Goal: Task Accomplishment & Management: Manage account settings

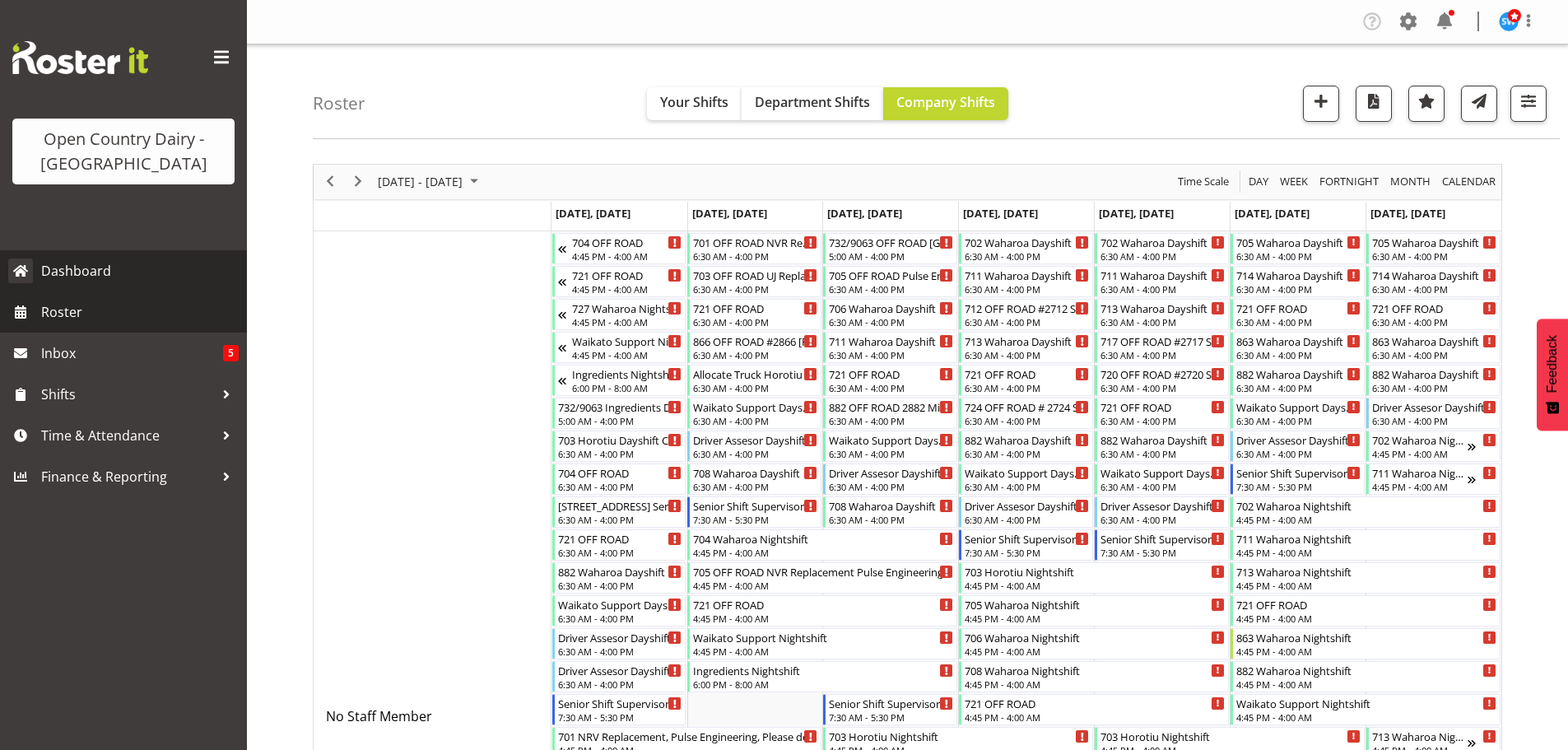
scroll to position [9687, 0]
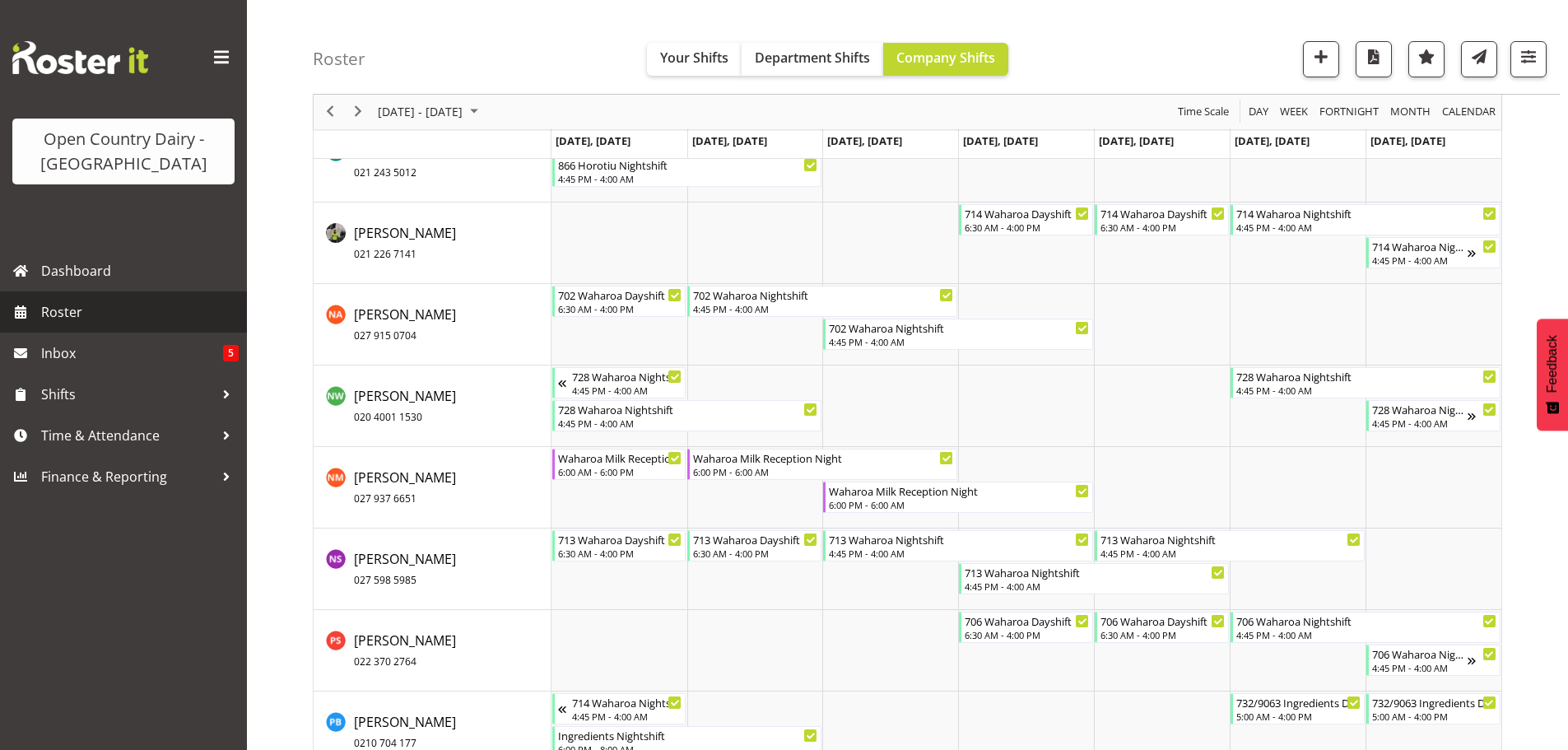
click at [64, 311] on span "Roster" at bounding box center [140, 312] width 198 height 25
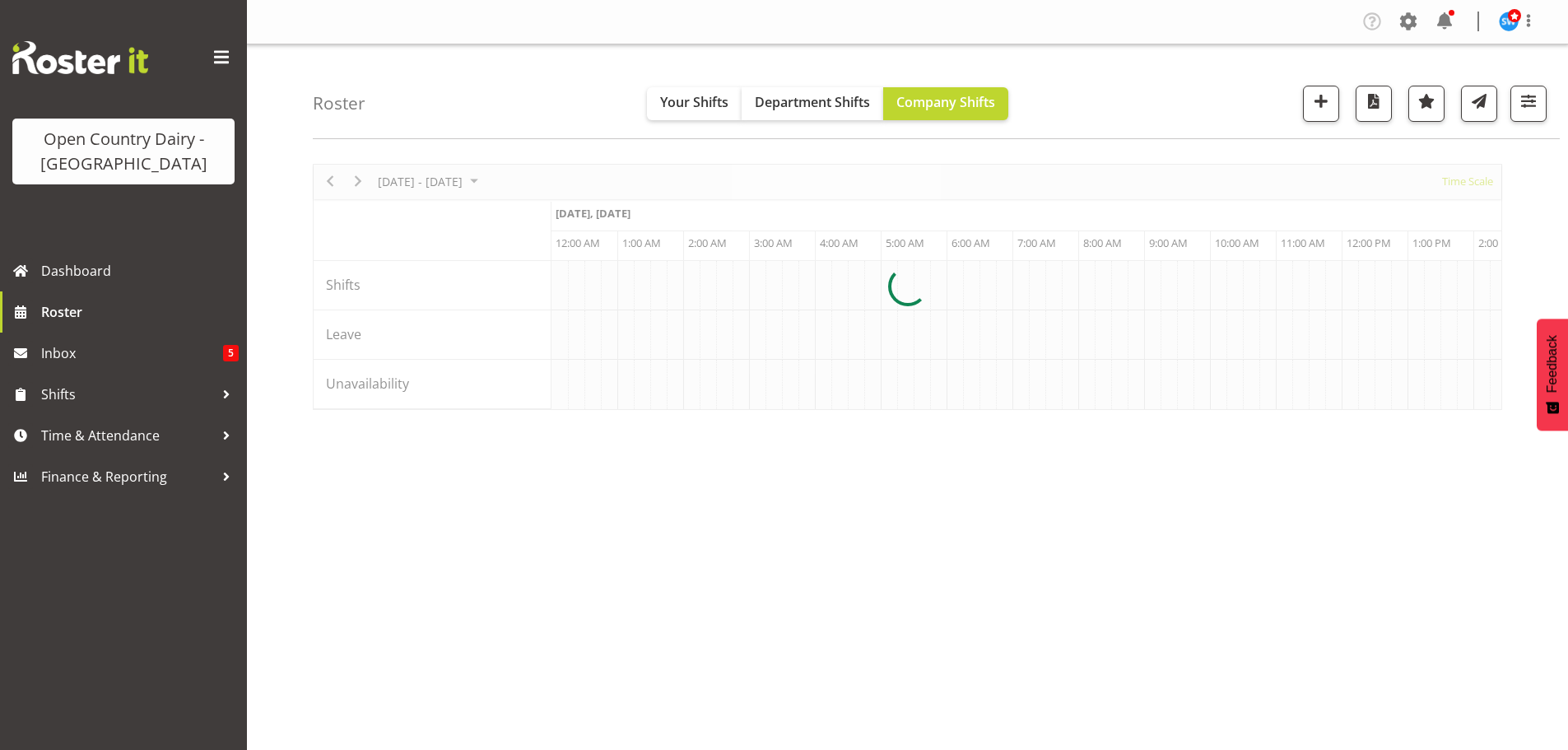
scroll to position [0, 6322]
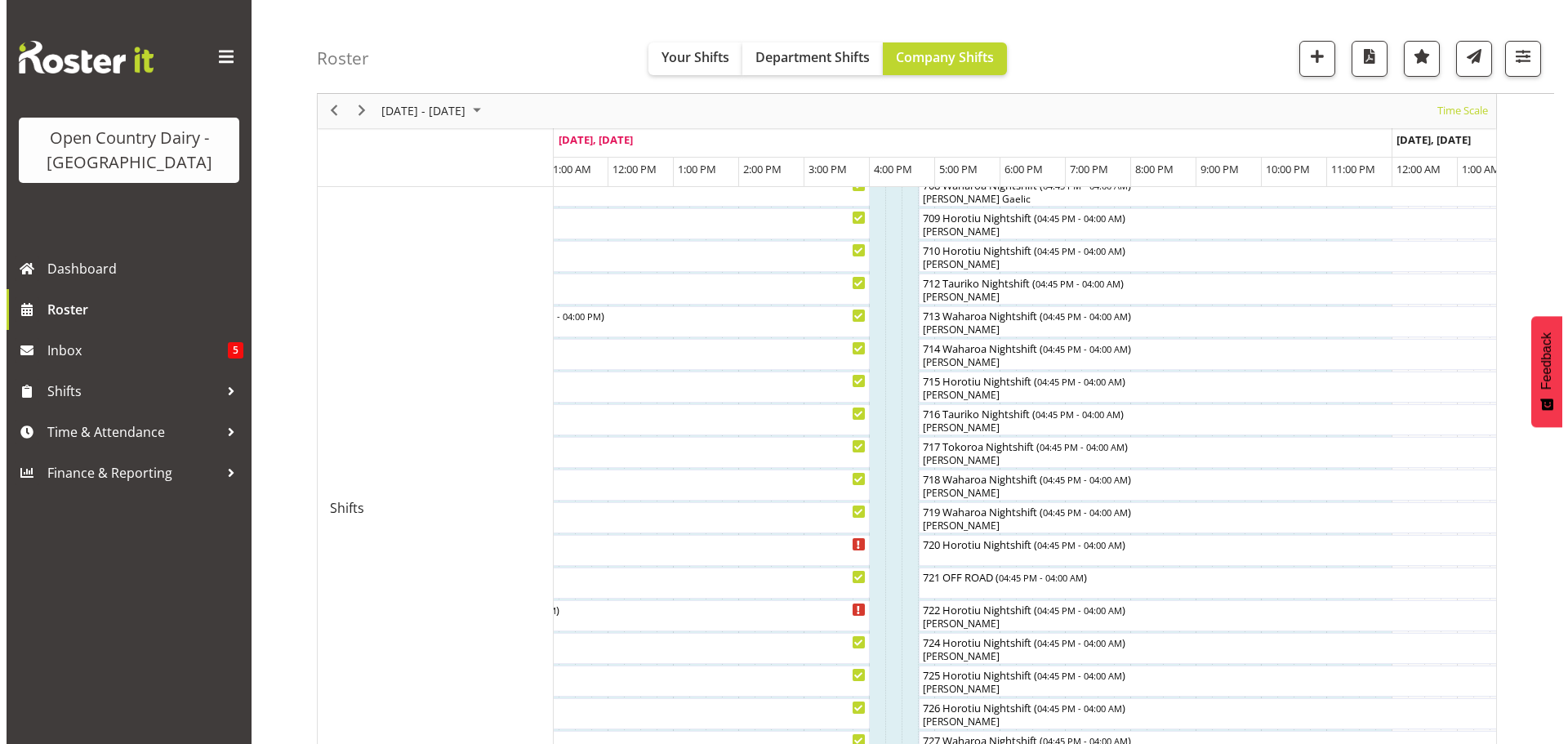
scroll to position [568, 0]
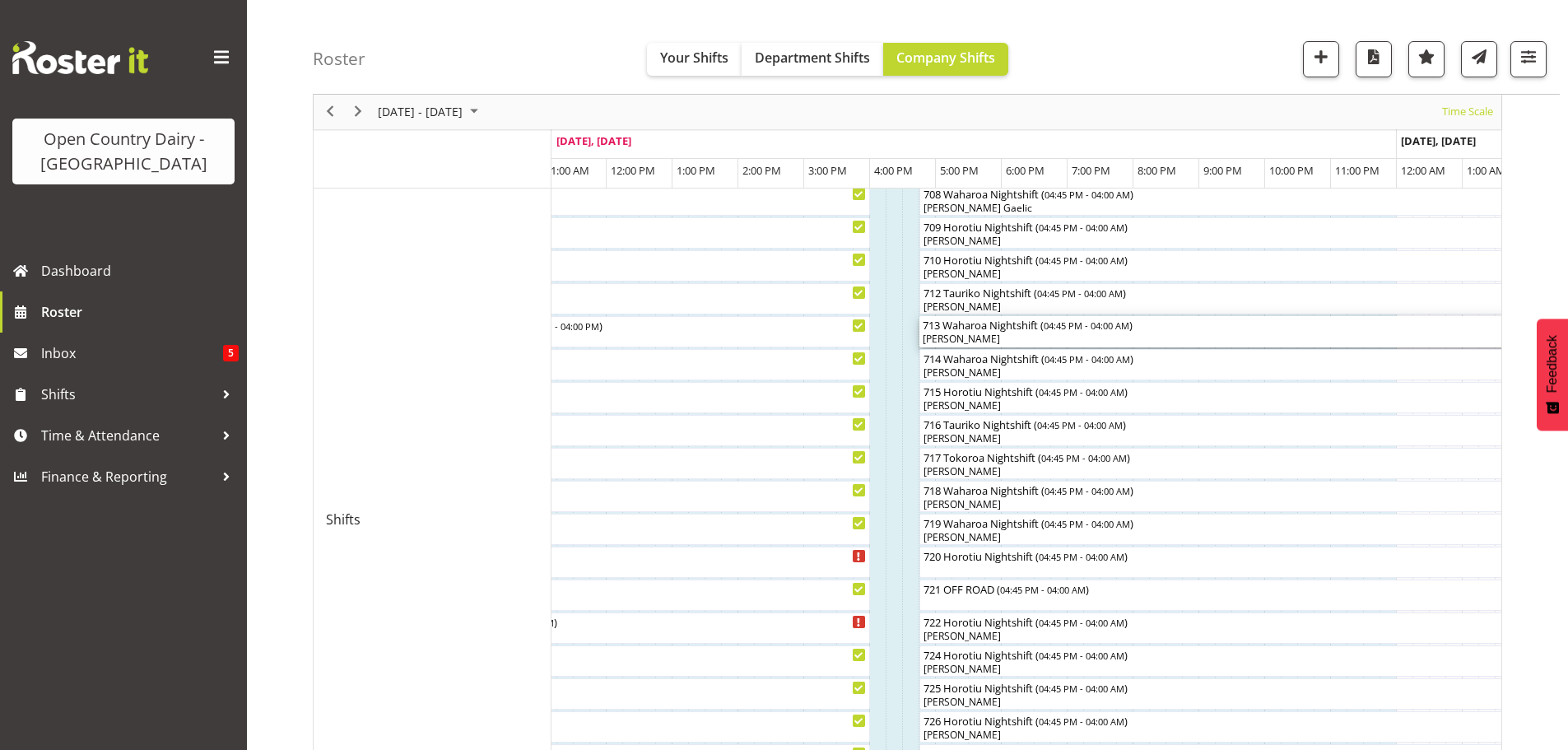
click at [1029, 334] on div "[PERSON_NAME]" at bounding box center [1289, 340] width 734 height 15
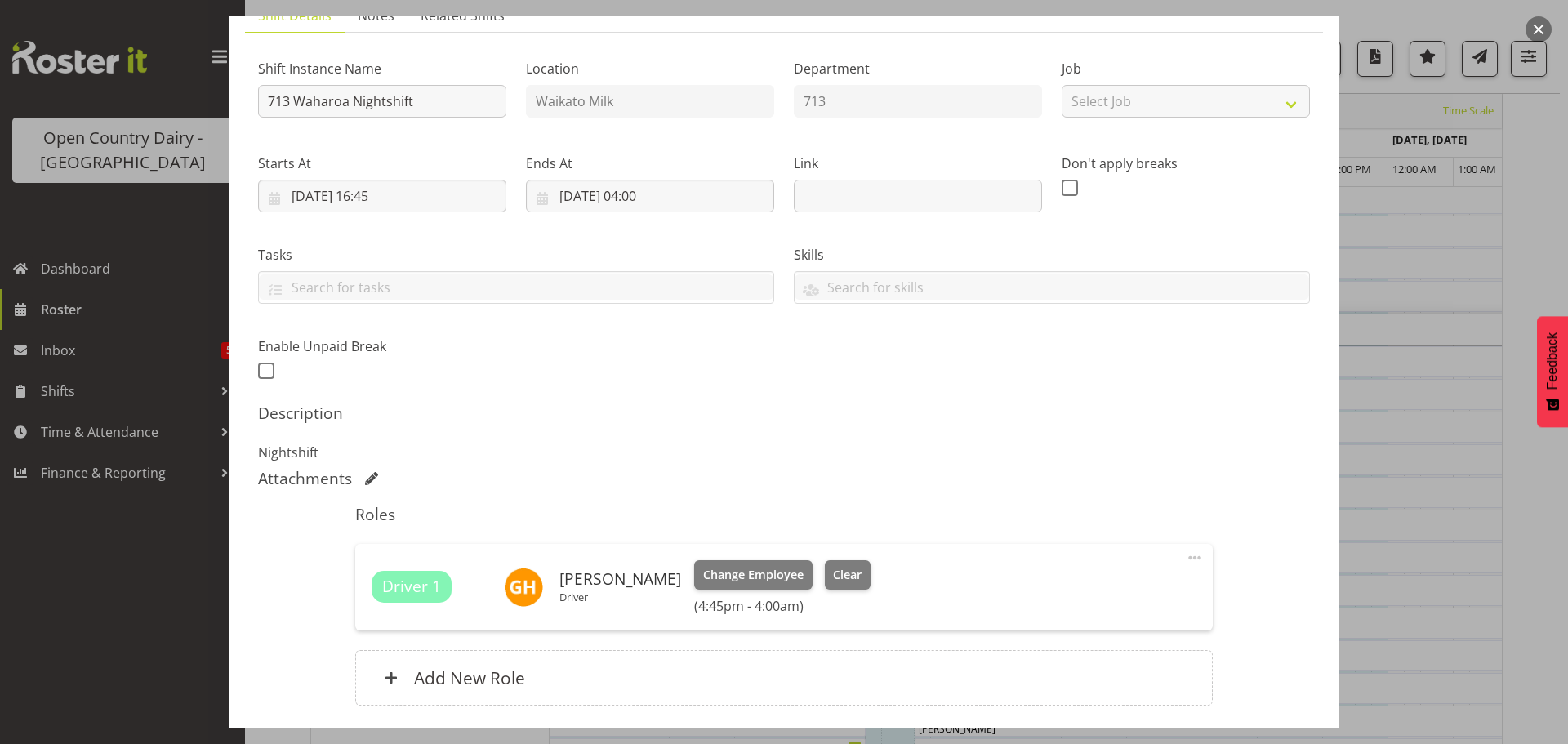
scroll to position [163, 0]
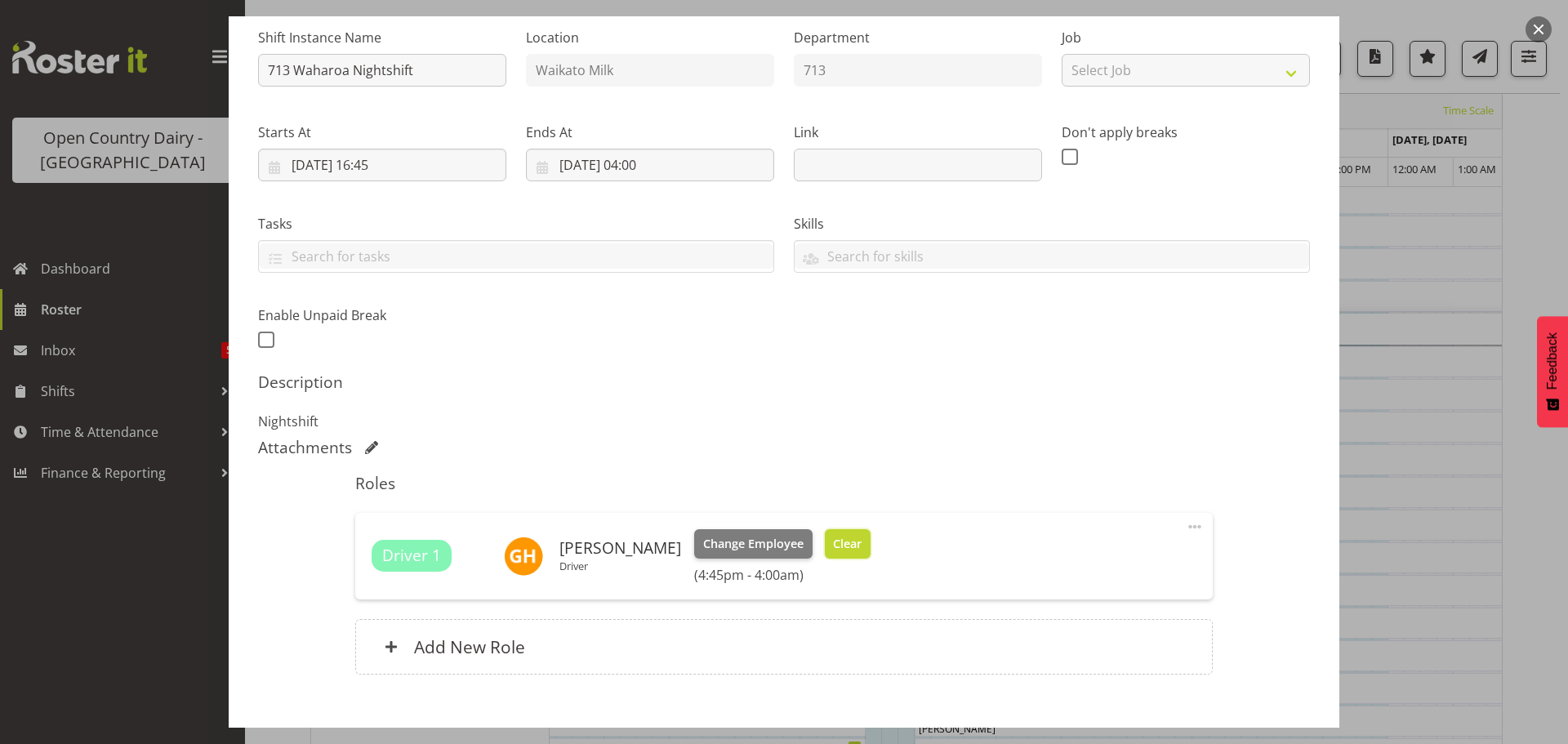
click at [862, 545] on span "Clear" at bounding box center [847, 544] width 28 height 18
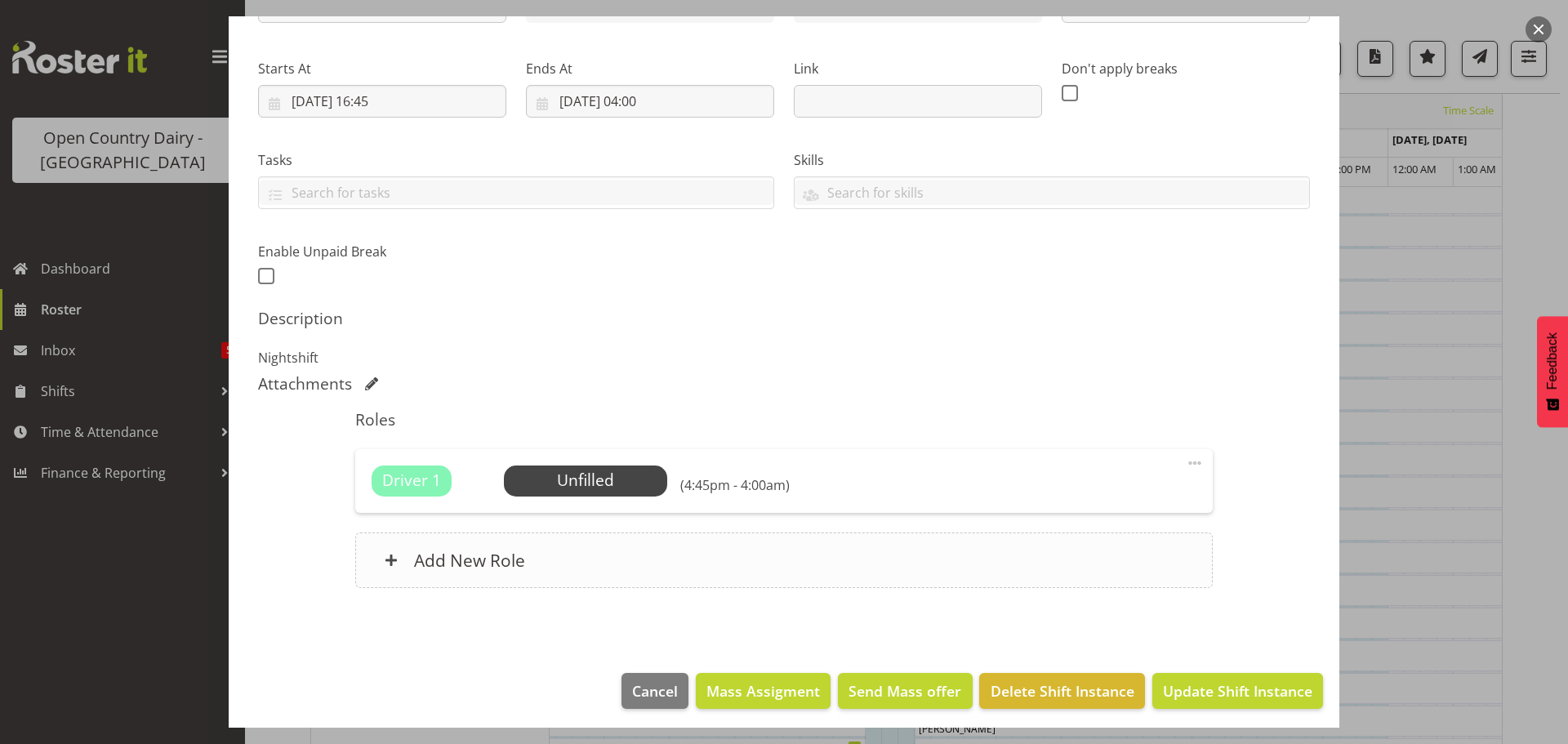
scroll to position [233, 0]
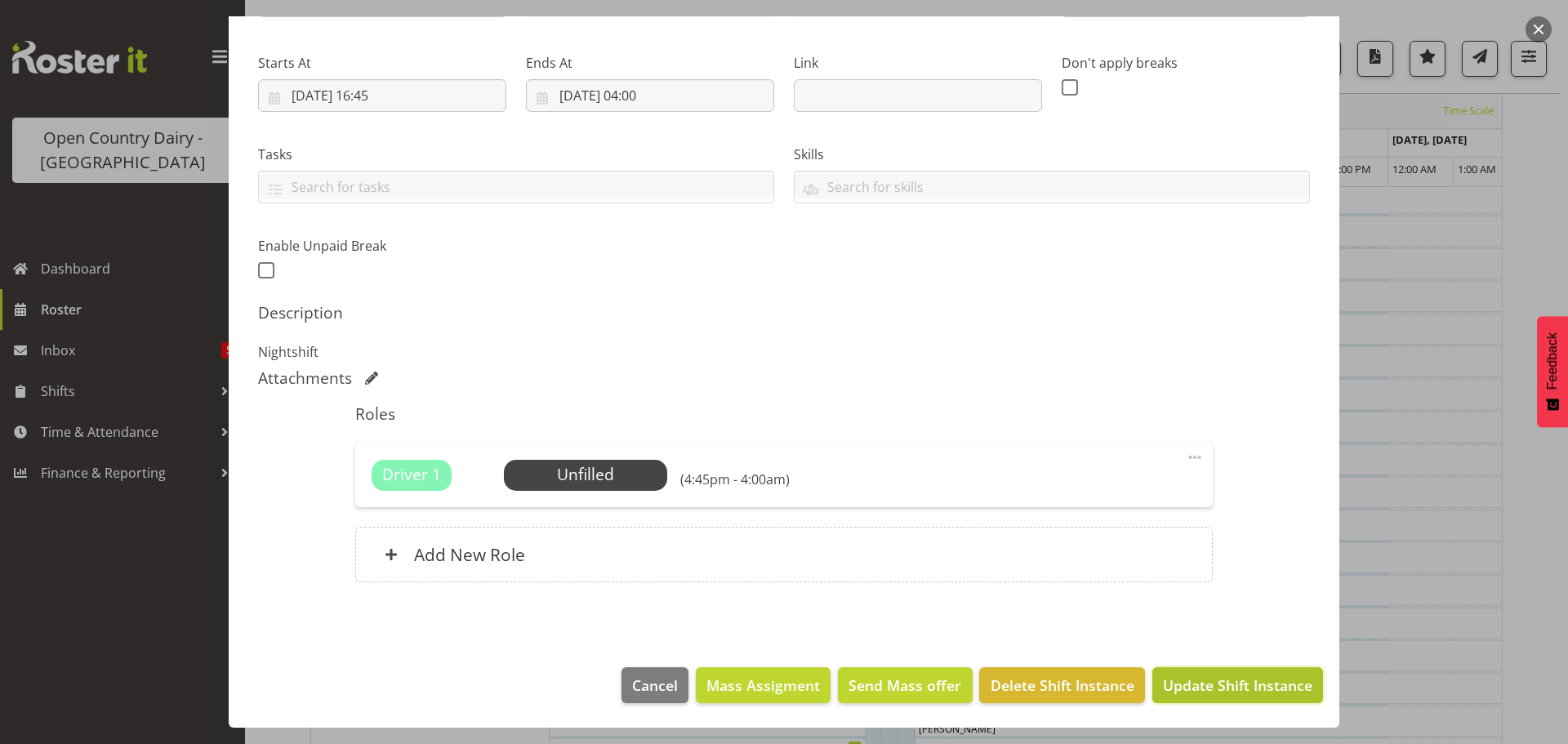
click at [1233, 683] on span "Update Shift Instance" at bounding box center [1238, 685] width 150 height 21
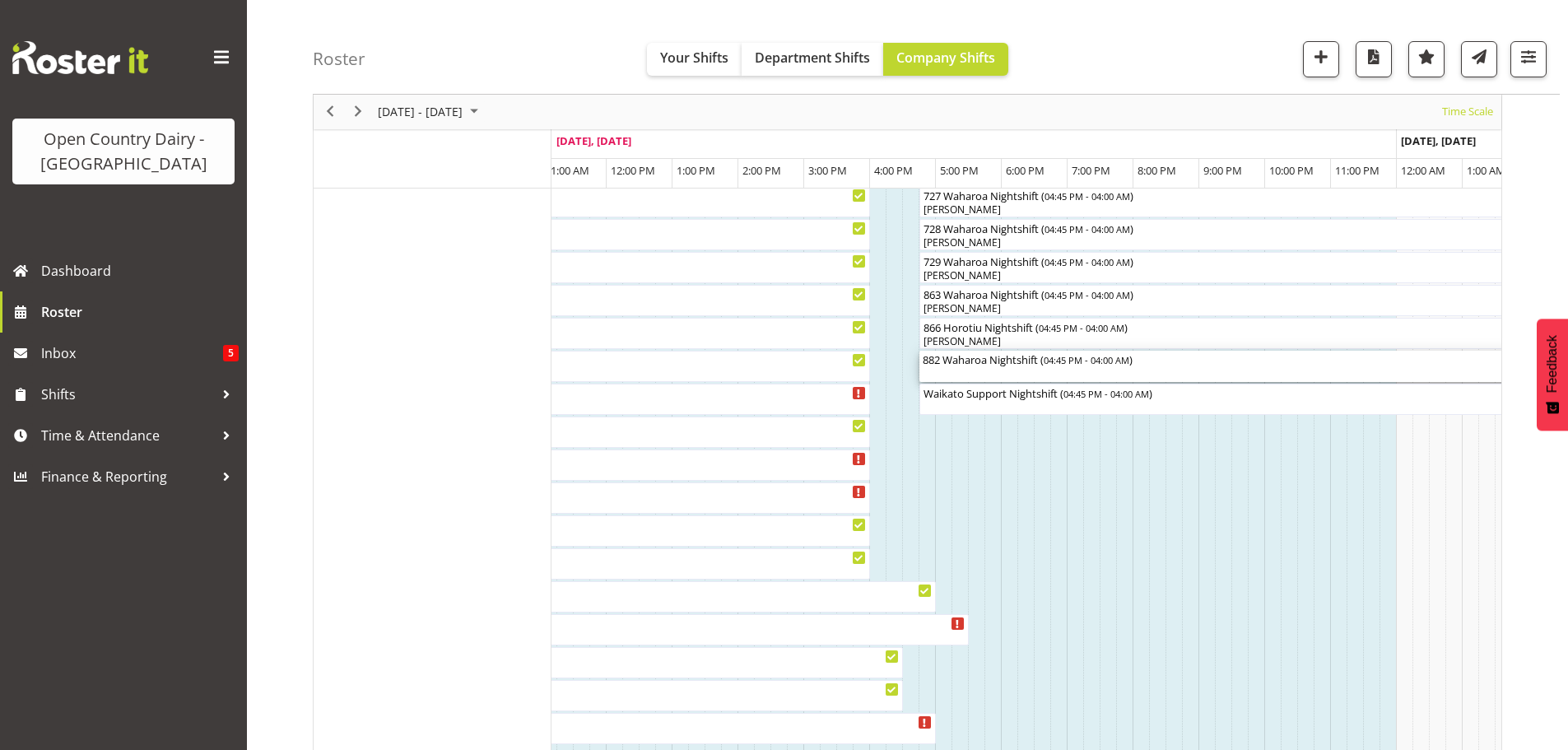
click at [1012, 371] on div "882 Waharoa Nightshift ( 04:45 PM - 04:00 AM )" at bounding box center [1289, 366] width 734 height 31
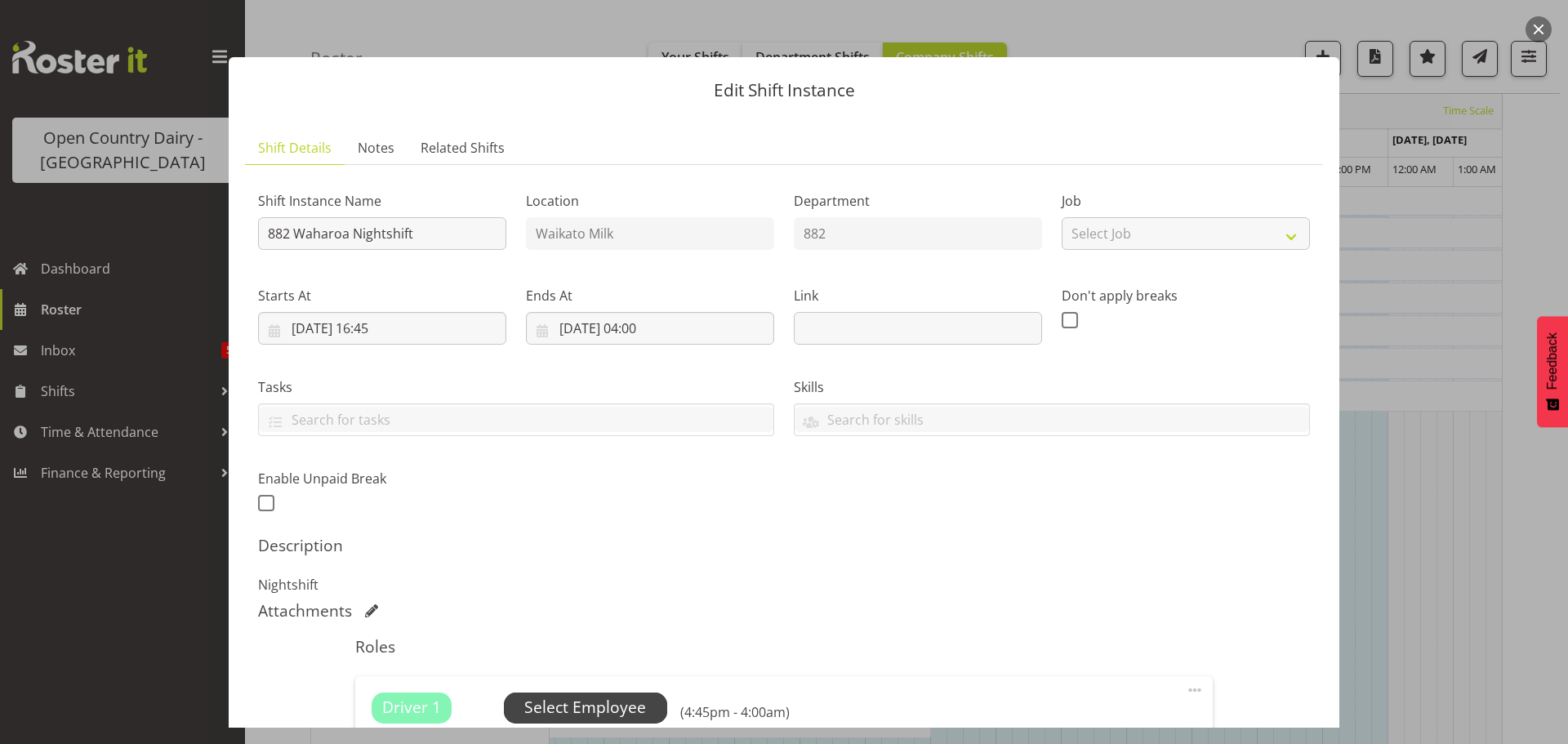
click at [590, 703] on span "Select Employee" at bounding box center [585, 708] width 121 height 24
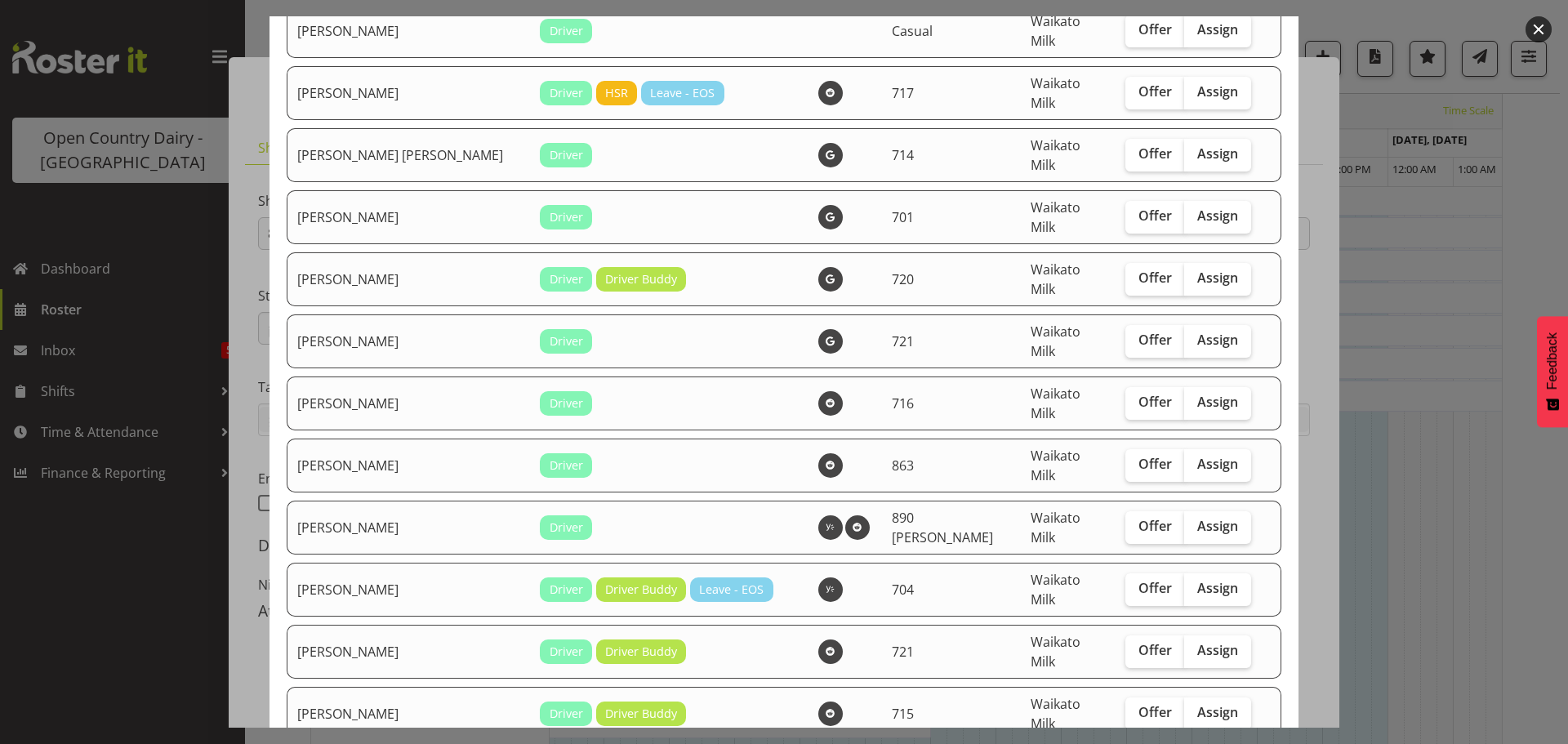
scroll to position [980, 0]
click at [1197, 580] on span "Assign" at bounding box center [1218, 588] width 41 height 16
click at [1185, 582] on input "Assign" at bounding box center [1190, 588] width 11 height 11
checkbox input "true"
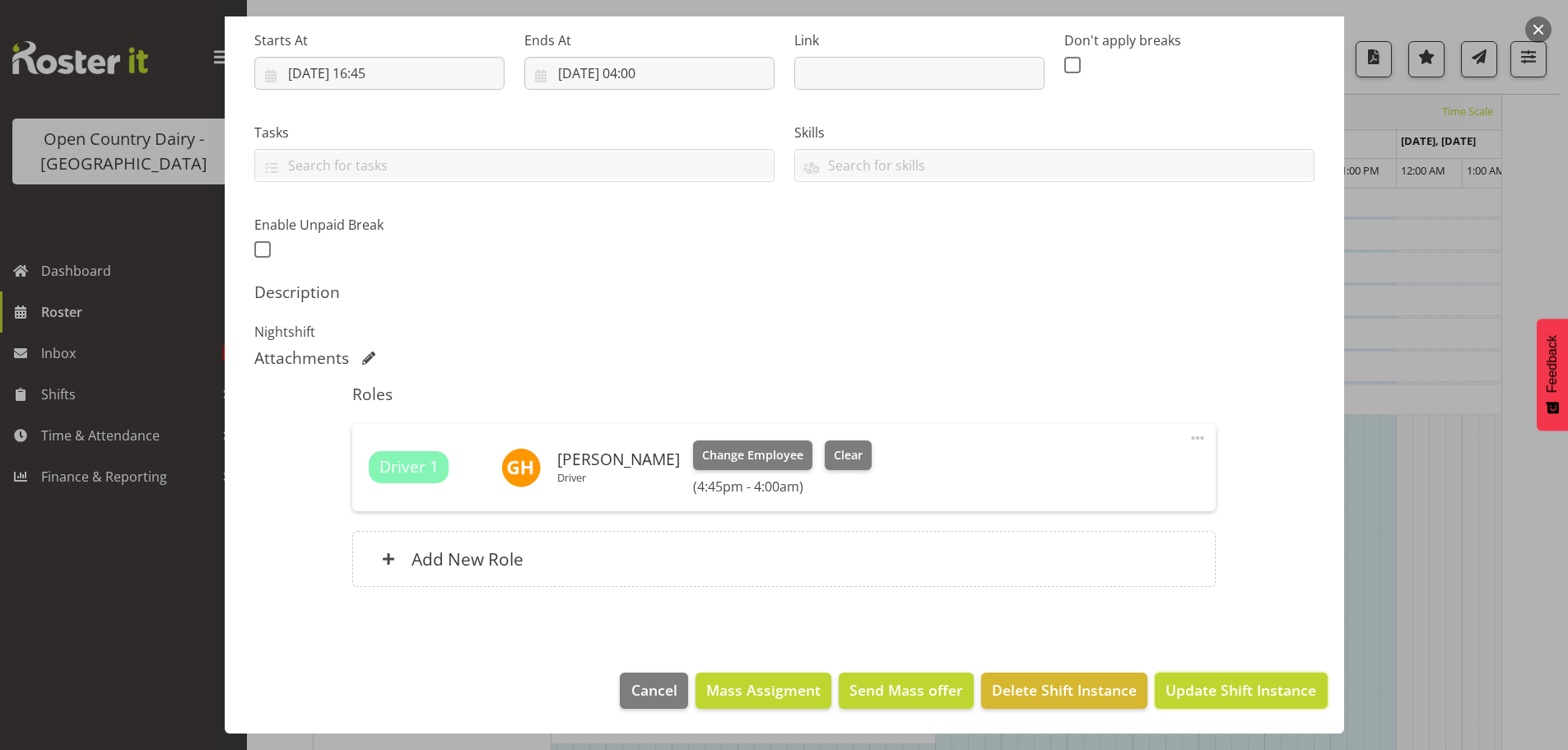
drag, startPoint x: 1214, startPoint y: 692, endPoint x: 1212, endPoint y: 684, distance: 8.2
click at [1214, 693] on span "Update Shift Instance" at bounding box center [1241, 689] width 151 height 21
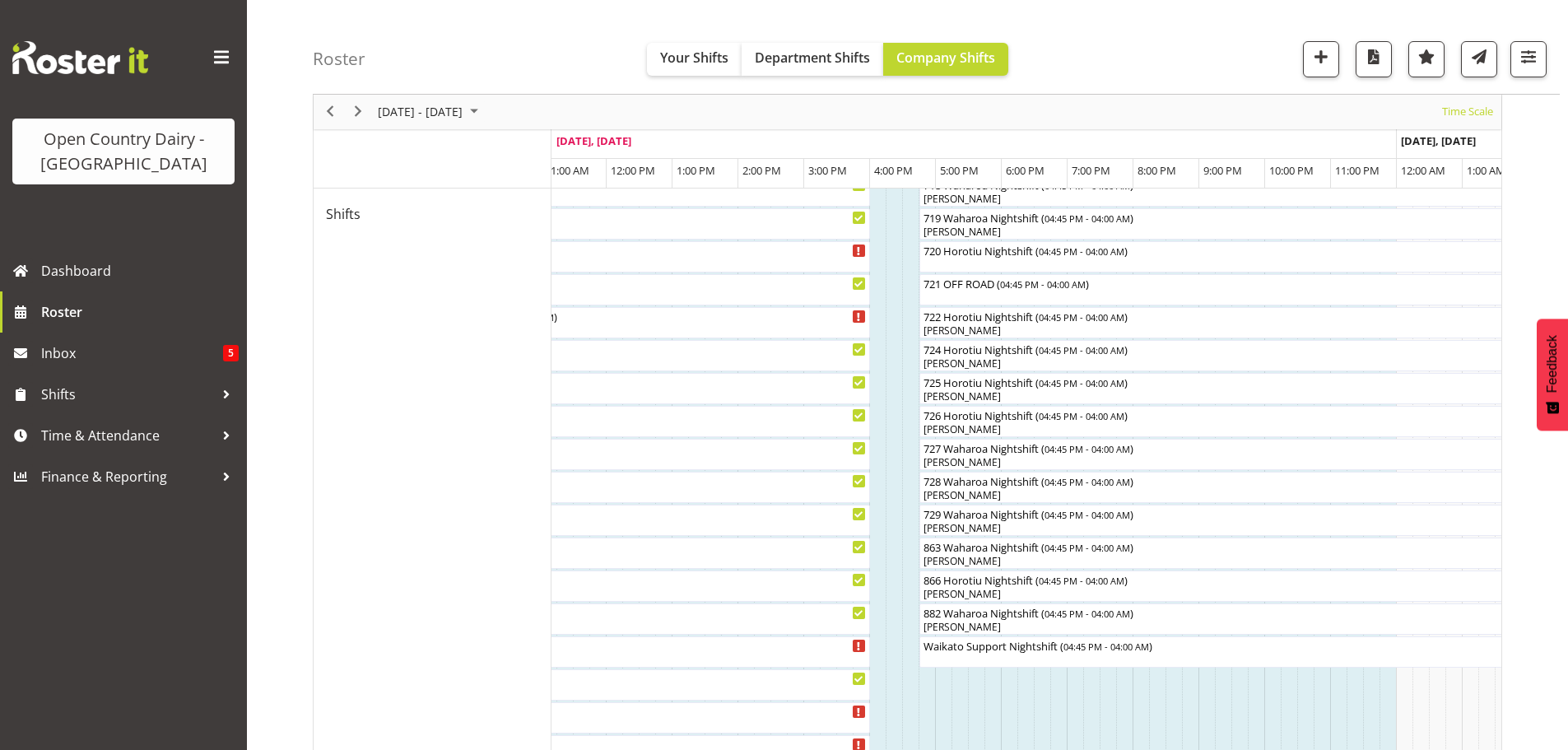
scroll to position [883, 0]
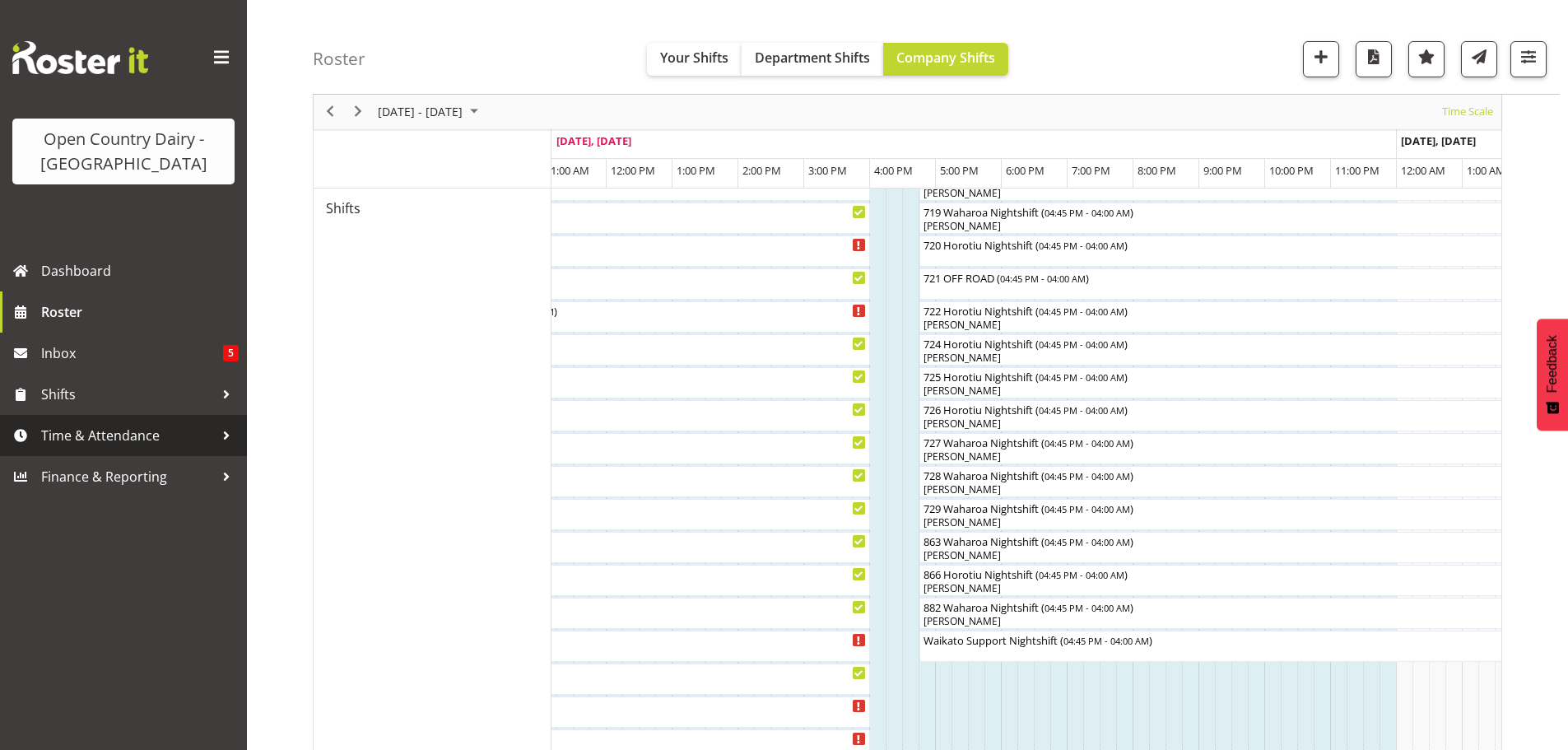
click at [101, 433] on span "Time & Attendance" at bounding box center [128, 435] width 173 height 25
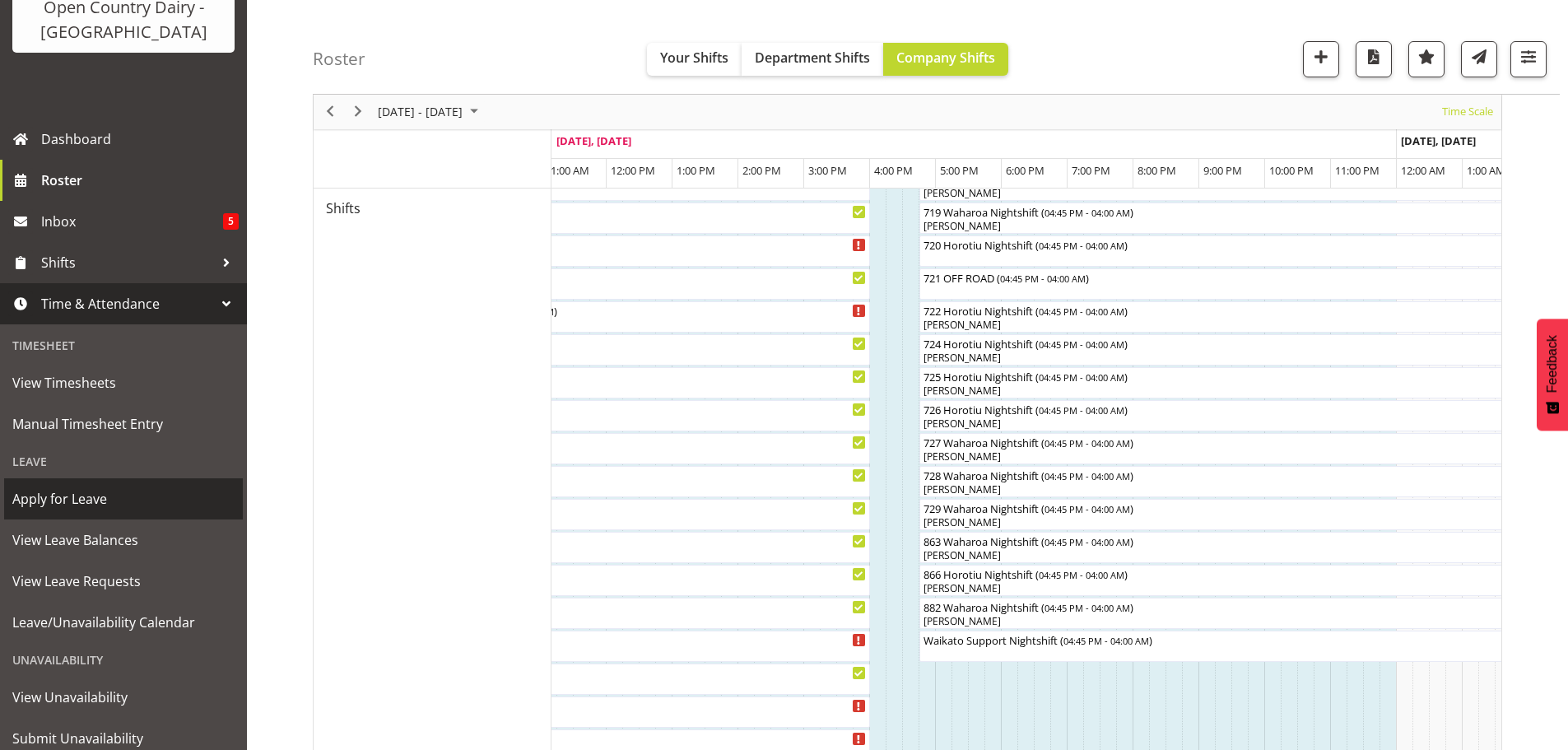
scroll to position [165, 0]
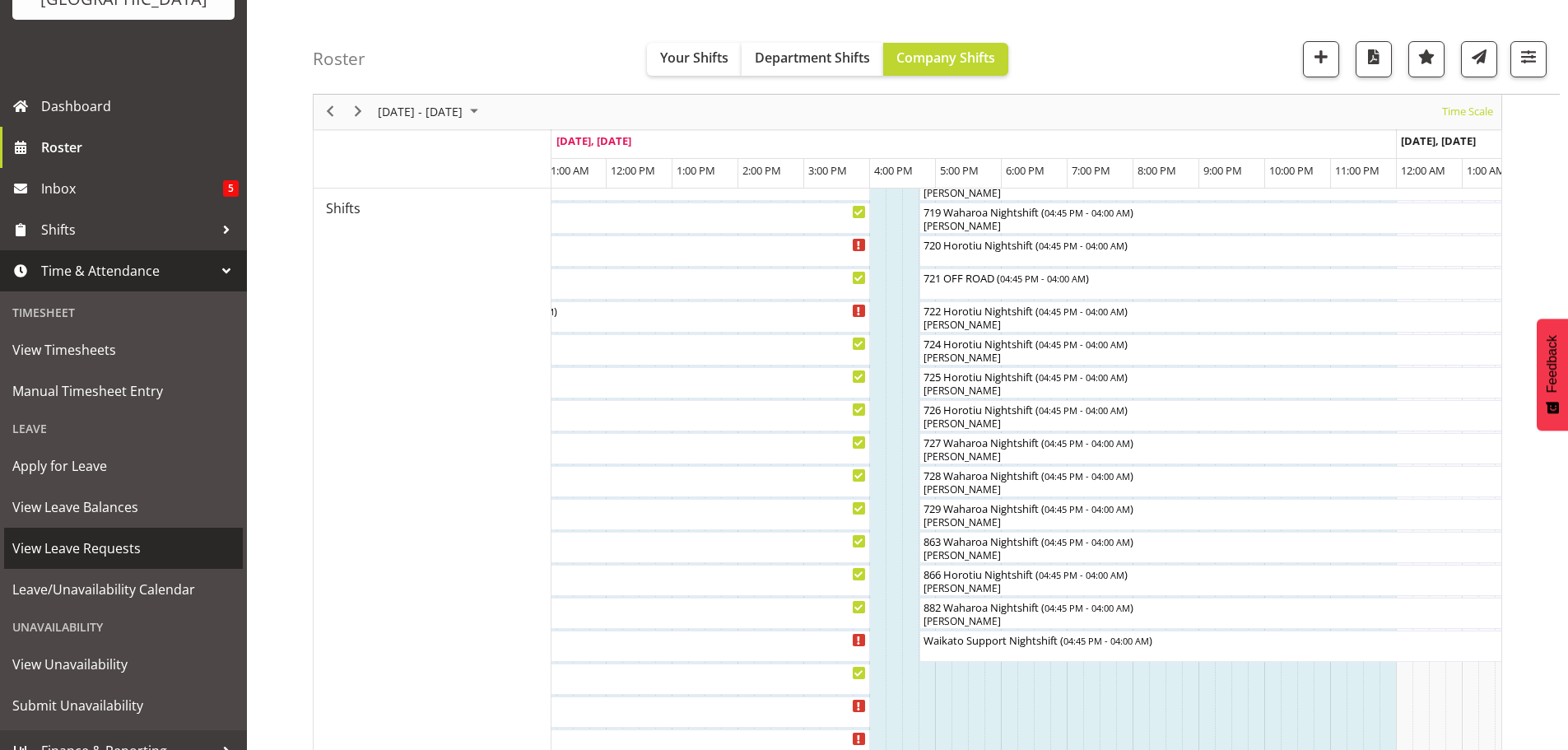
click at [86, 548] on span "View Leave Requests" at bounding box center [123, 548] width 223 height 25
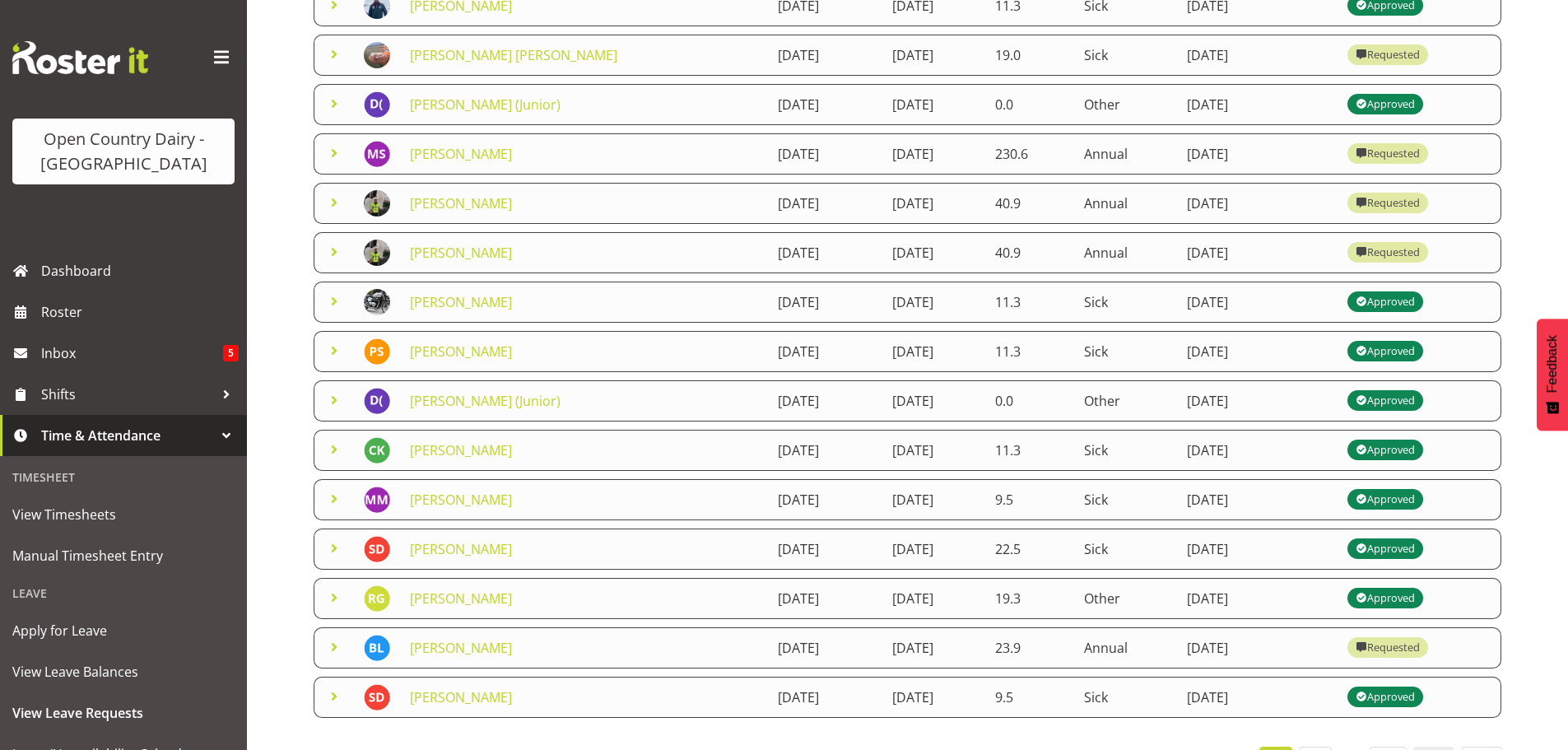
scroll to position [285, 0]
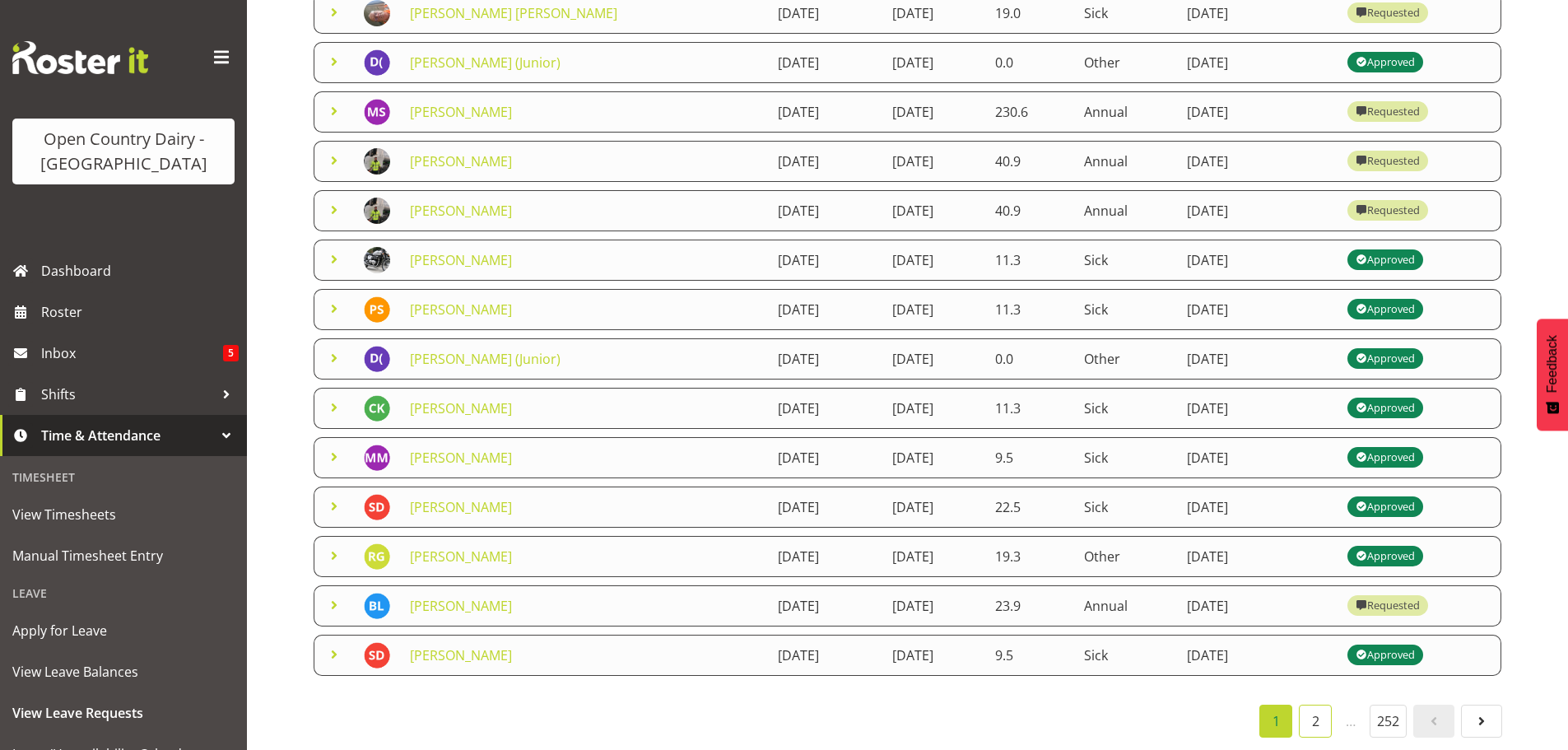
click at [1315, 711] on link "2" at bounding box center [1315, 721] width 33 height 33
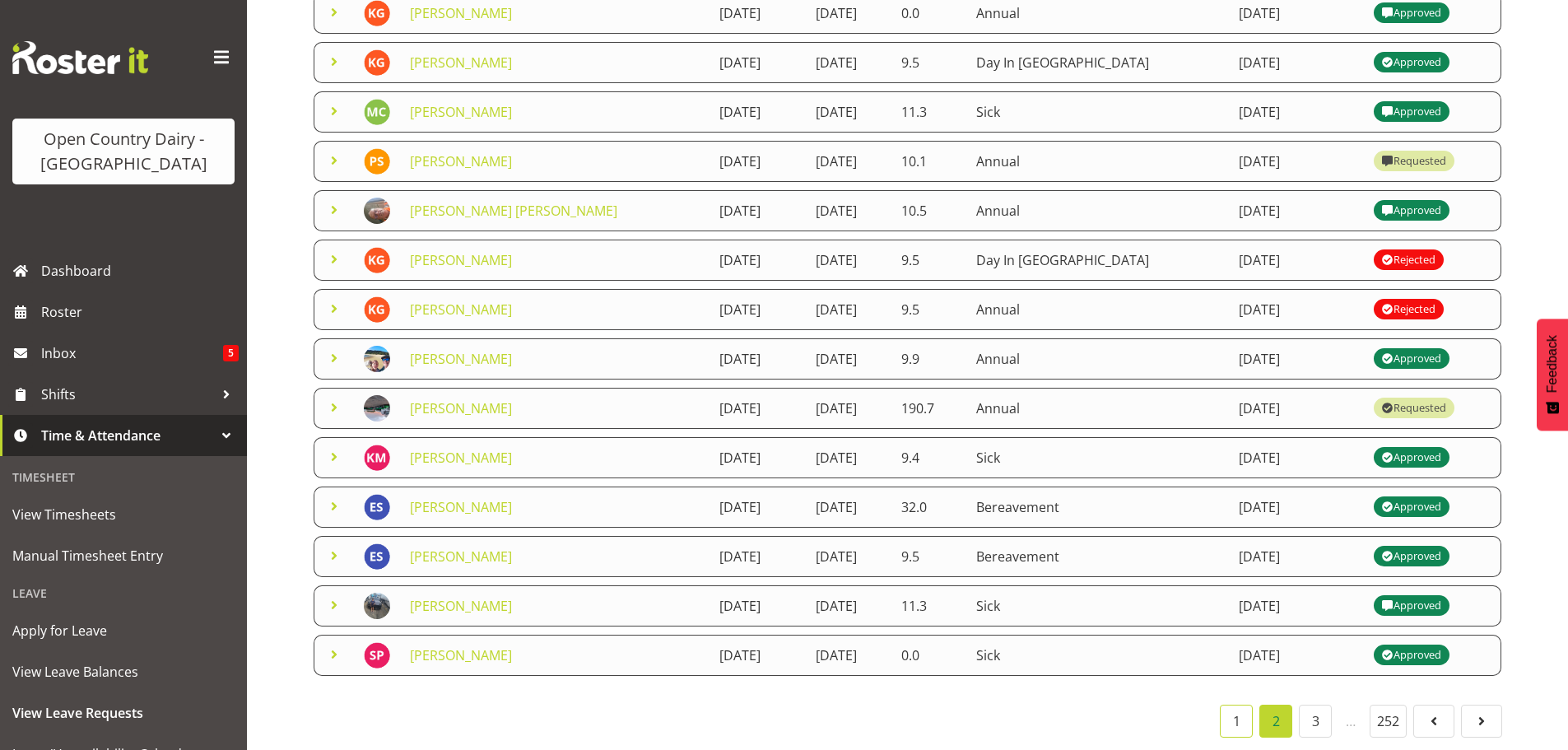
drag, startPoint x: 1234, startPoint y: 707, endPoint x: 1207, endPoint y: 695, distance: 29.5
click at [1234, 708] on link "1" at bounding box center [1236, 721] width 33 height 33
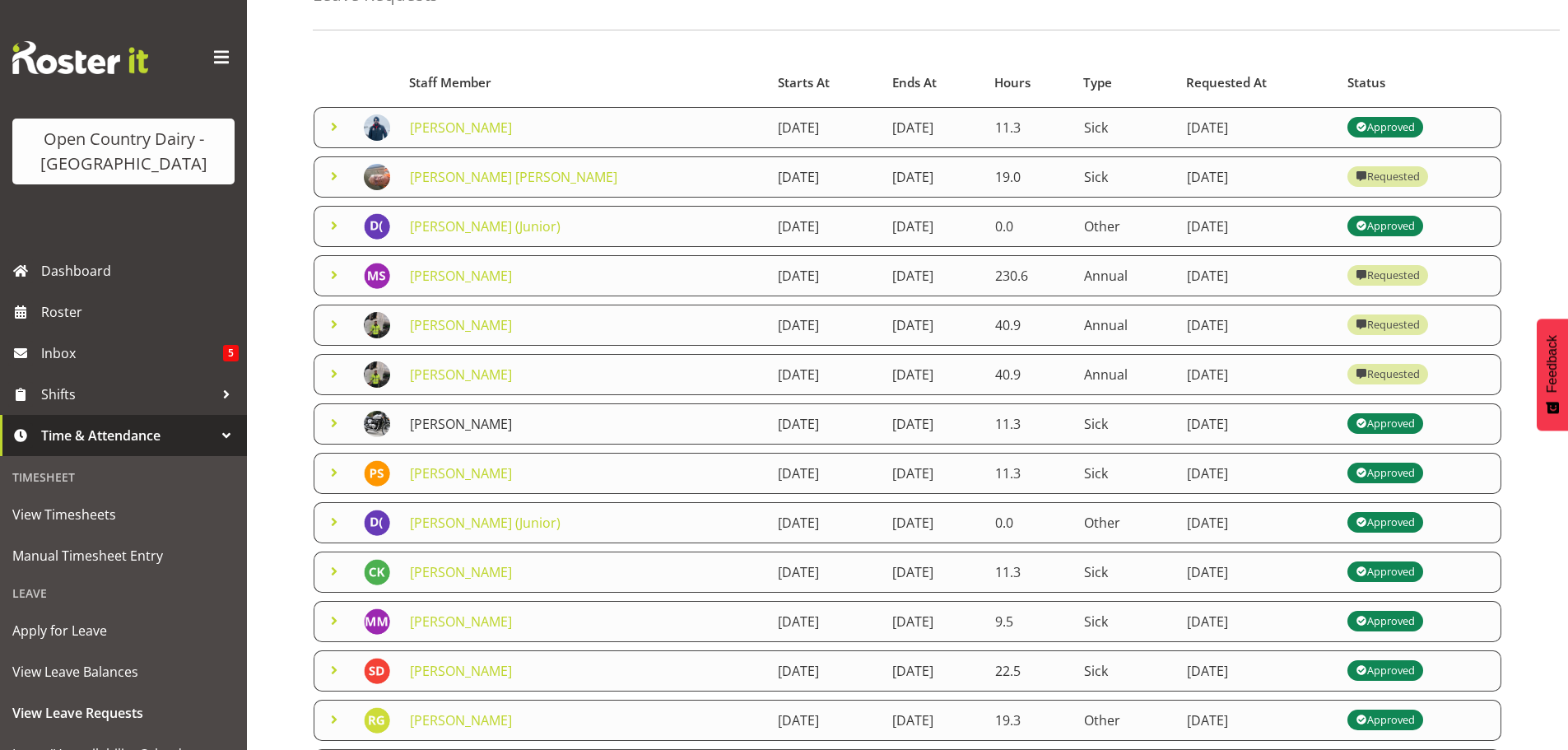
scroll to position [165, 0]
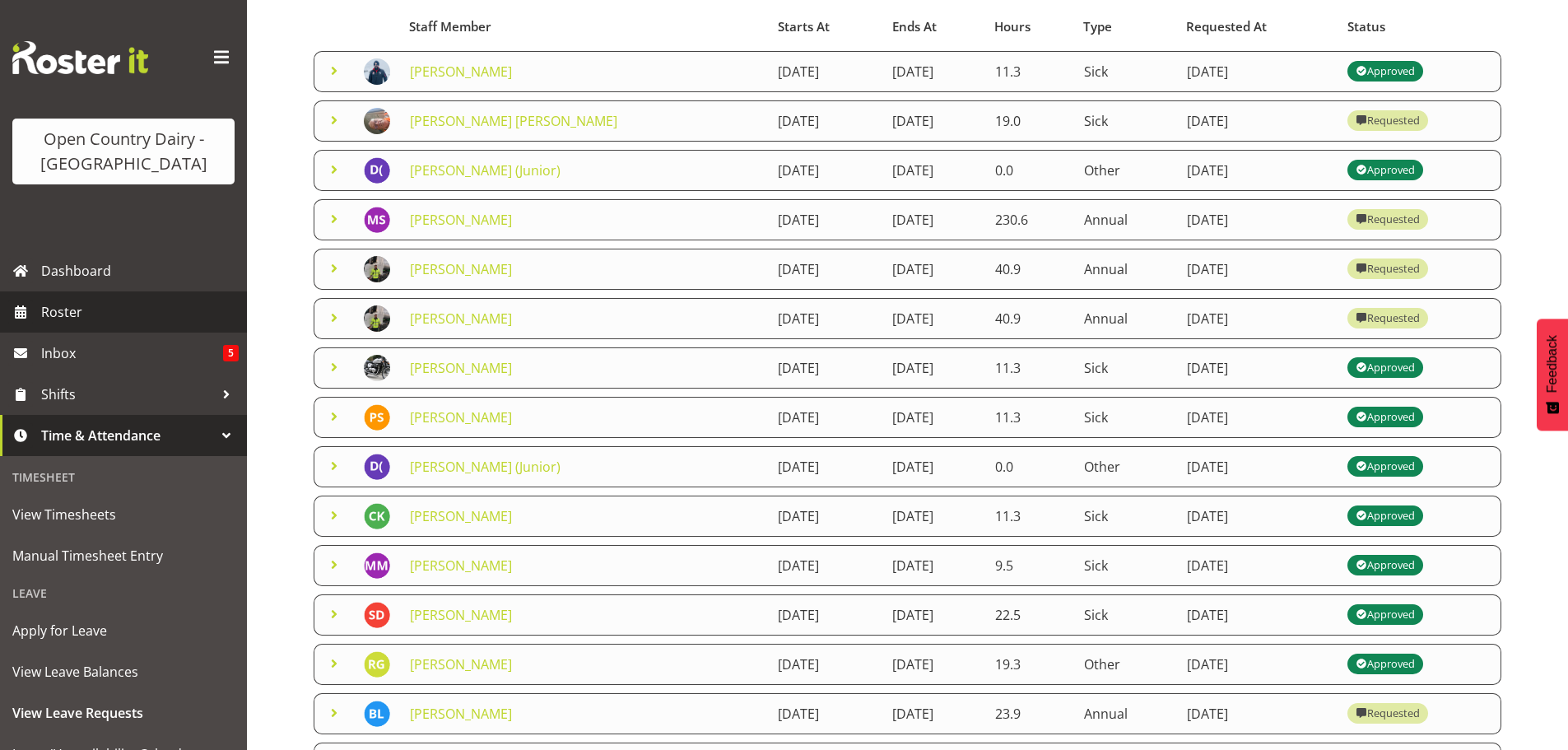
click at [65, 311] on span "Roster" at bounding box center [140, 312] width 198 height 25
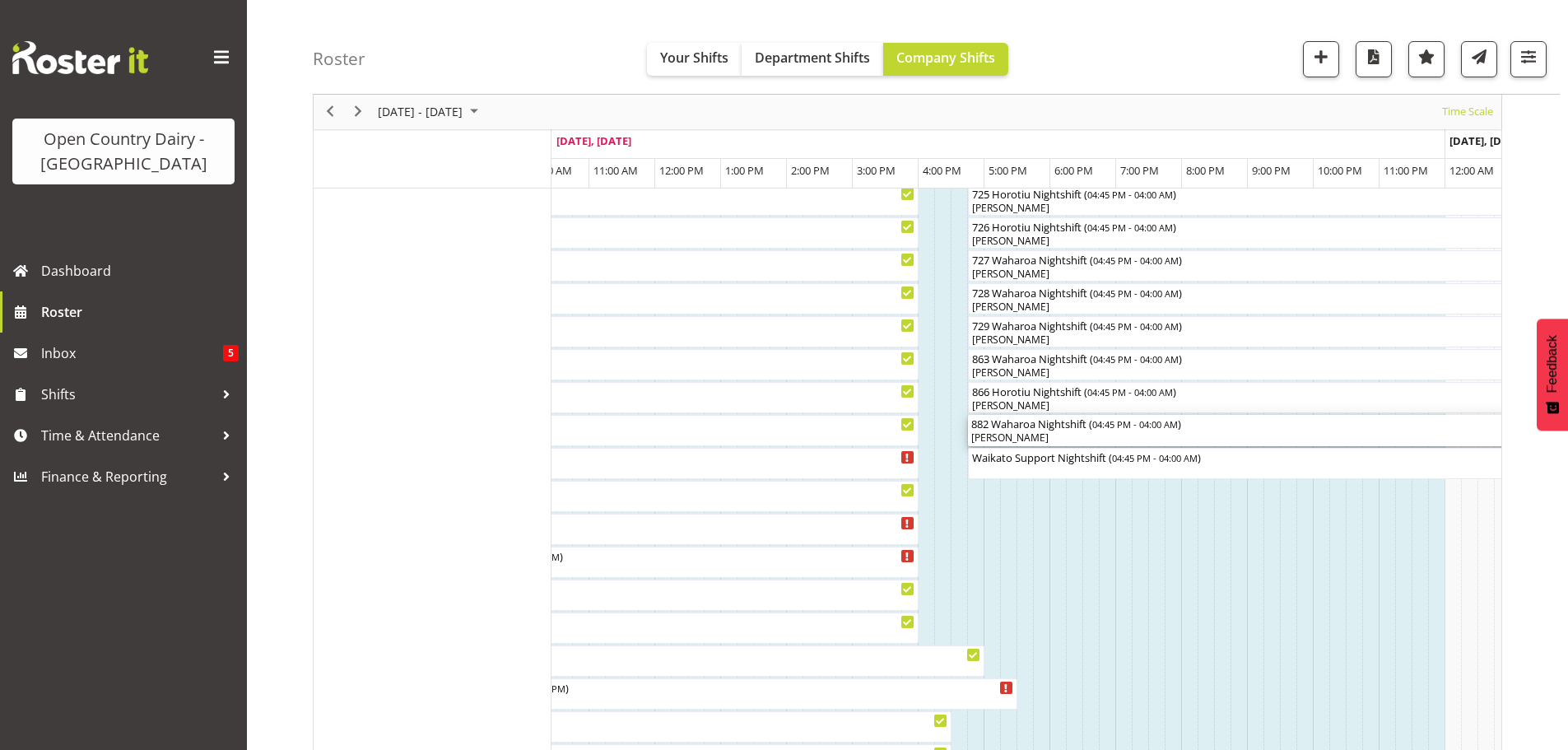
click at [1026, 435] on div "[PERSON_NAME]" at bounding box center [1338, 438] width 734 height 15
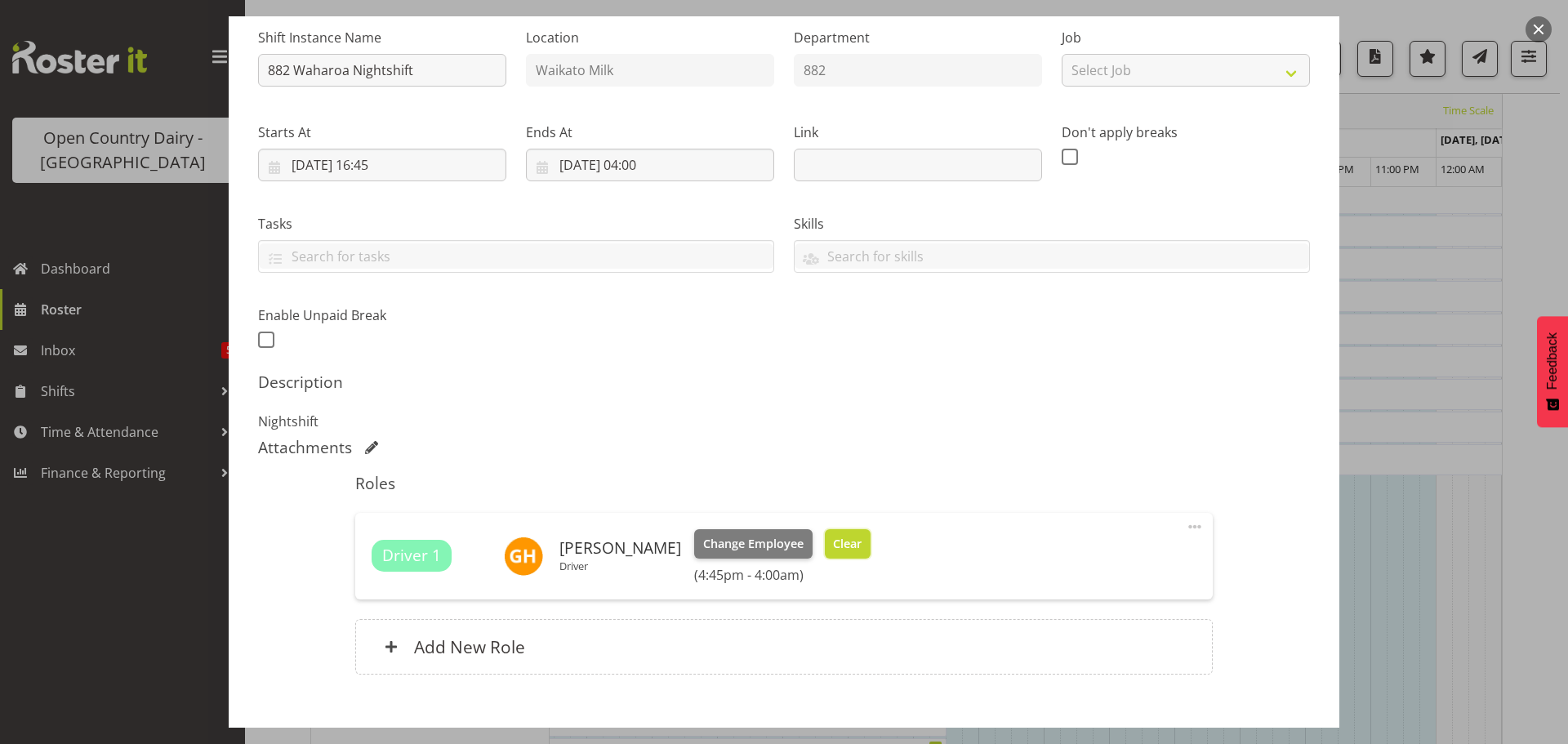
click at [860, 542] on span "Clear" at bounding box center [847, 544] width 28 height 18
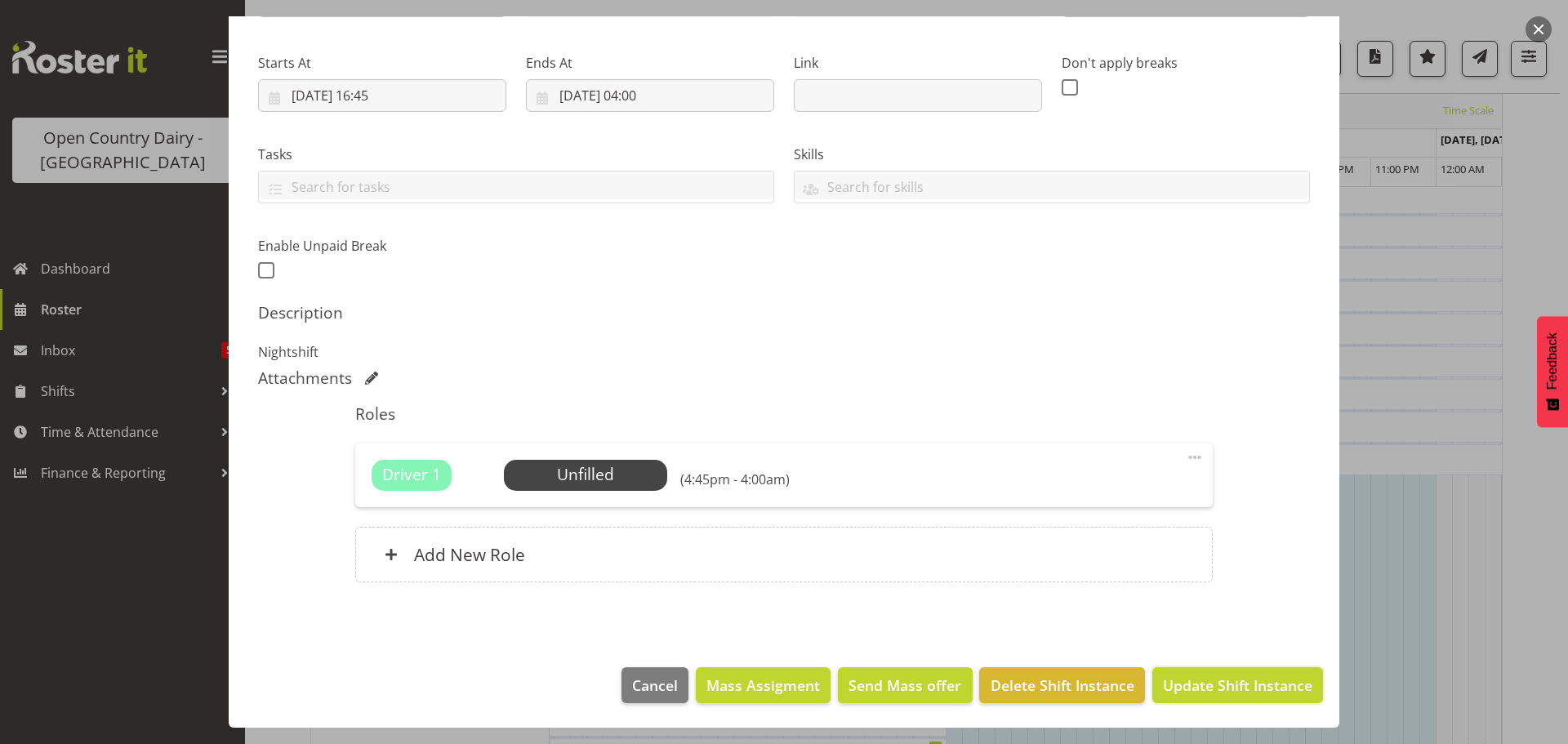
click at [1198, 687] on span "Update Shift Instance" at bounding box center [1238, 685] width 150 height 21
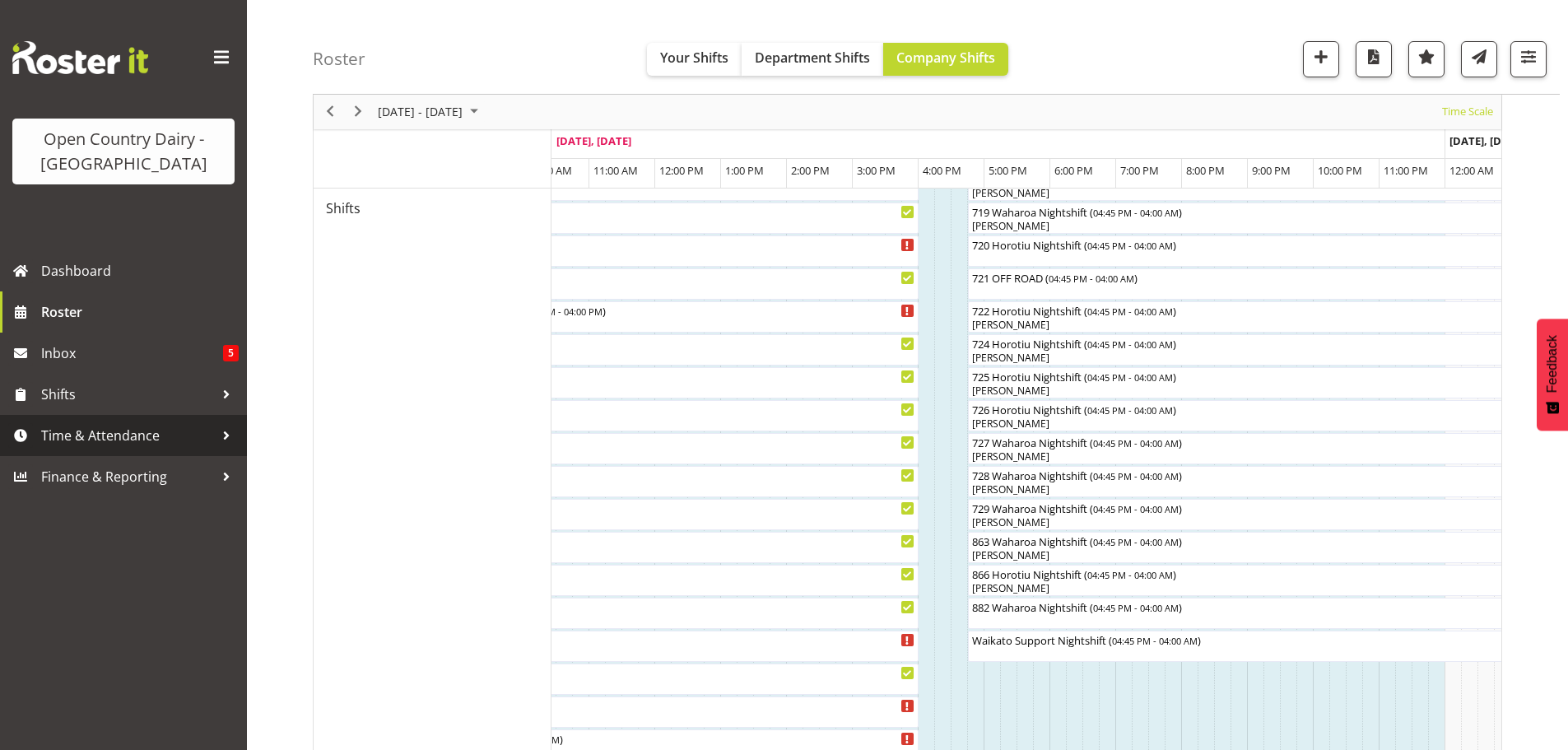
click at [88, 432] on span "Time & Attendance" at bounding box center [128, 435] width 173 height 25
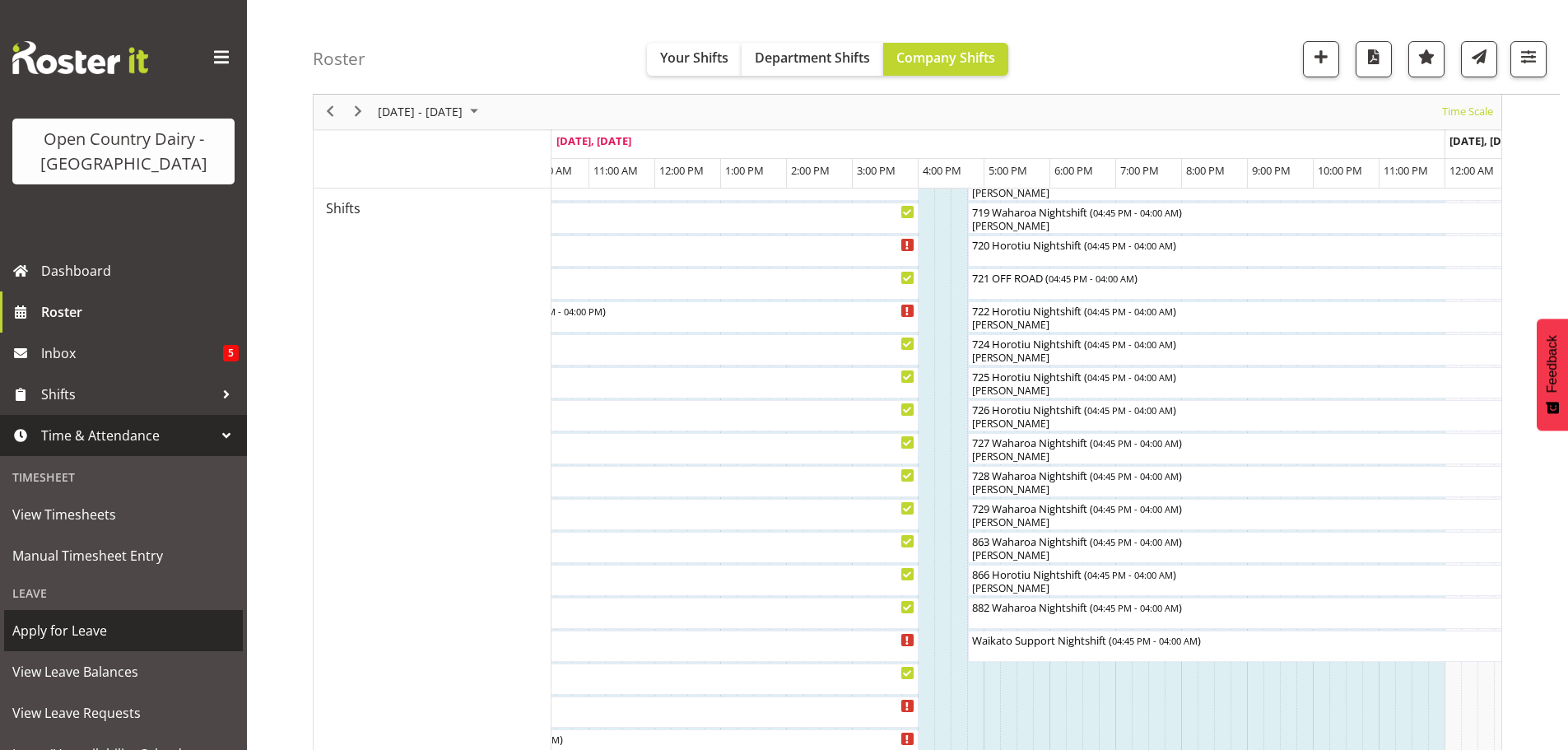
click at [83, 630] on span "Apply for Leave" at bounding box center [123, 630] width 223 height 25
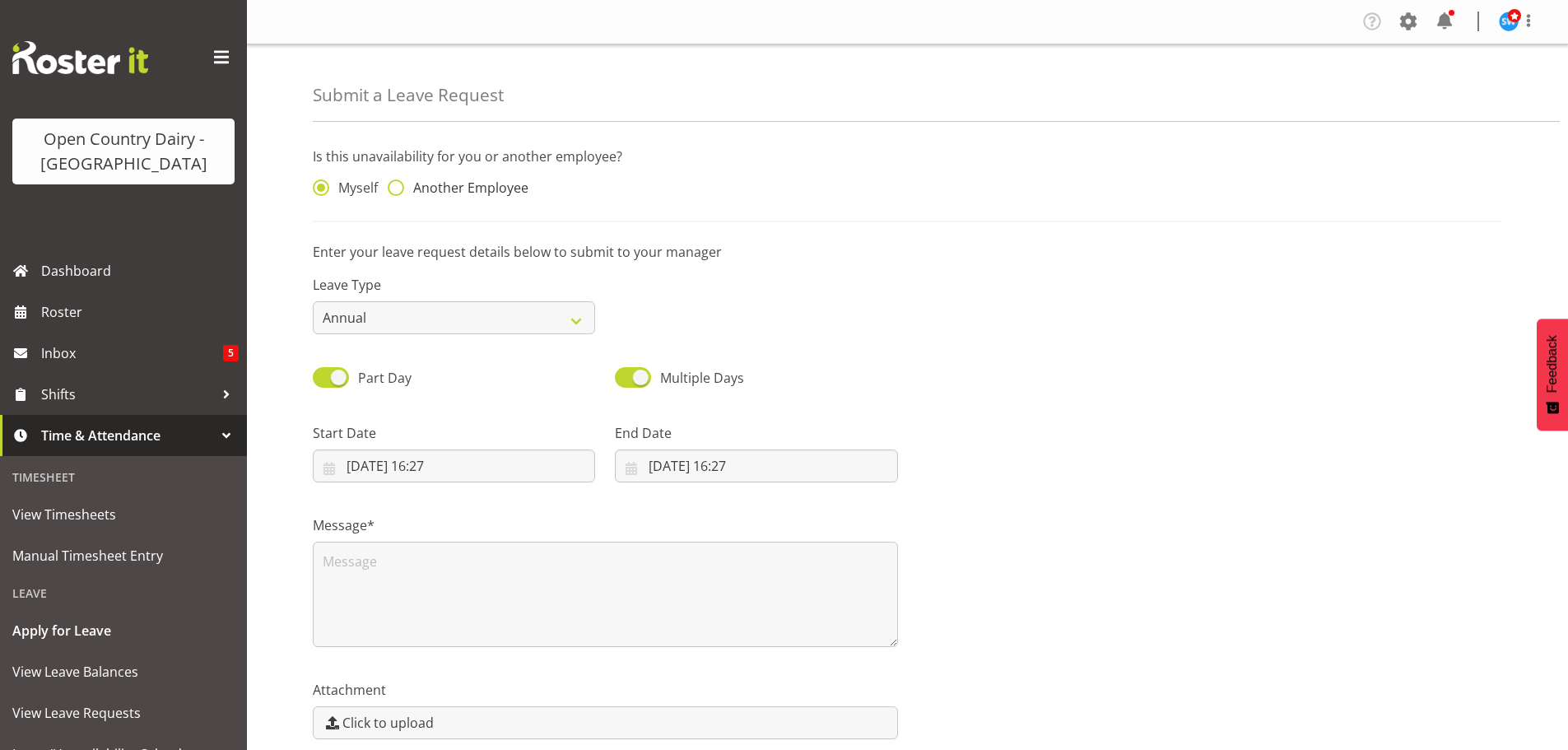
click at [392, 188] on span at bounding box center [396, 188] width 17 height 17
click at [392, 188] on input "Another Employee" at bounding box center [394, 189] width 11 height 11
radio input "true"
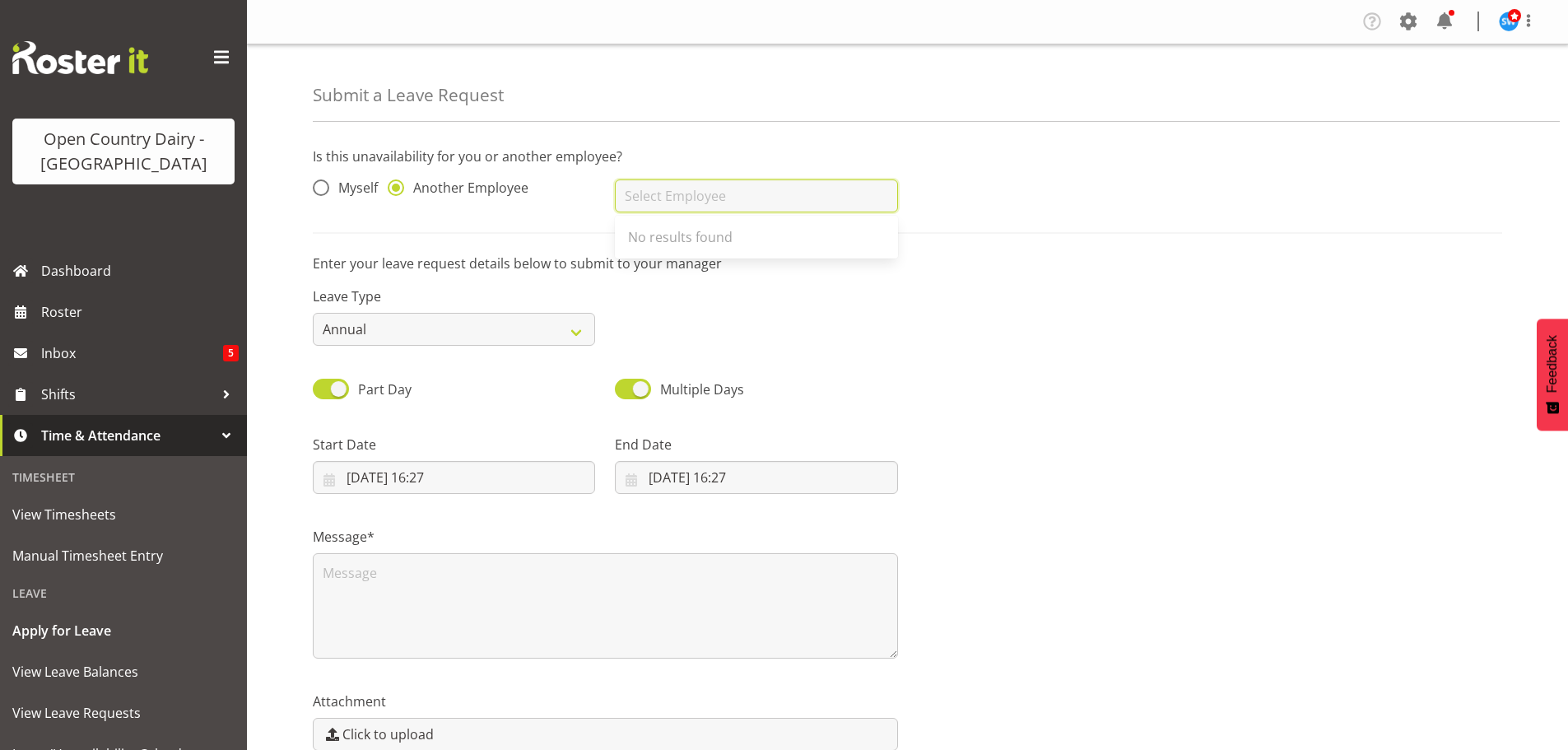
click at [637, 199] on input "text" at bounding box center [756, 196] width 282 height 33
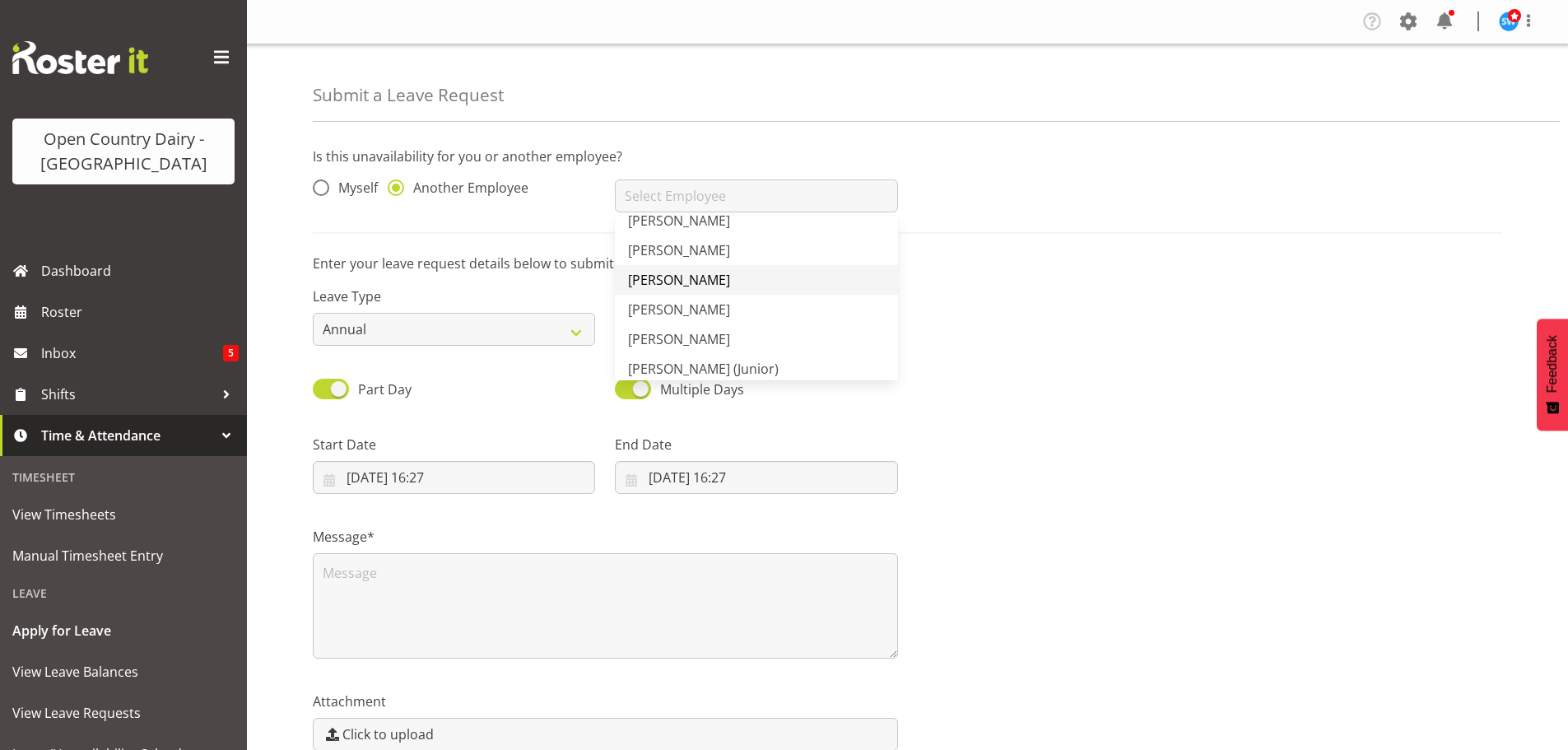
click at [678, 278] on span "[PERSON_NAME]" at bounding box center [679, 280] width 102 height 18
type input "[PERSON_NAME]"
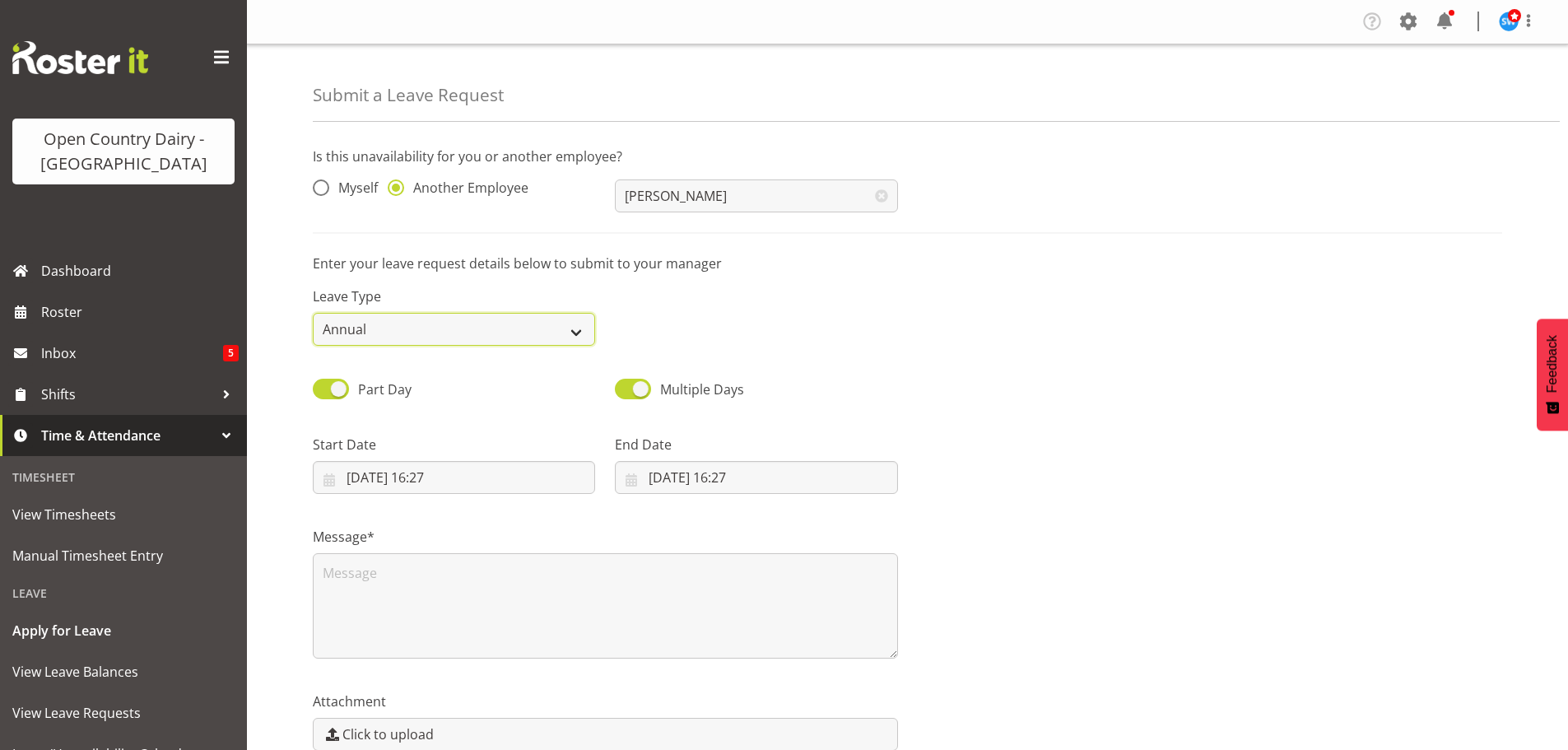
click at [576, 329] on select "Annual Sick Leave Without Pay Bereavement Domestic Violence Parental Jury Servi…" at bounding box center [453, 329] width 282 height 33
select select "Sick"
click at [313, 313] on select "Annual Sick Leave Without Pay Bereavement Domestic Violence Parental Jury Servi…" at bounding box center [453, 329] width 282 height 33
click at [432, 475] on input "22/08/2025, 16:27" at bounding box center [453, 478] width 282 height 33
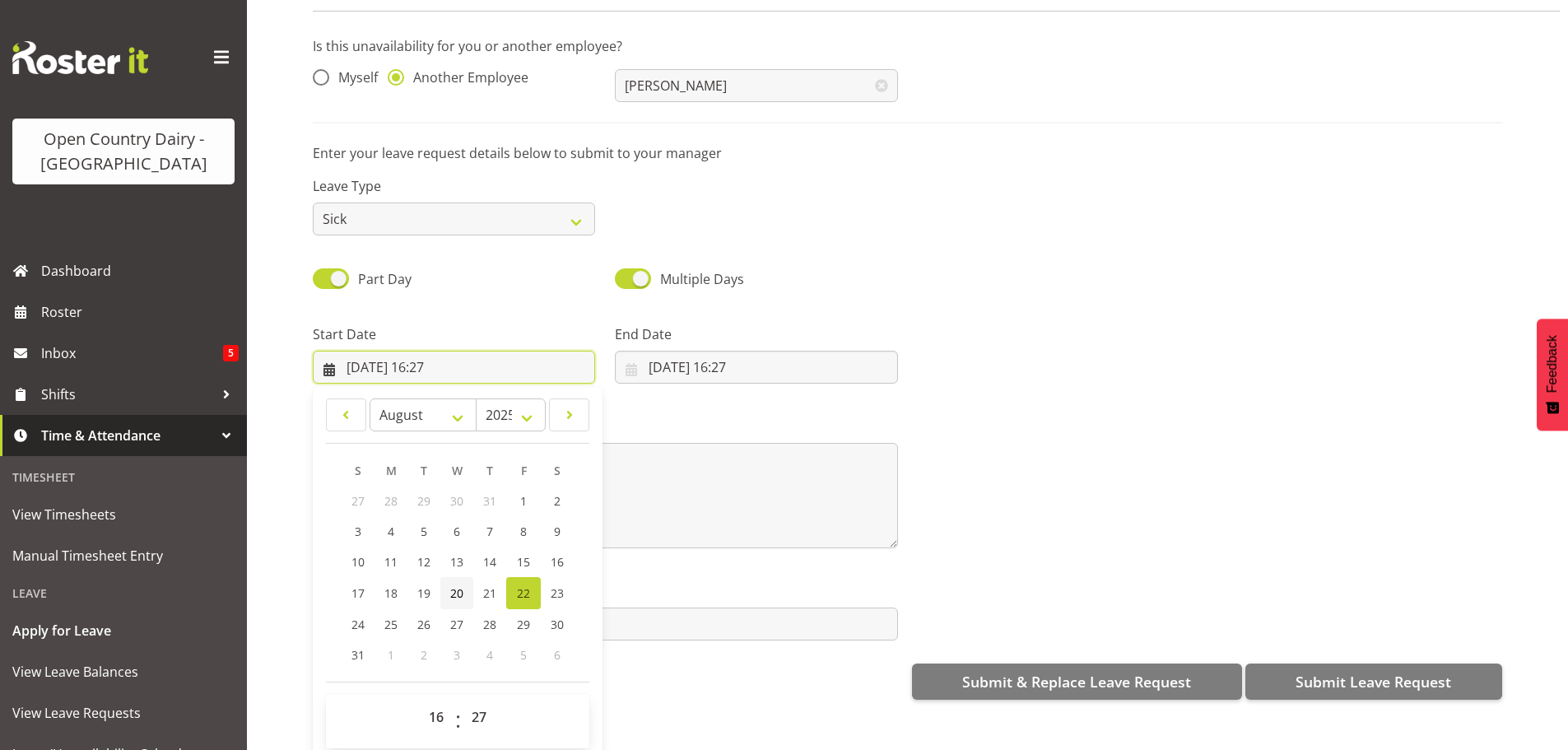
scroll to position [85, 0]
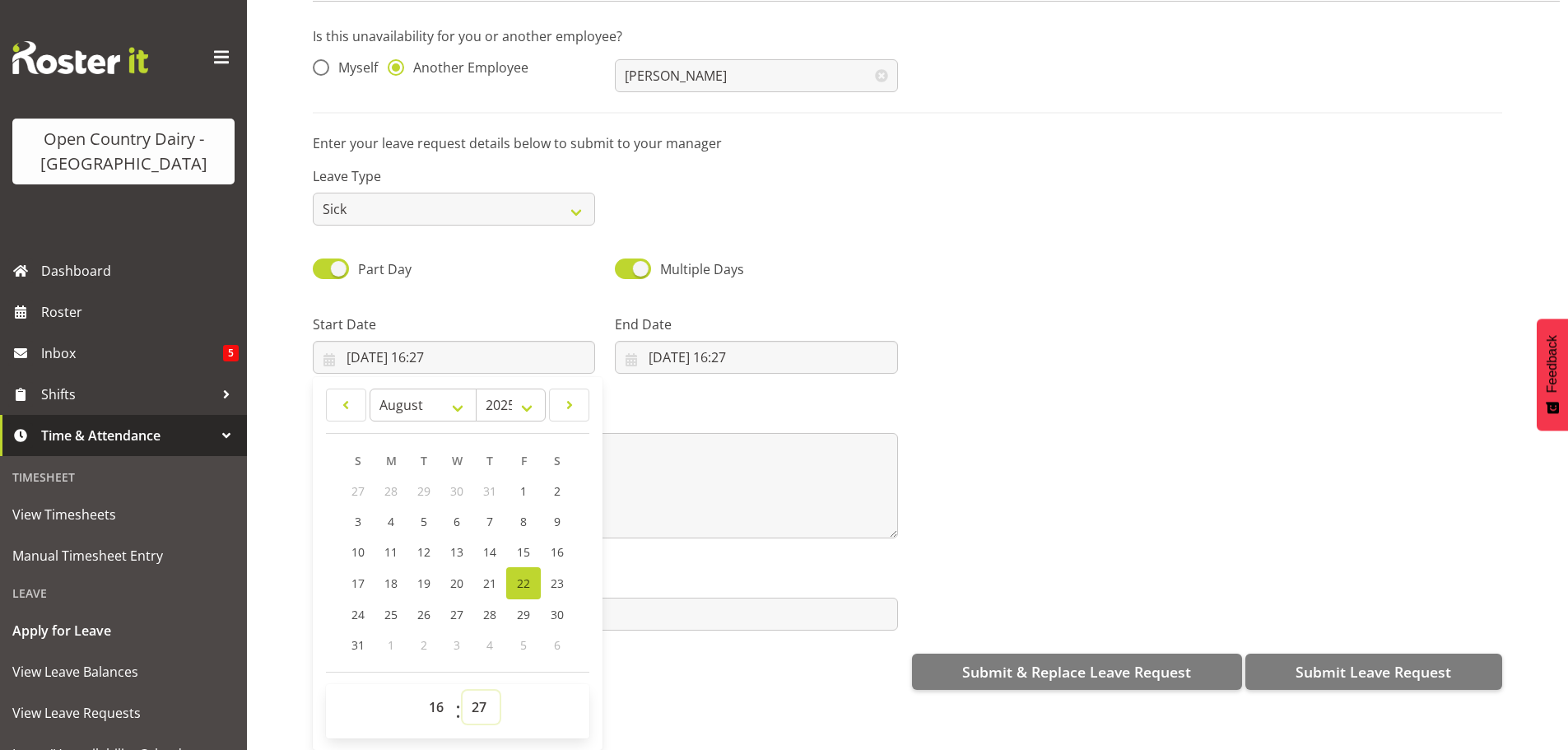
click at [479, 694] on select "00 01 02 03 04 05 06 07 08 09 10 11 12 13 14 15 16 17 18 19 20 21 22 23 24 25 2…" at bounding box center [481, 708] width 37 height 33
select select "45"
click at [463, 691] on select "00 01 02 03 04 05 06 07 08 09 10 11 12 13 14 15 16 17 18 19 20 21 22 23 24 25 2…" at bounding box center [481, 708] width 37 height 33
type input "22/08/2025, 16:45"
click at [695, 341] on input "22/08/2025, 16:27" at bounding box center [756, 358] width 282 height 33
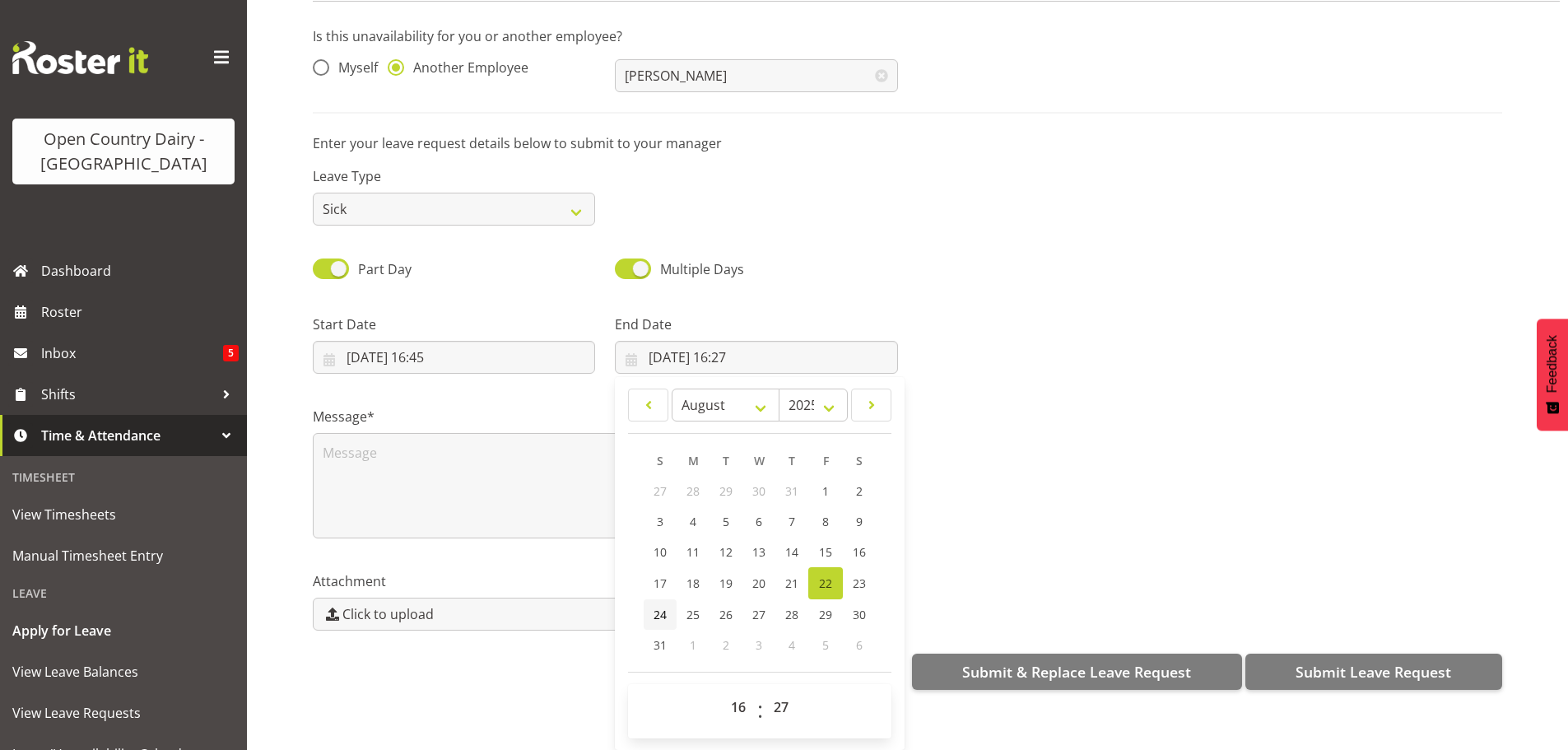
click at [657, 607] on span "24" at bounding box center [660, 615] width 13 height 16
type input "24/08/2025, 16:27"
click at [734, 696] on select "00 01 02 03 04 05 06 07 08 09 10 11 12 13 14 15 16 17 18 19 20 21 22 23" at bounding box center [740, 708] width 37 height 33
select select "4"
click at [722, 691] on select "00 01 02 03 04 05 06 07 08 09 10 11 12 13 14 15 16 17 18 19 20 21 22 23" at bounding box center [740, 708] width 37 height 33
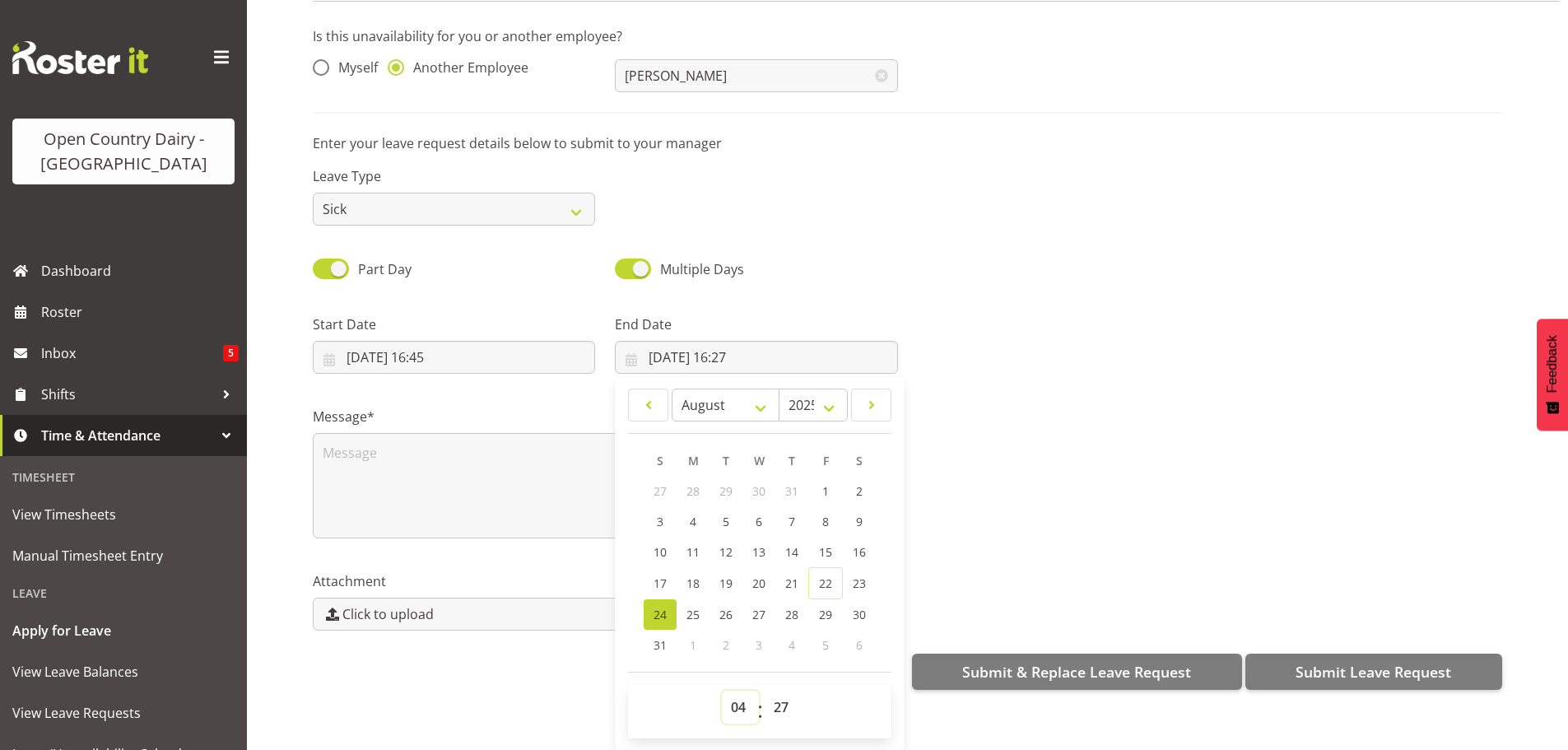
type input "24/08/2025, 04:27"
click at [777, 695] on select "00 01 02 03 04 05 06 07 08 09 10 11 12 13 14 15 16 17 18 19 20 21 22 23 24 25 2…" at bounding box center [783, 708] width 37 height 33
select select "0"
click at [764, 691] on select "00 01 02 03 04 05 06 07 08 09 10 11 12 13 14 15 16 17 18 19 20 21 22 23 24 25 2…" at bounding box center [783, 708] width 37 height 33
type input "24/08/2025, 04:00"
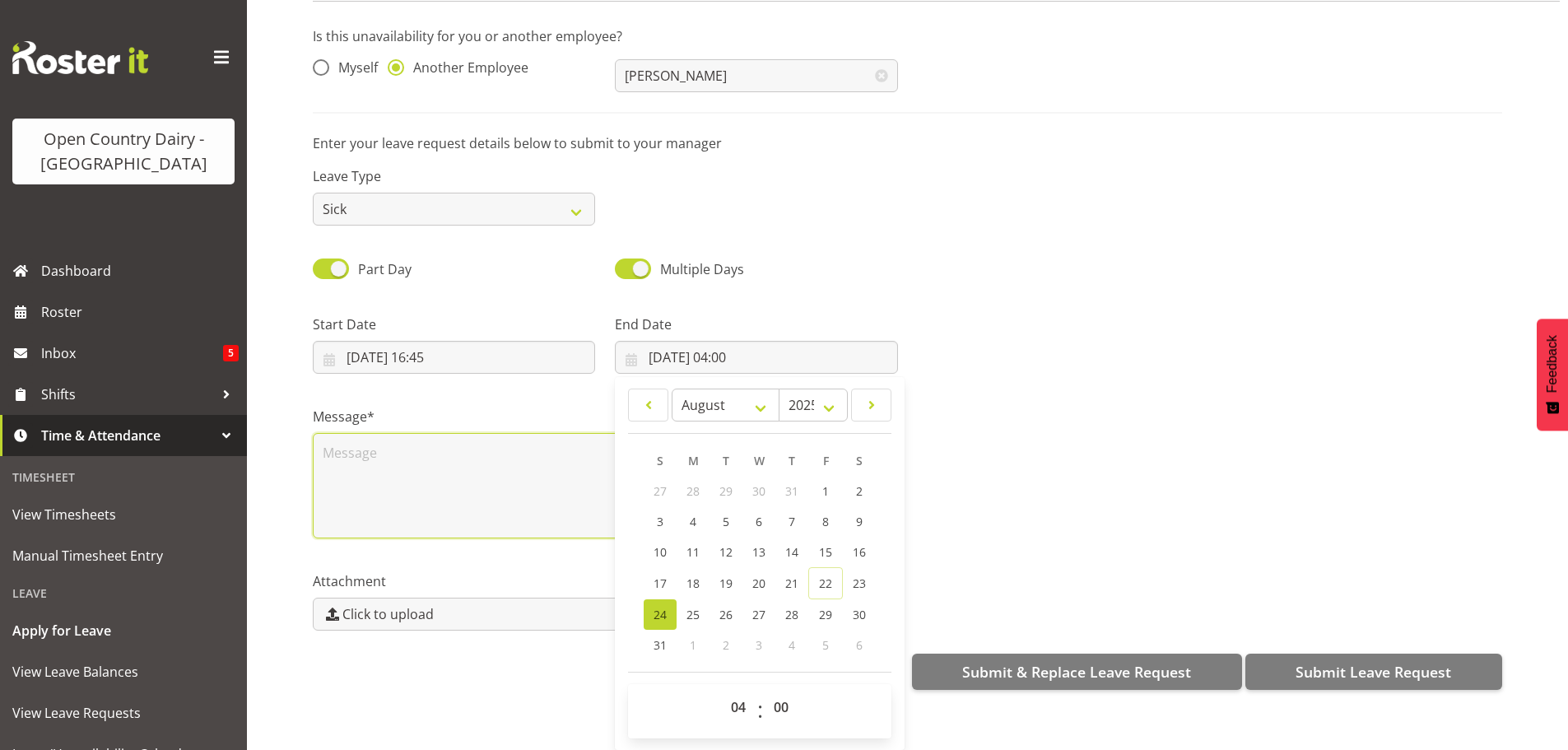
click at [414, 459] on textarea at bounding box center [605, 486] width 585 height 106
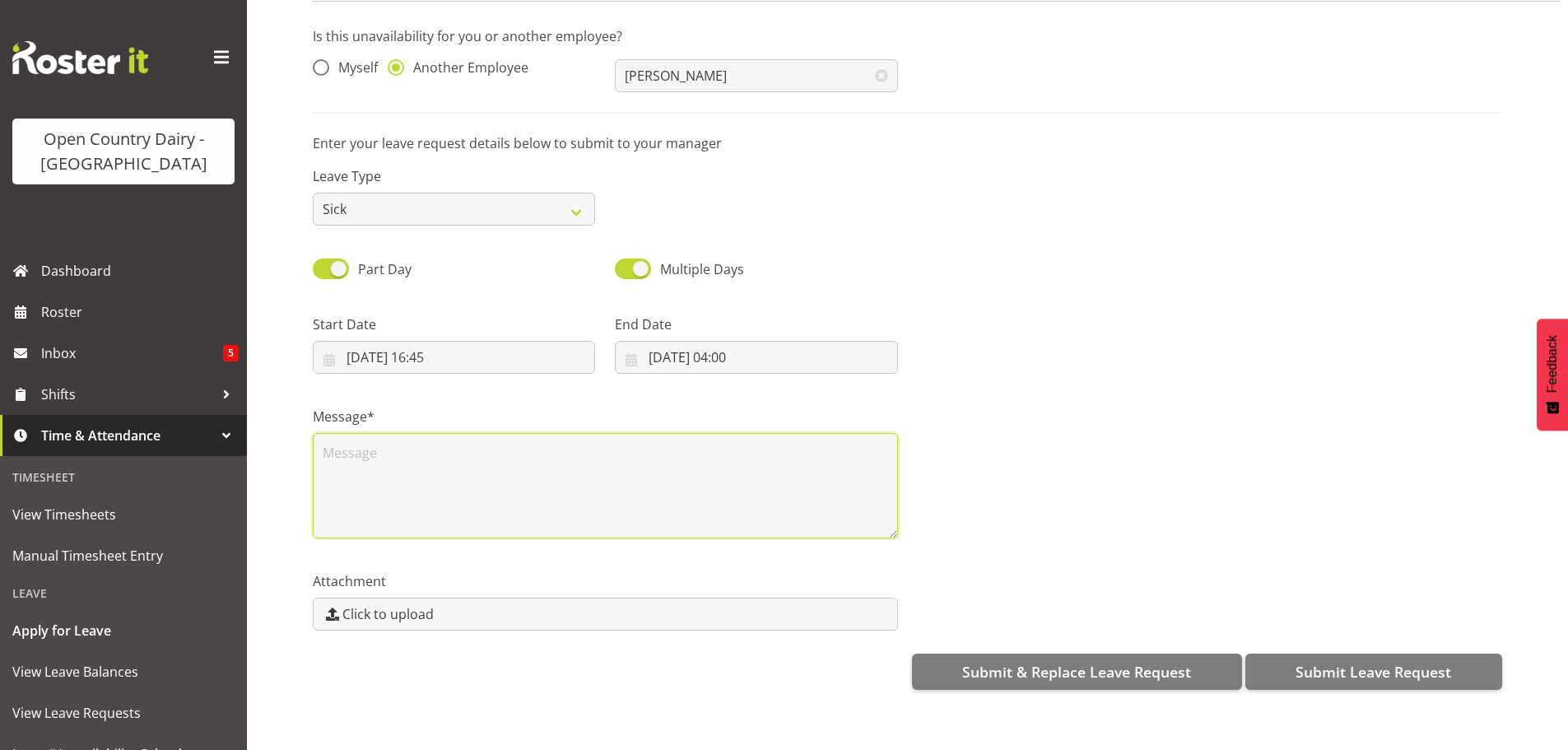
scroll to position [0, 0]
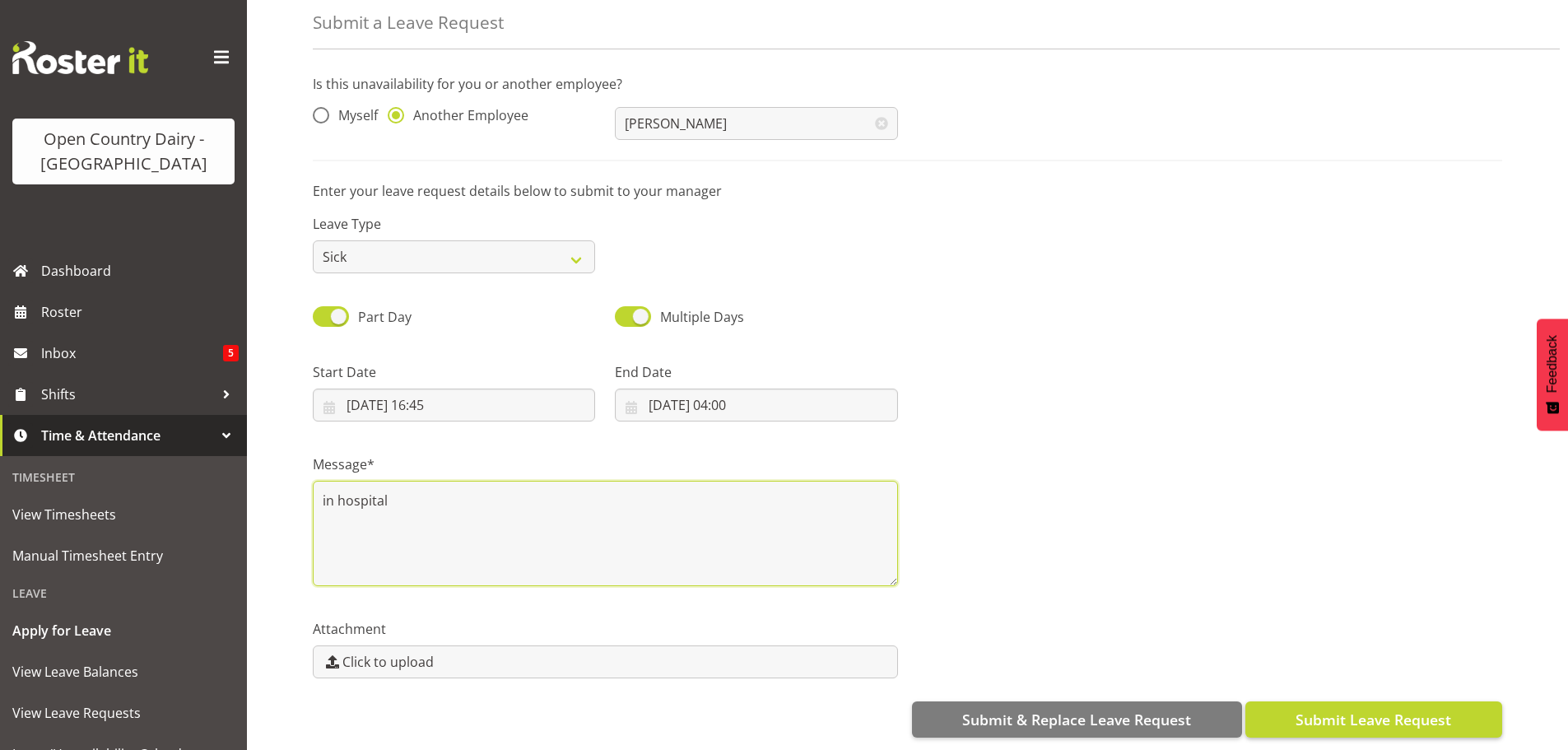
type textarea "in hospital"
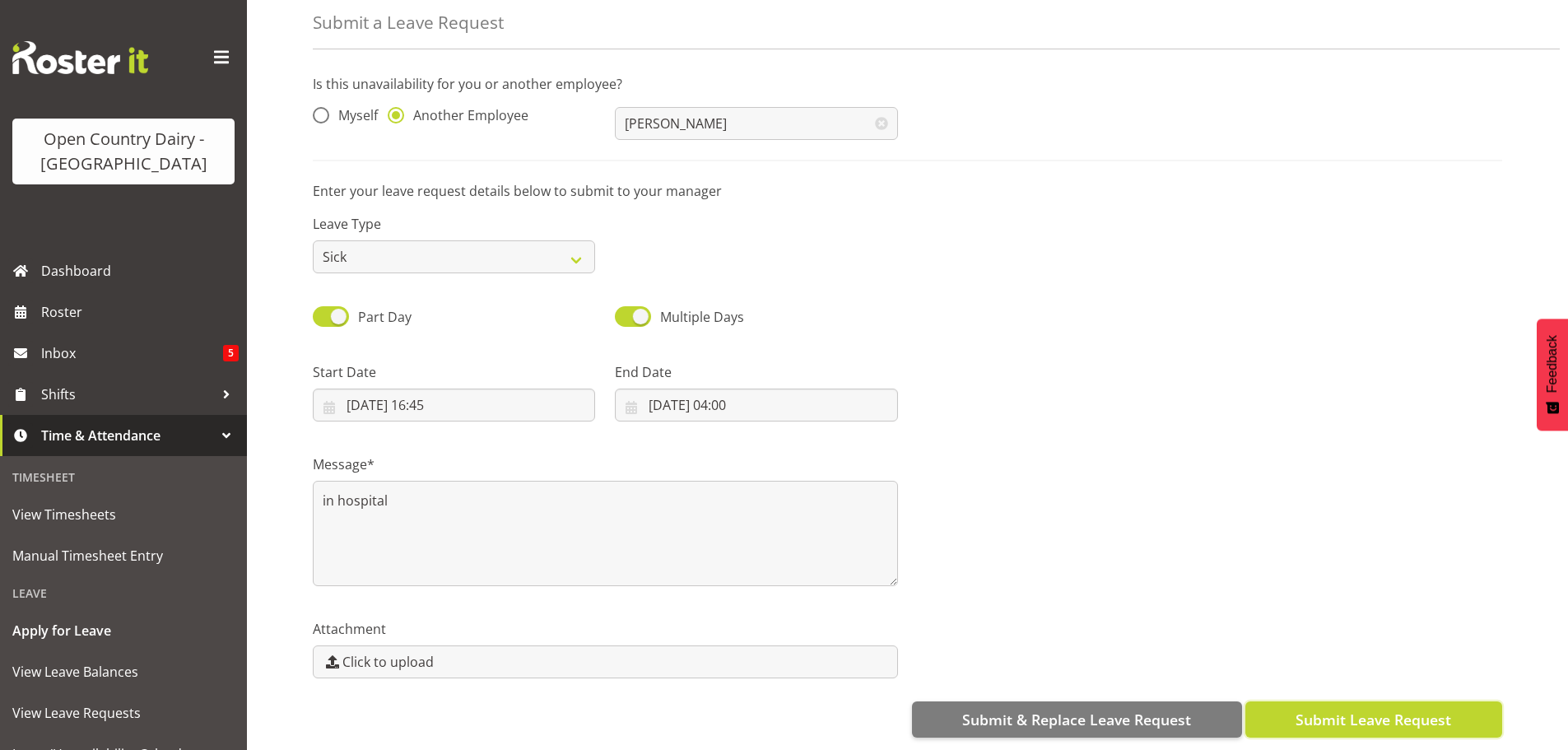
click at [1355, 710] on span "Submit Leave Request" at bounding box center [1373, 720] width 155 height 21
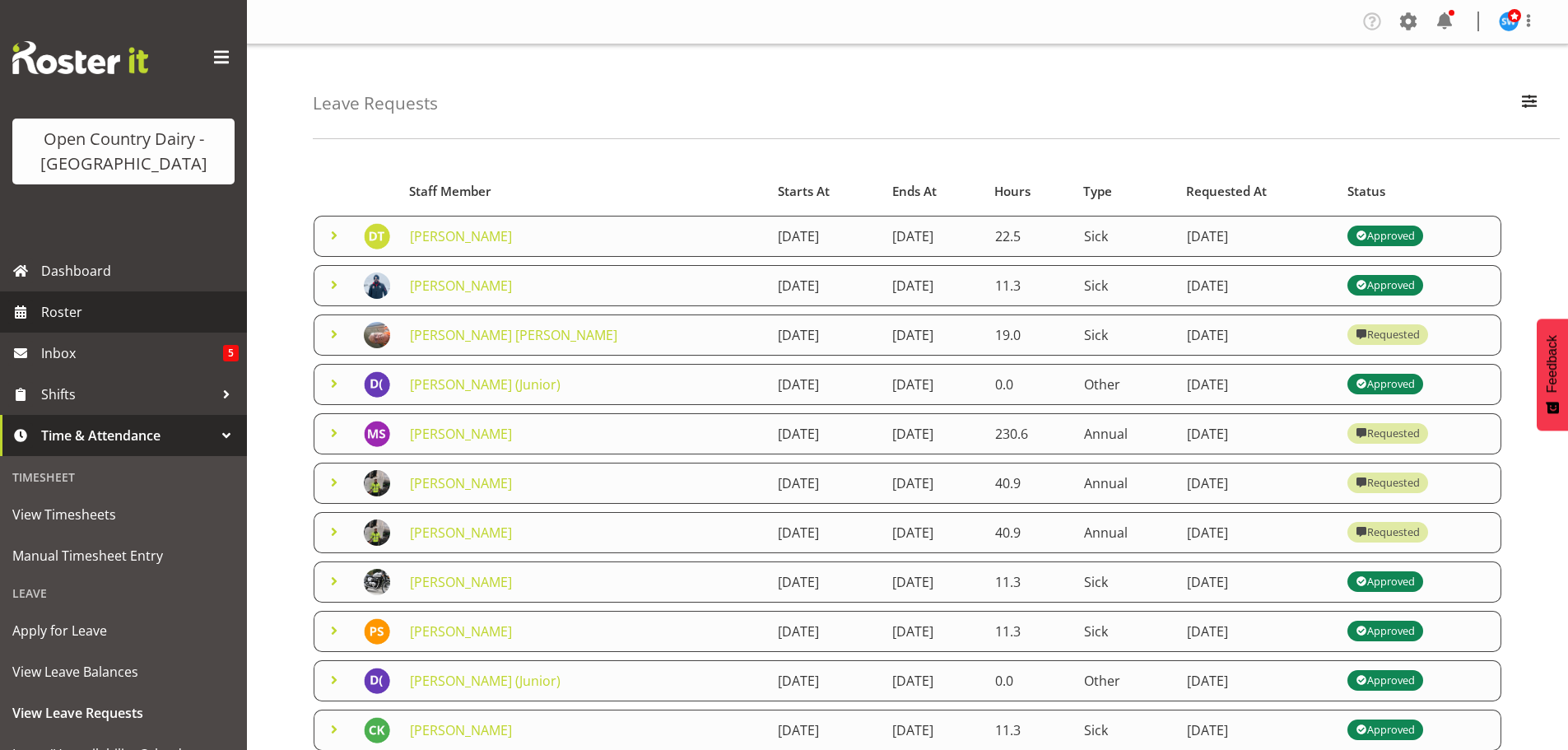
click at [69, 310] on span "Roster" at bounding box center [140, 312] width 198 height 25
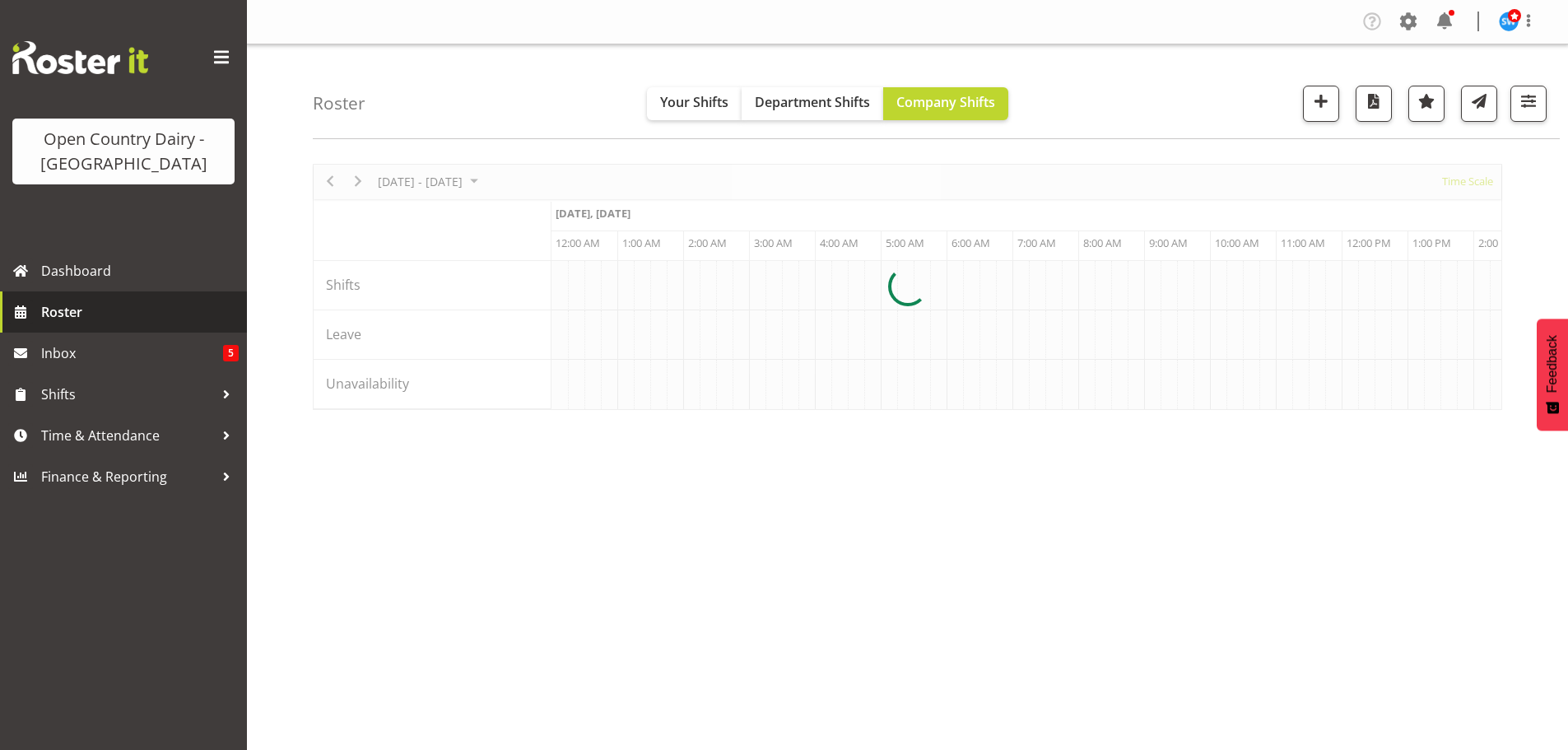
scroll to position [0, 6322]
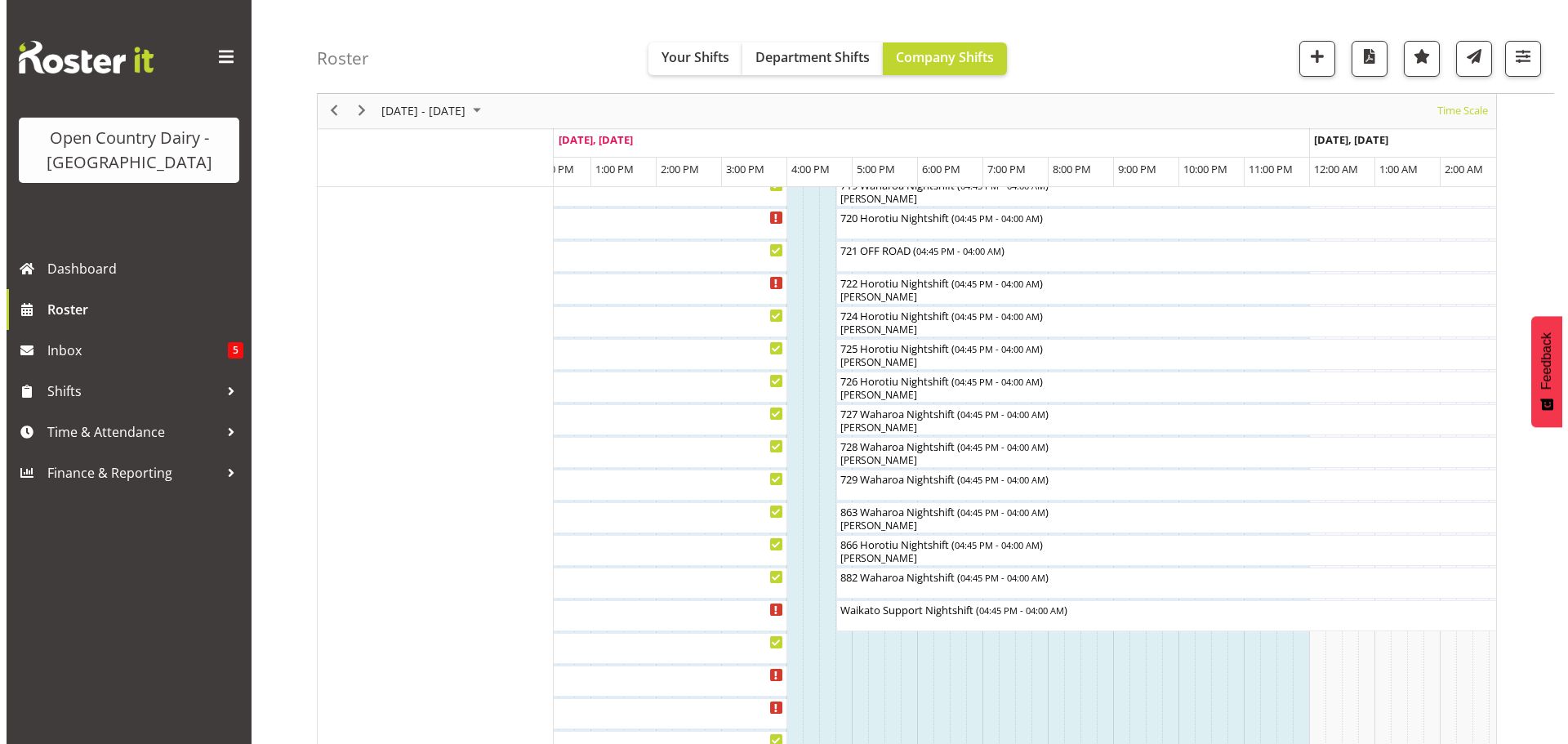
scroll to position [895, 0]
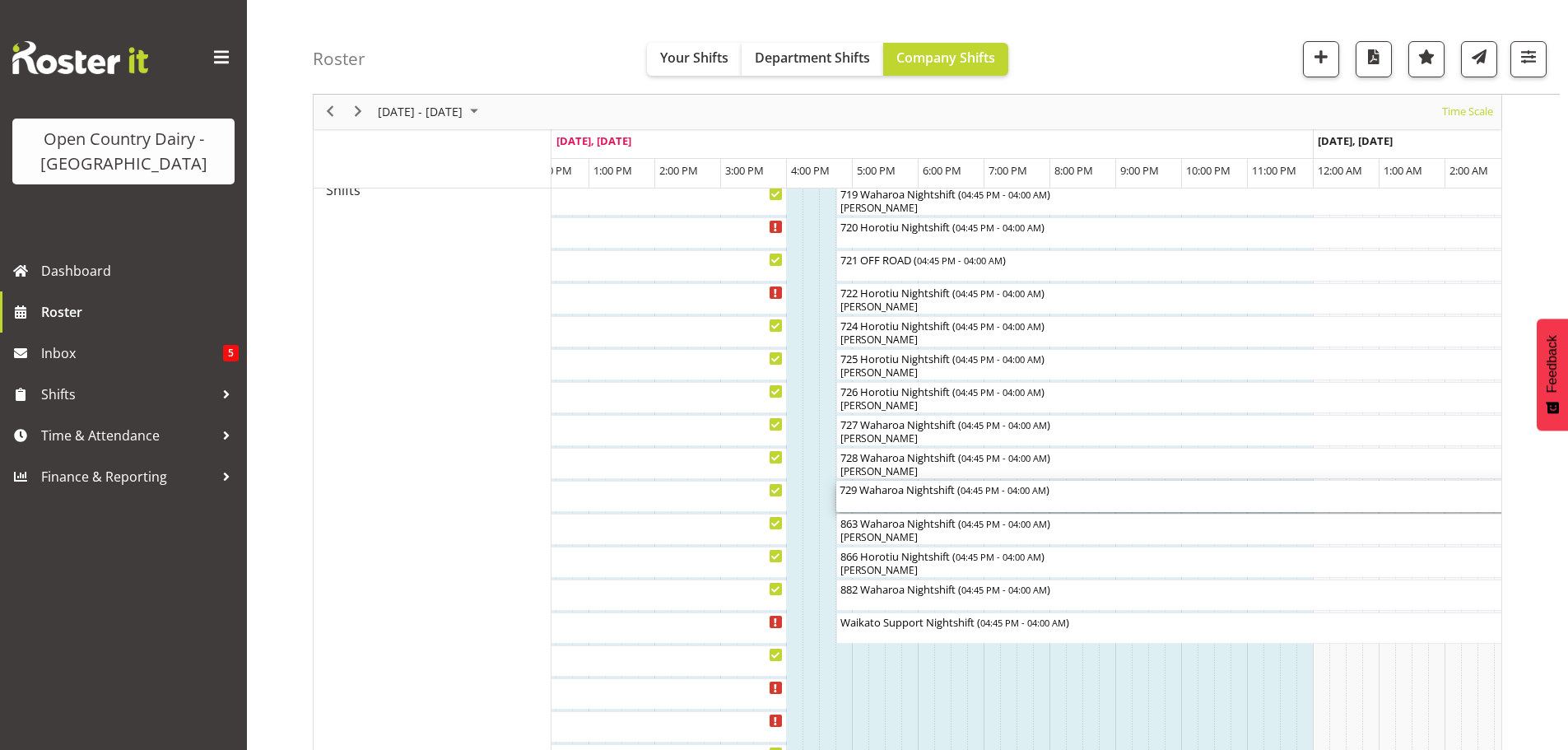
click at [897, 498] on div "729 Waharoa Nightshift ( 04:45 PM - 04:00 AM )" at bounding box center [1207, 497] width 734 height 31
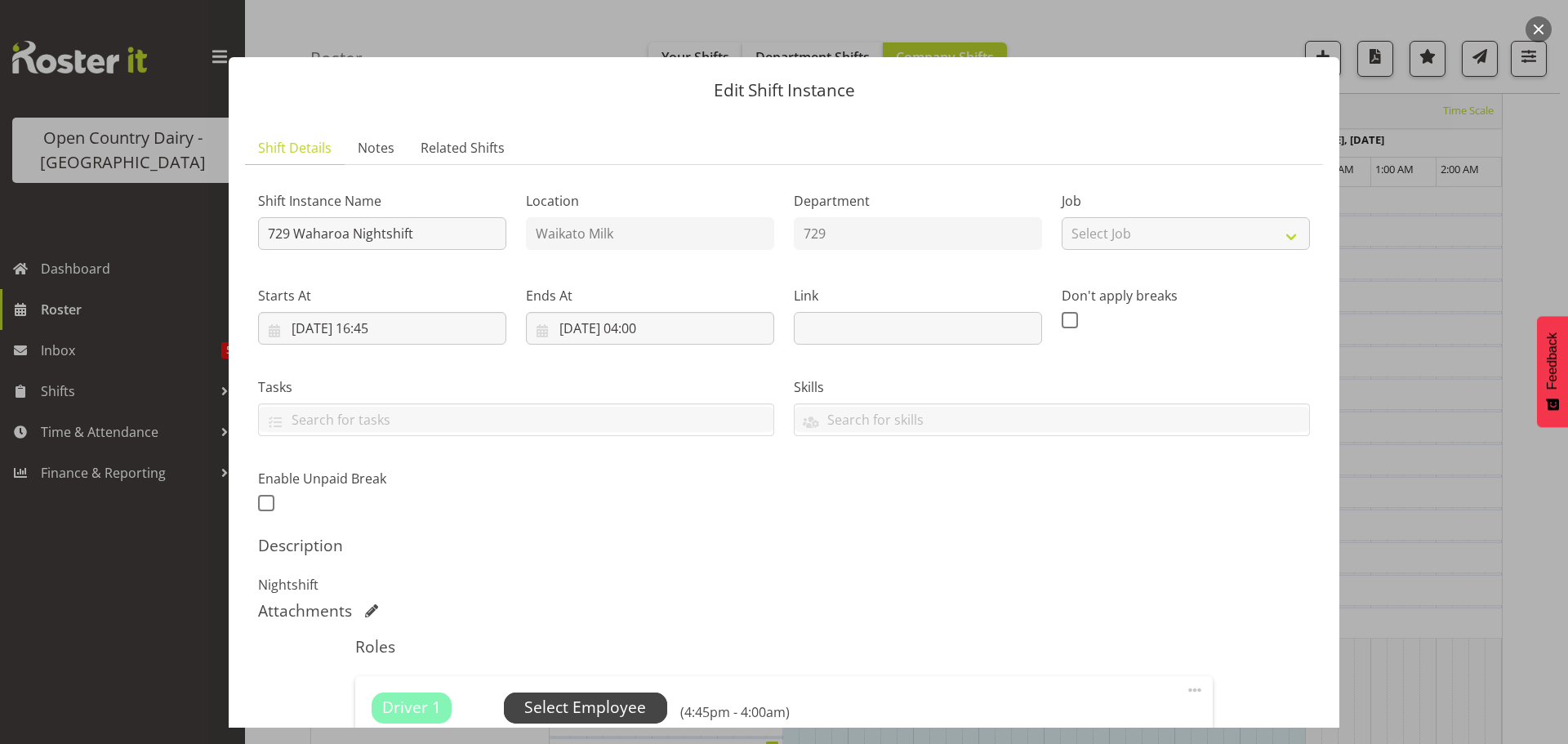
click at [580, 700] on span "Select Employee" at bounding box center [585, 708] width 121 height 24
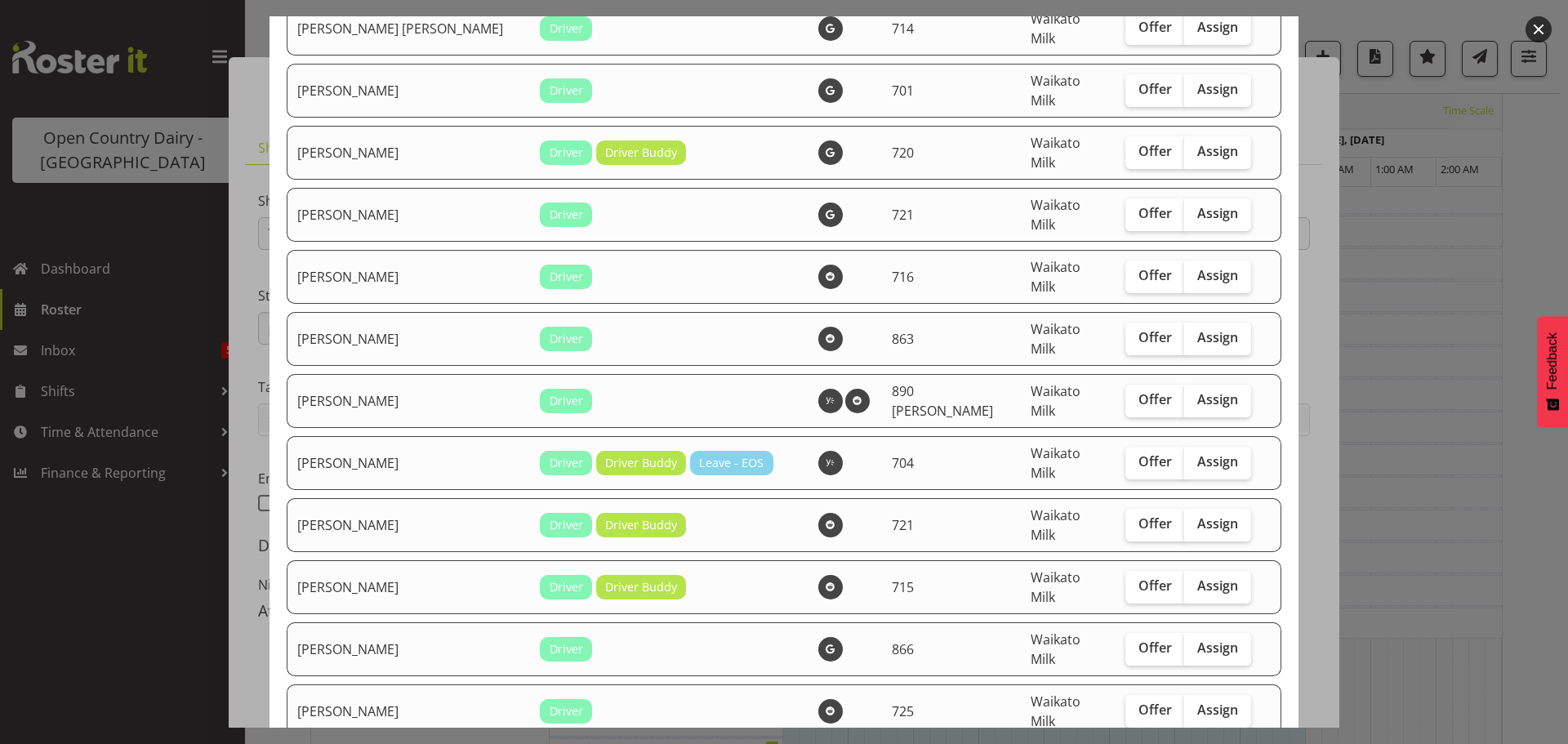
scroll to position [1144, 0]
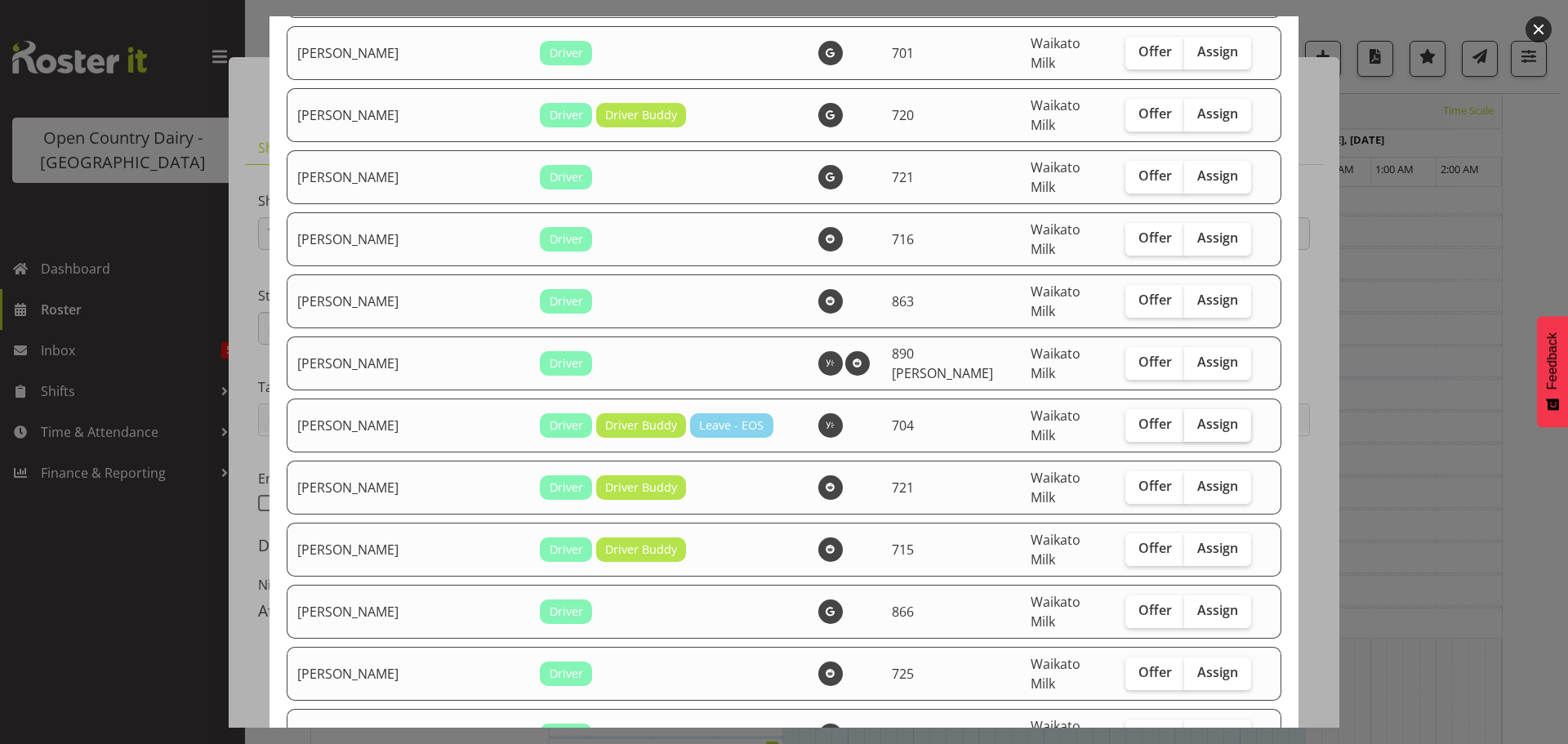
click at [1197, 416] on span "Assign" at bounding box center [1218, 424] width 41 height 16
click at [1185, 419] on input "Assign" at bounding box center [1190, 424] width 11 height 11
checkbox input "true"
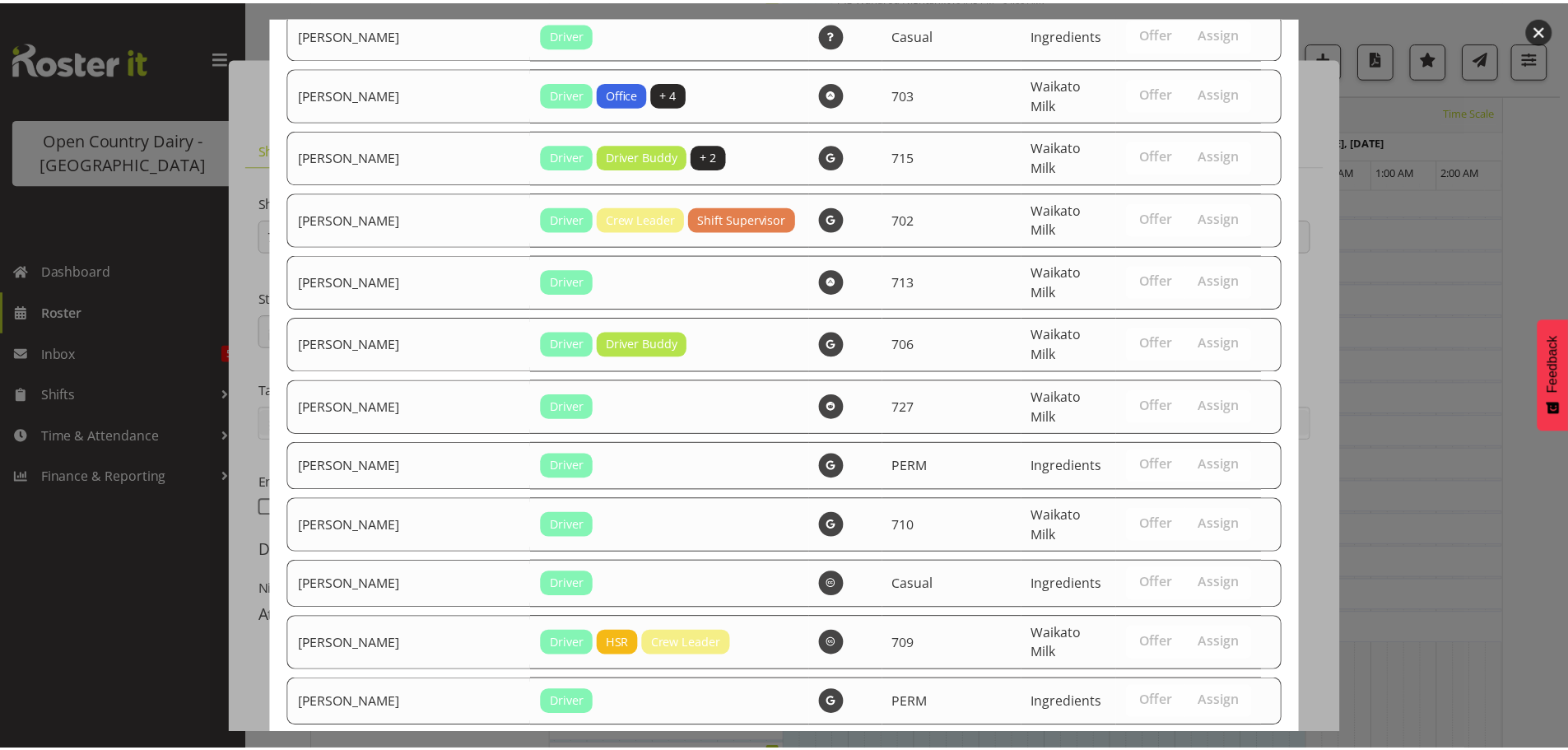
scroll to position [2794, 0]
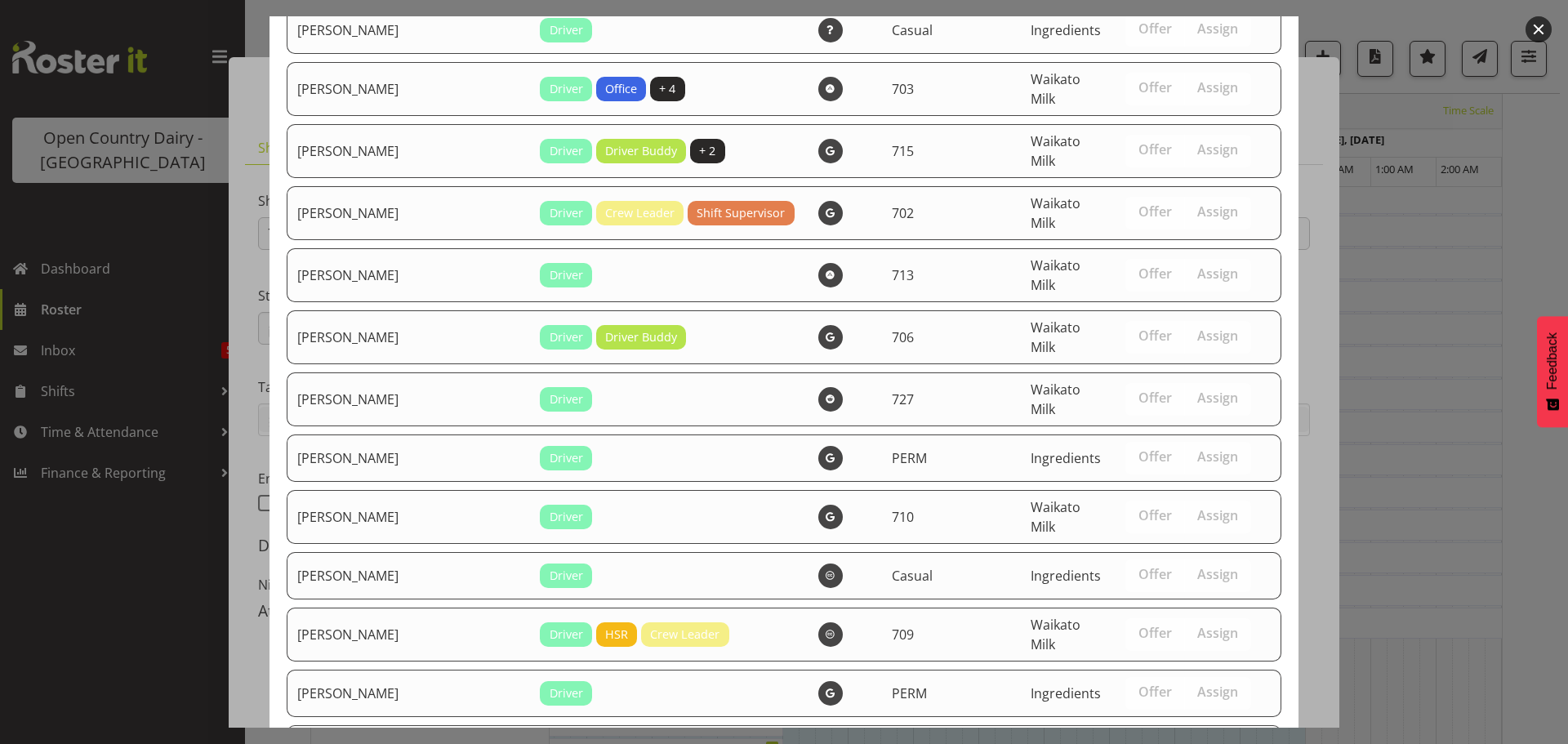
drag, startPoint x: 1197, startPoint y: 684, endPoint x: 1191, endPoint y: 676, distance: 10.0
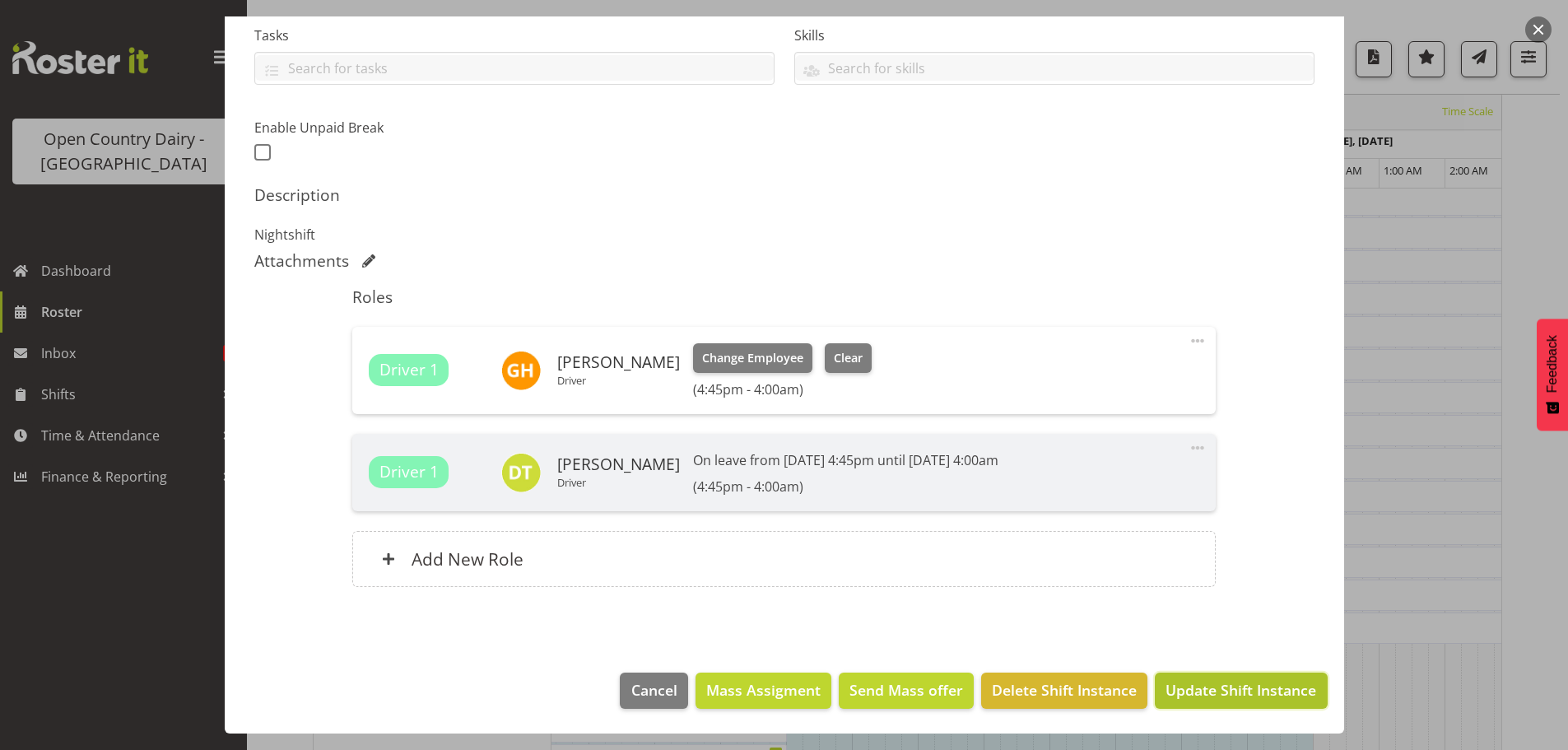
drag, startPoint x: 1229, startPoint y: 681, endPoint x: 1162, endPoint y: 631, distance: 83.6
click at [1228, 681] on span "Update Shift Instance" at bounding box center [1241, 689] width 151 height 21
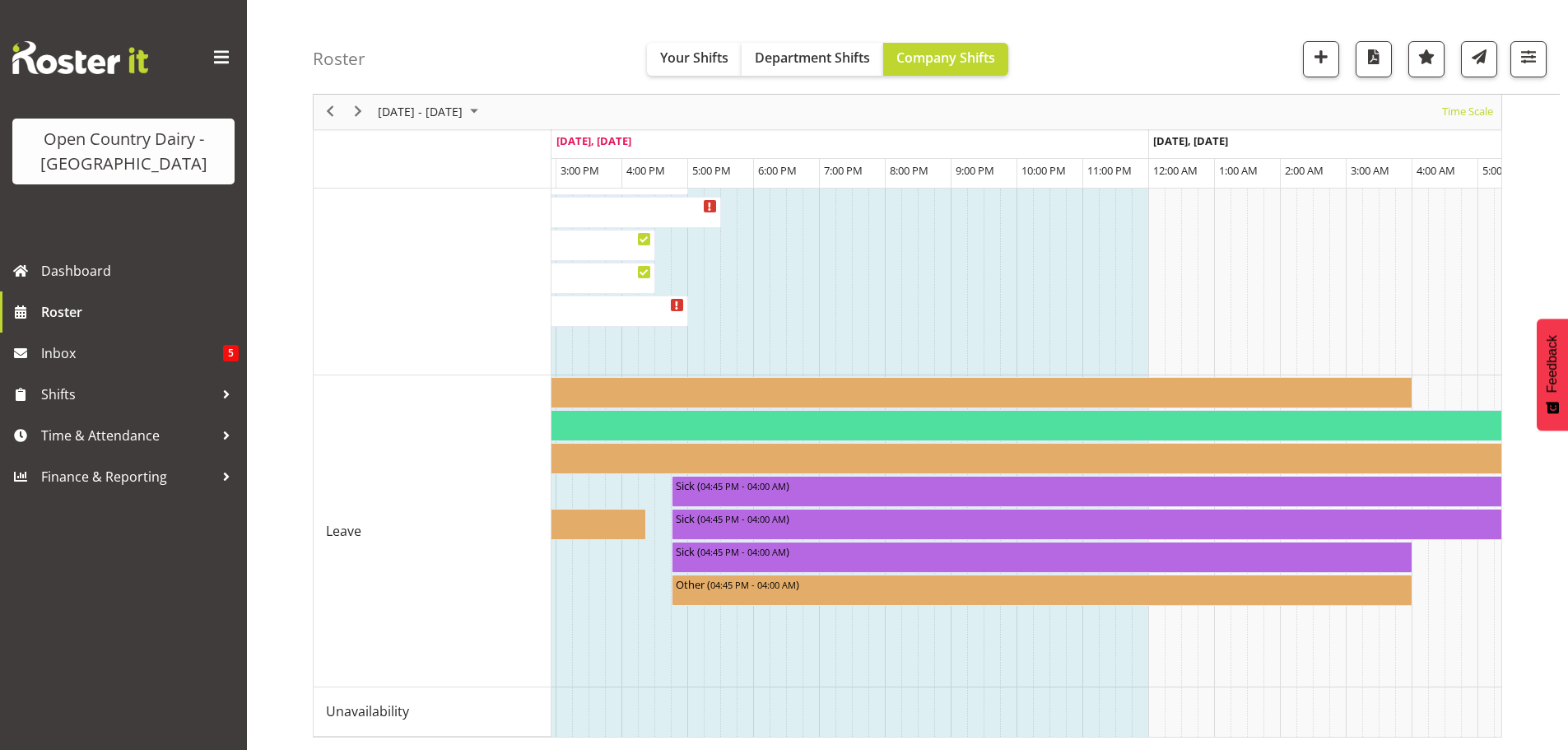
scroll to position [0, 7434]
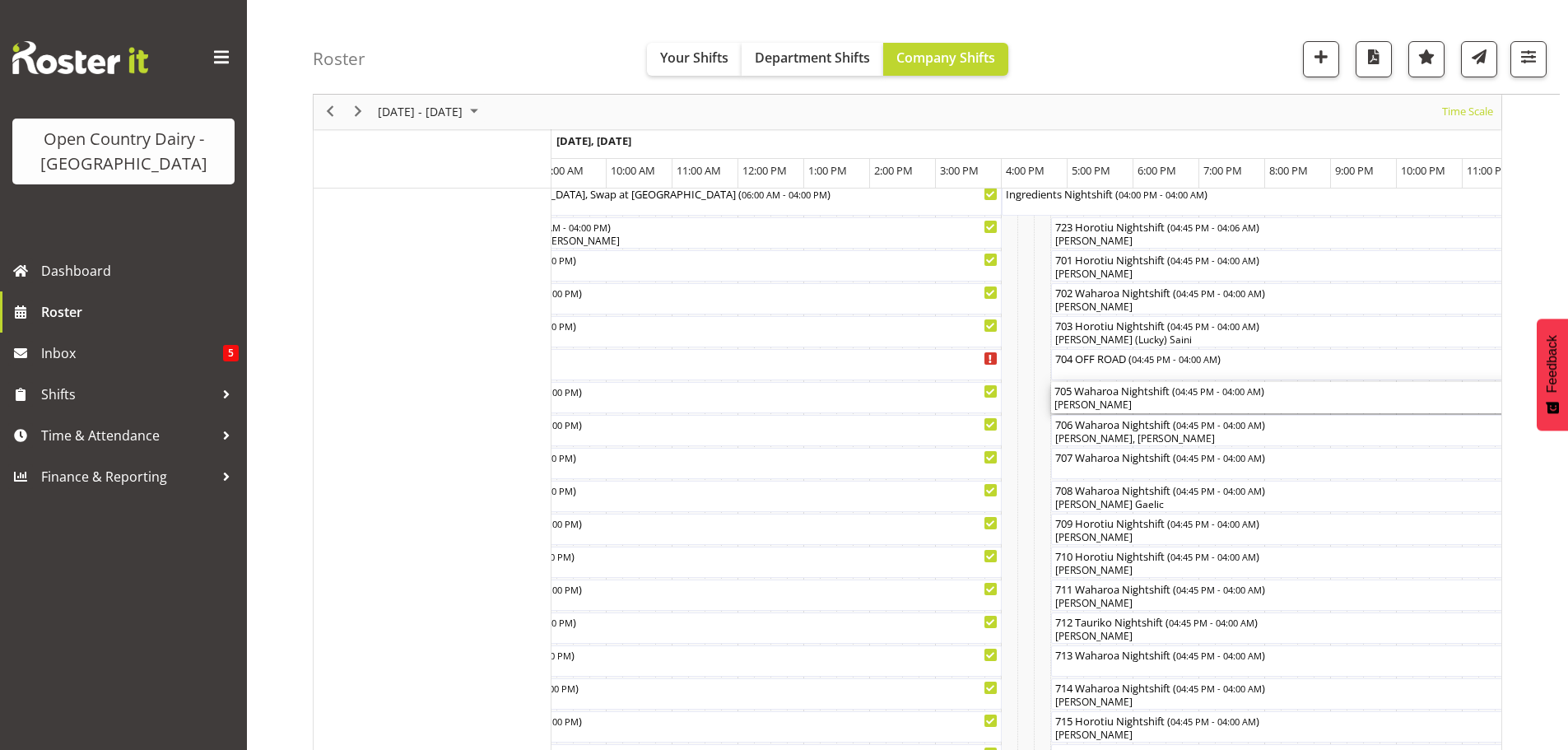
click at [1129, 400] on div "[PERSON_NAME]" at bounding box center [1422, 405] width 734 height 15
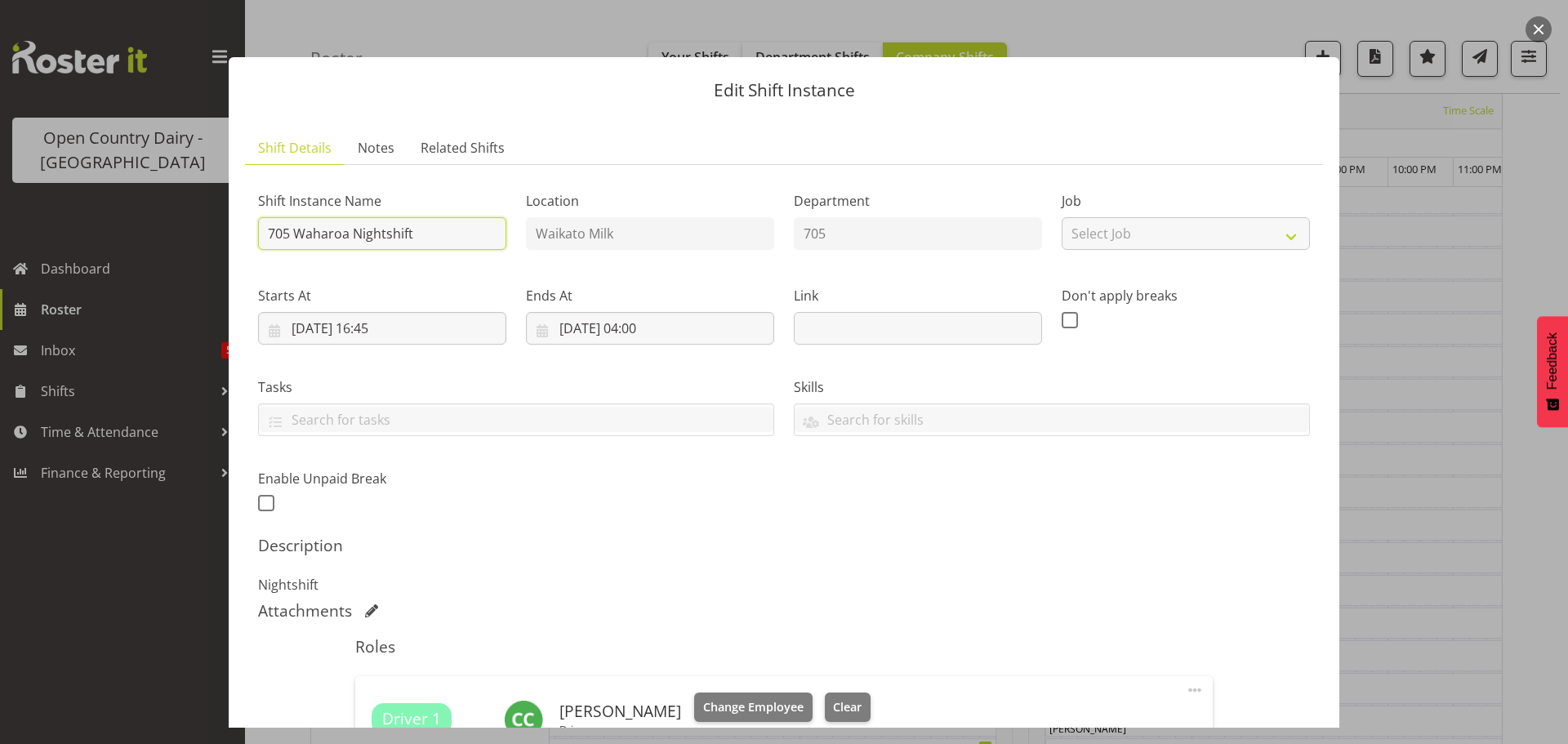
click at [455, 230] on input "705 Waharoa Nightshift" at bounding box center [382, 234] width 248 height 33
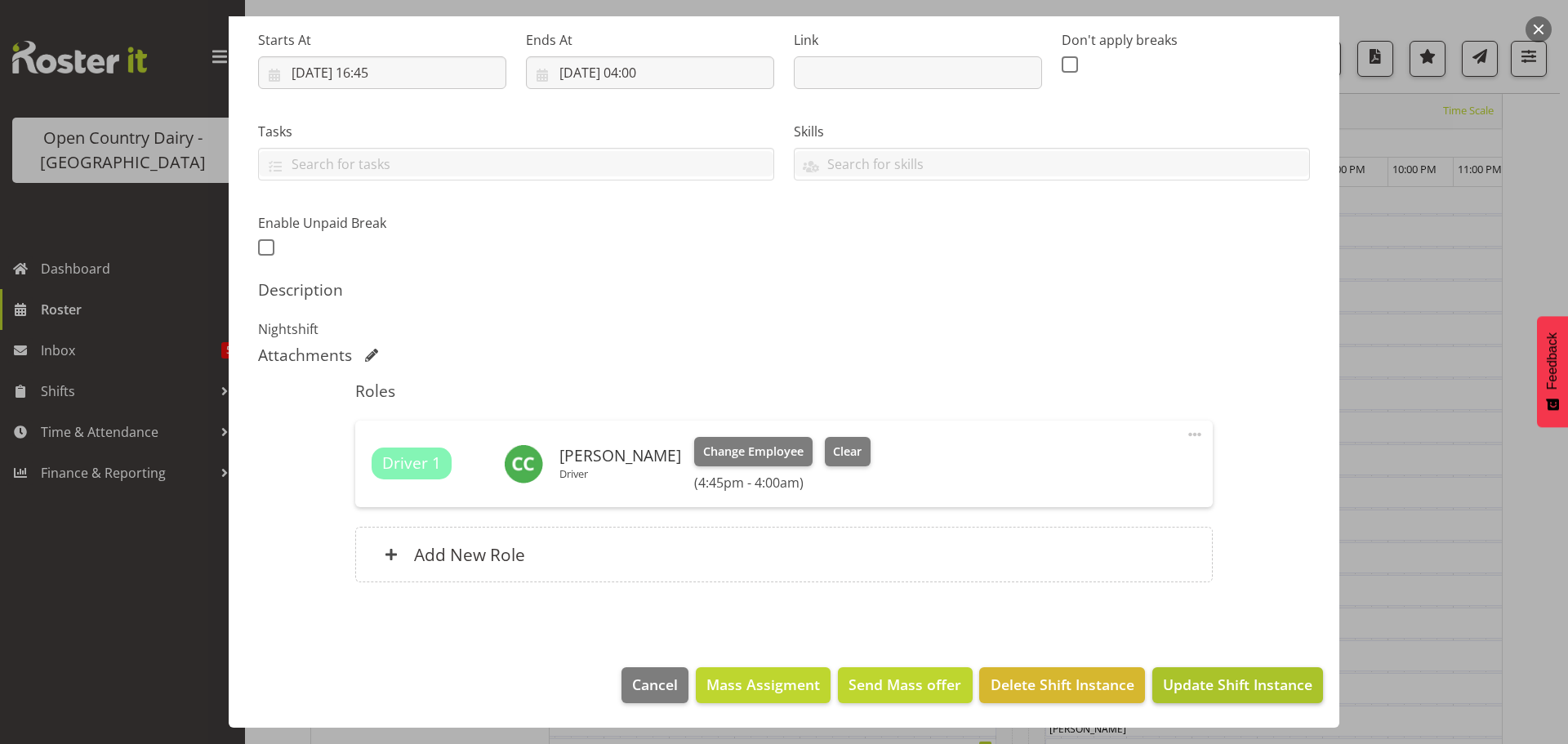
type input "705 Lactose ex Waharoa to Horotiu 31,000 litres"
click at [1202, 687] on span "Update Shift Instance" at bounding box center [1238, 684] width 150 height 21
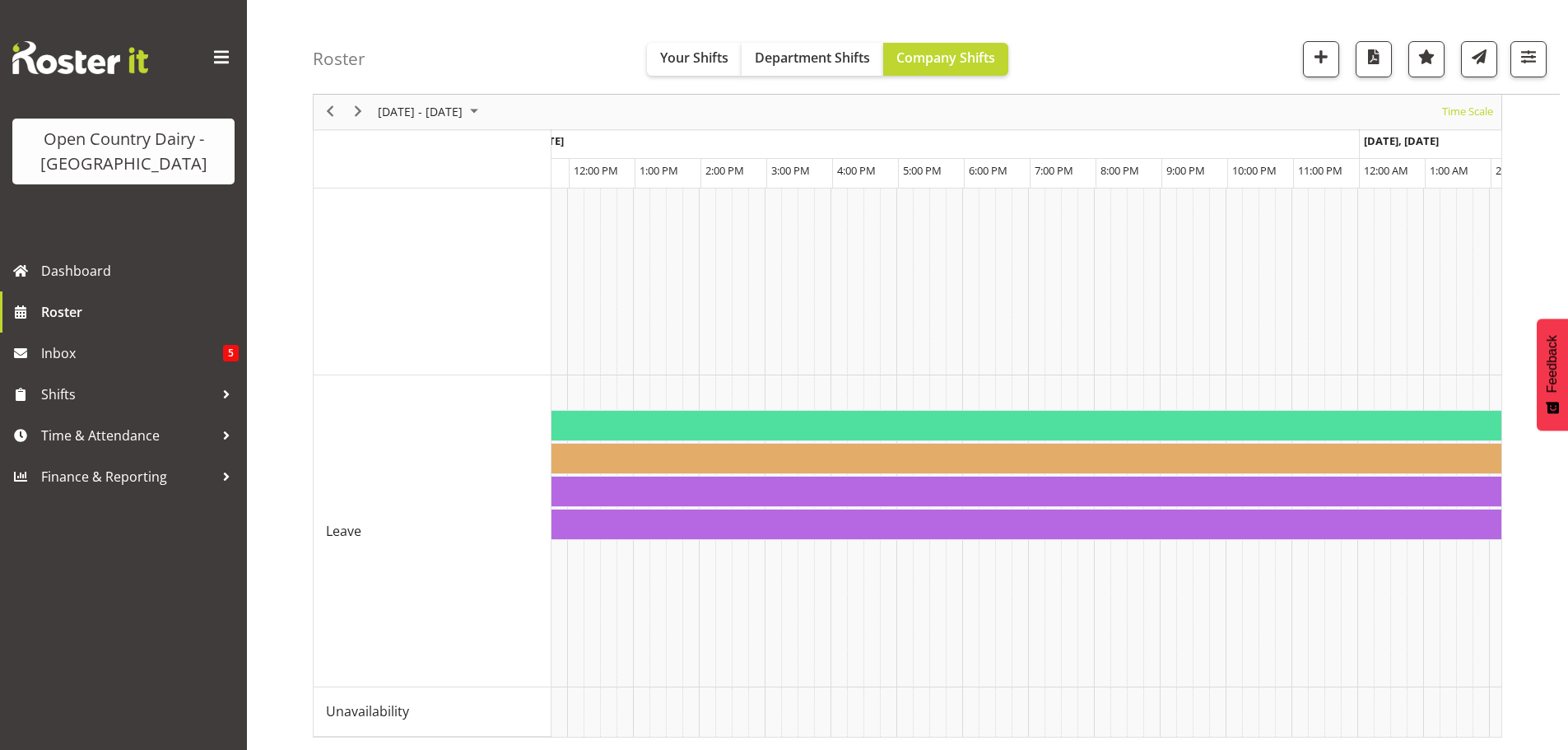
scroll to position [0, 8742]
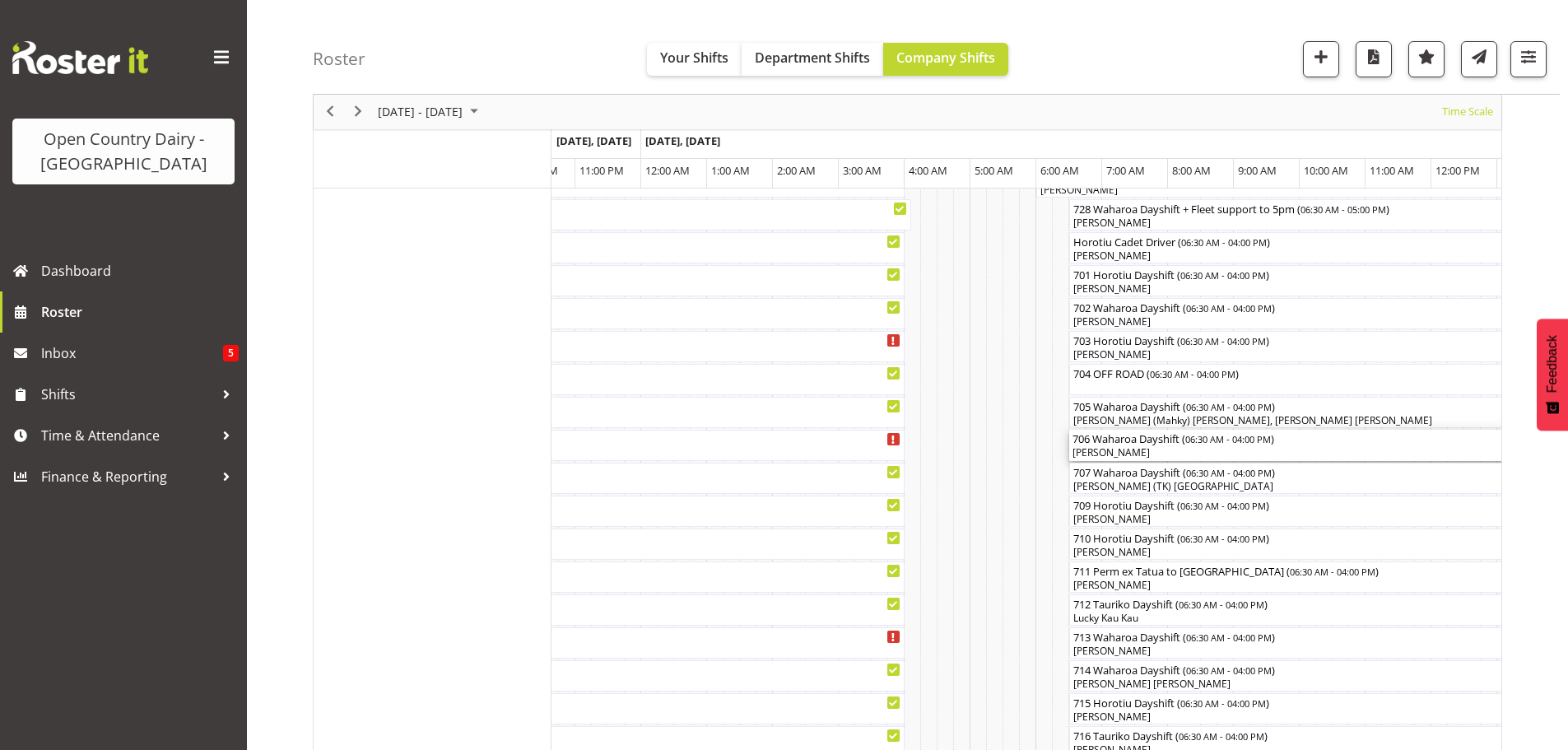
click at [1138, 451] on div "[PERSON_NAME]" at bounding box center [1381, 453] width 619 height 15
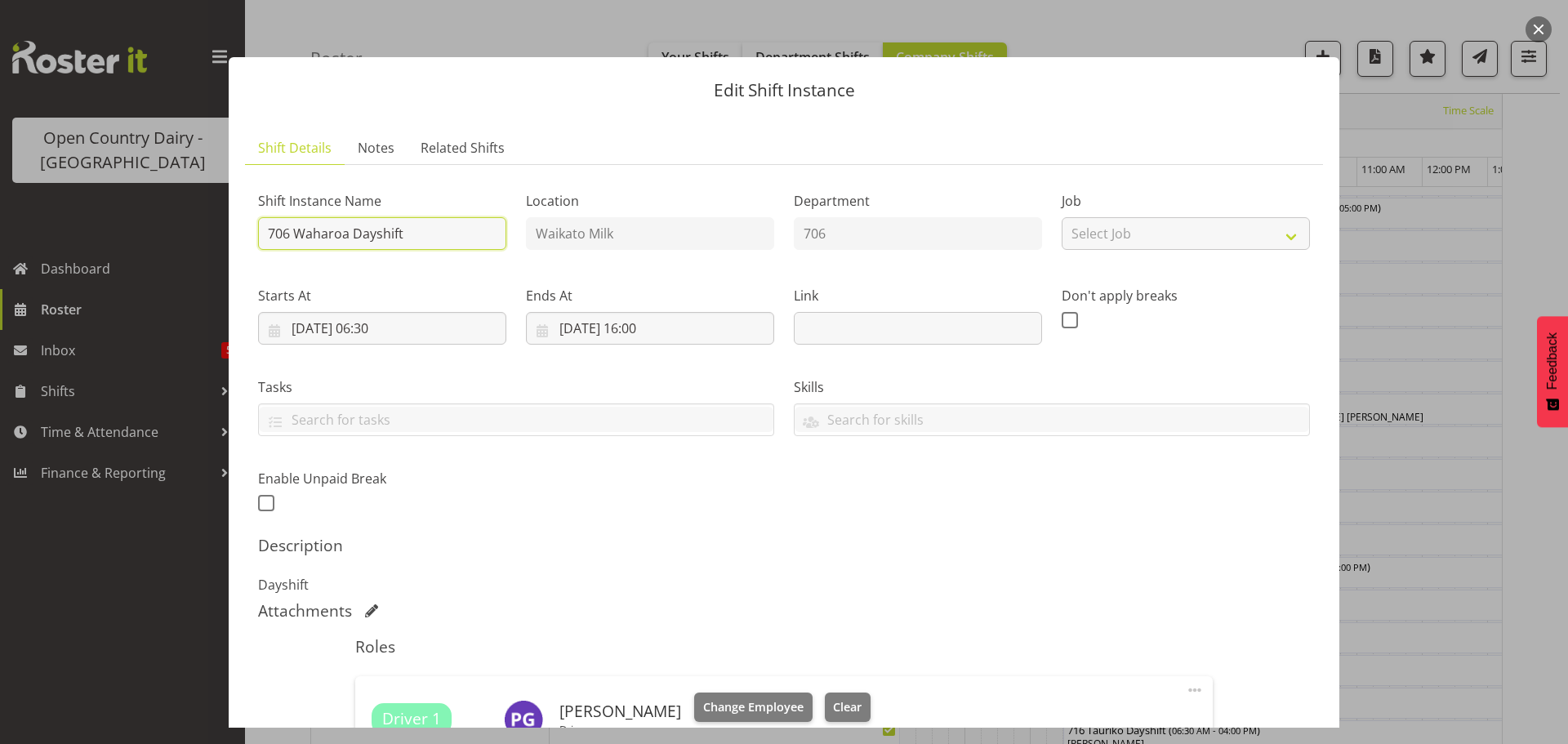
click at [427, 231] on input "706 Waharoa Dayshift" at bounding box center [382, 234] width 248 height 33
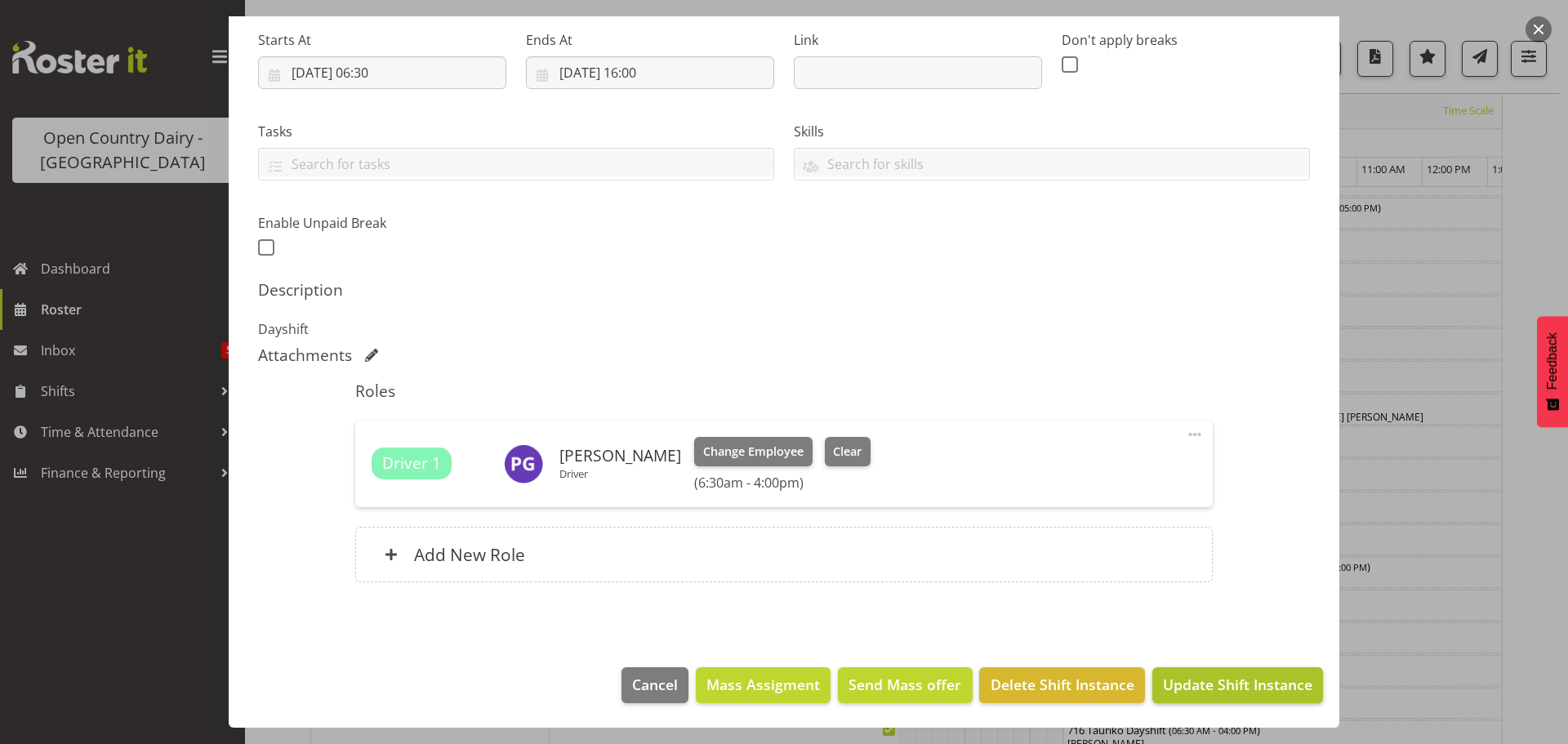
type input "706 Lactose Ex Waharoa to Horotiu 34,000 litres"
click at [1219, 681] on span "Update Shift Instance" at bounding box center [1238, 684] width 150 height 21
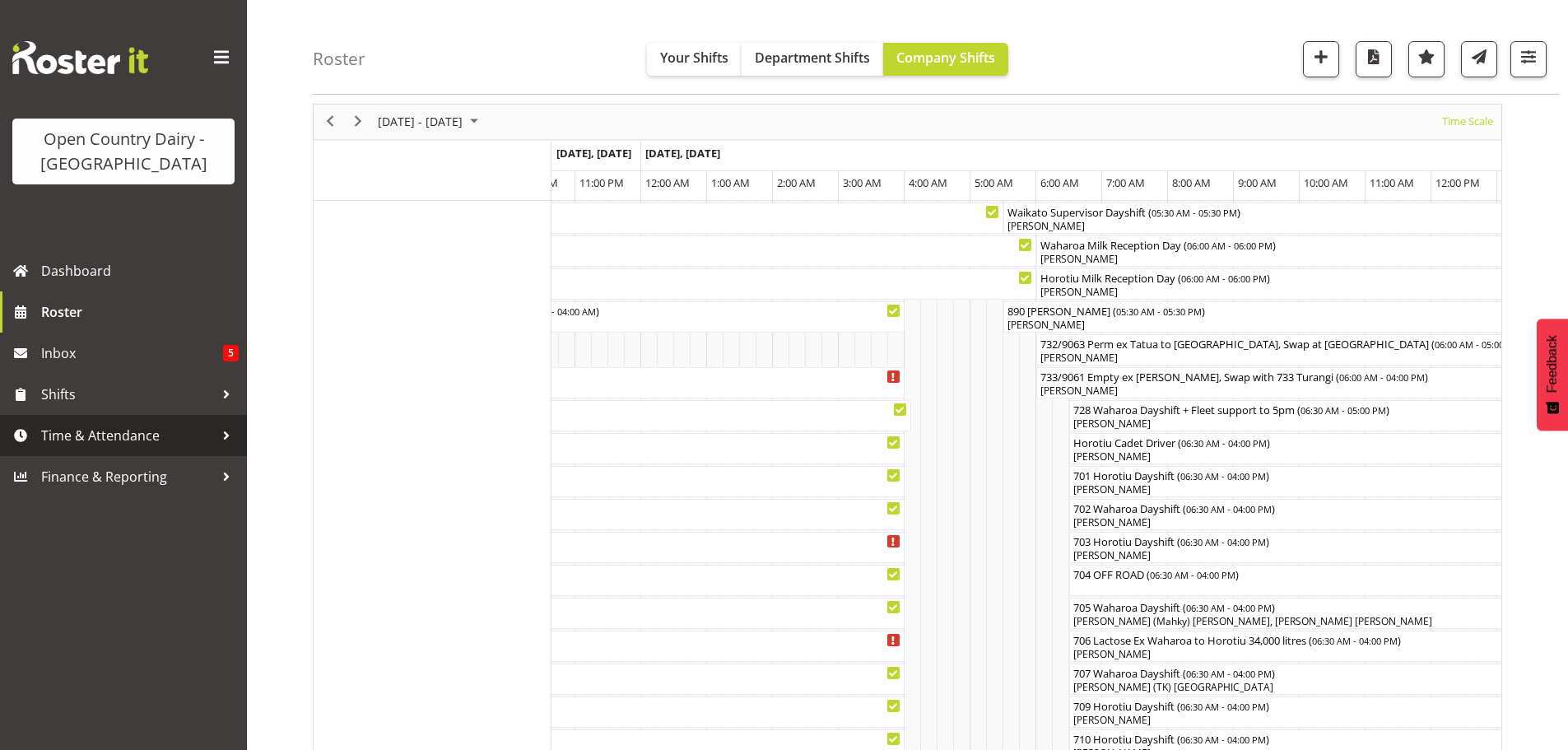
click at [76, 433] on span "Time & Attendance" at bounding box center [128, 435] width 173 height 25
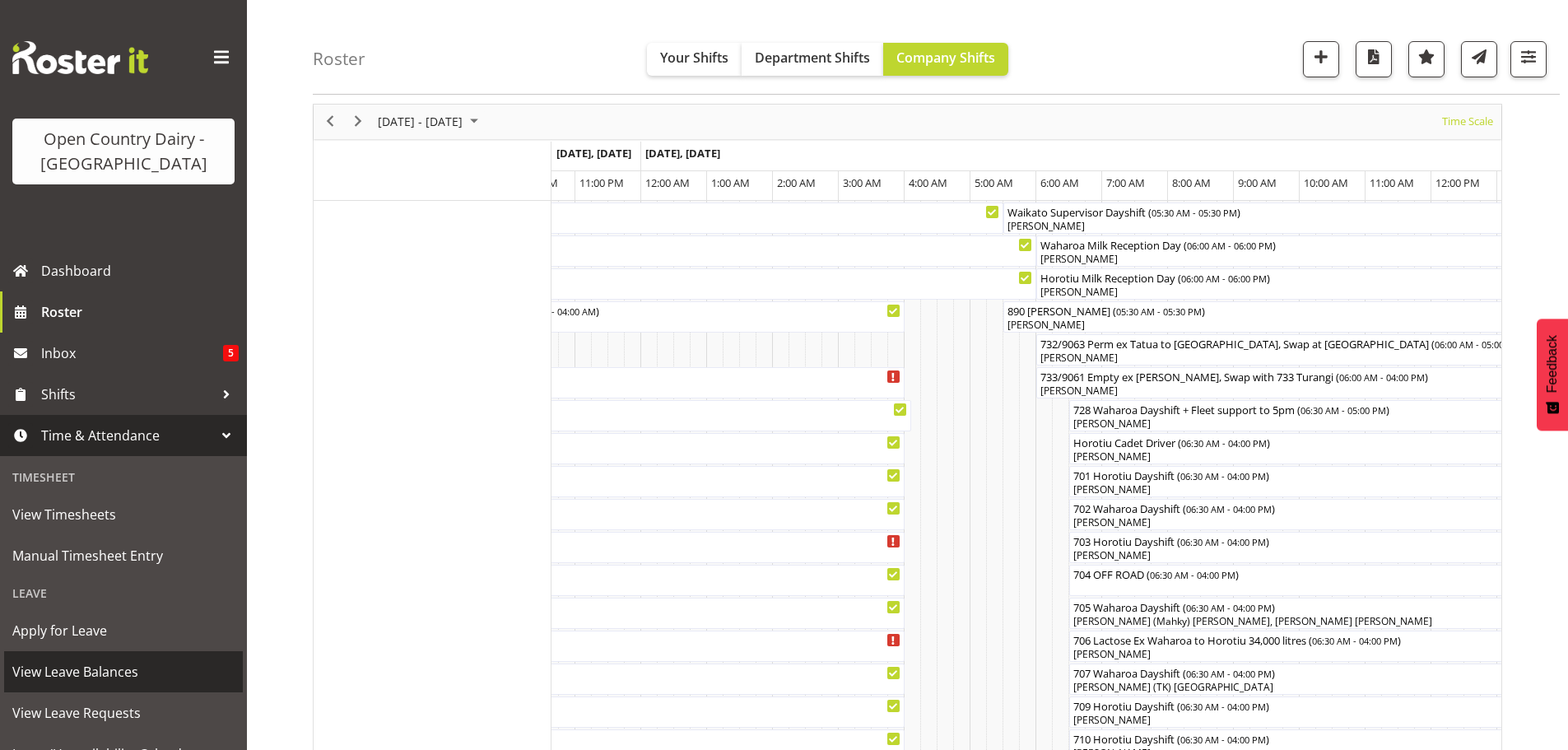
click at [77, 664] on span "View Leave Balances" at bounding box center [123, 672] width 223 height 25
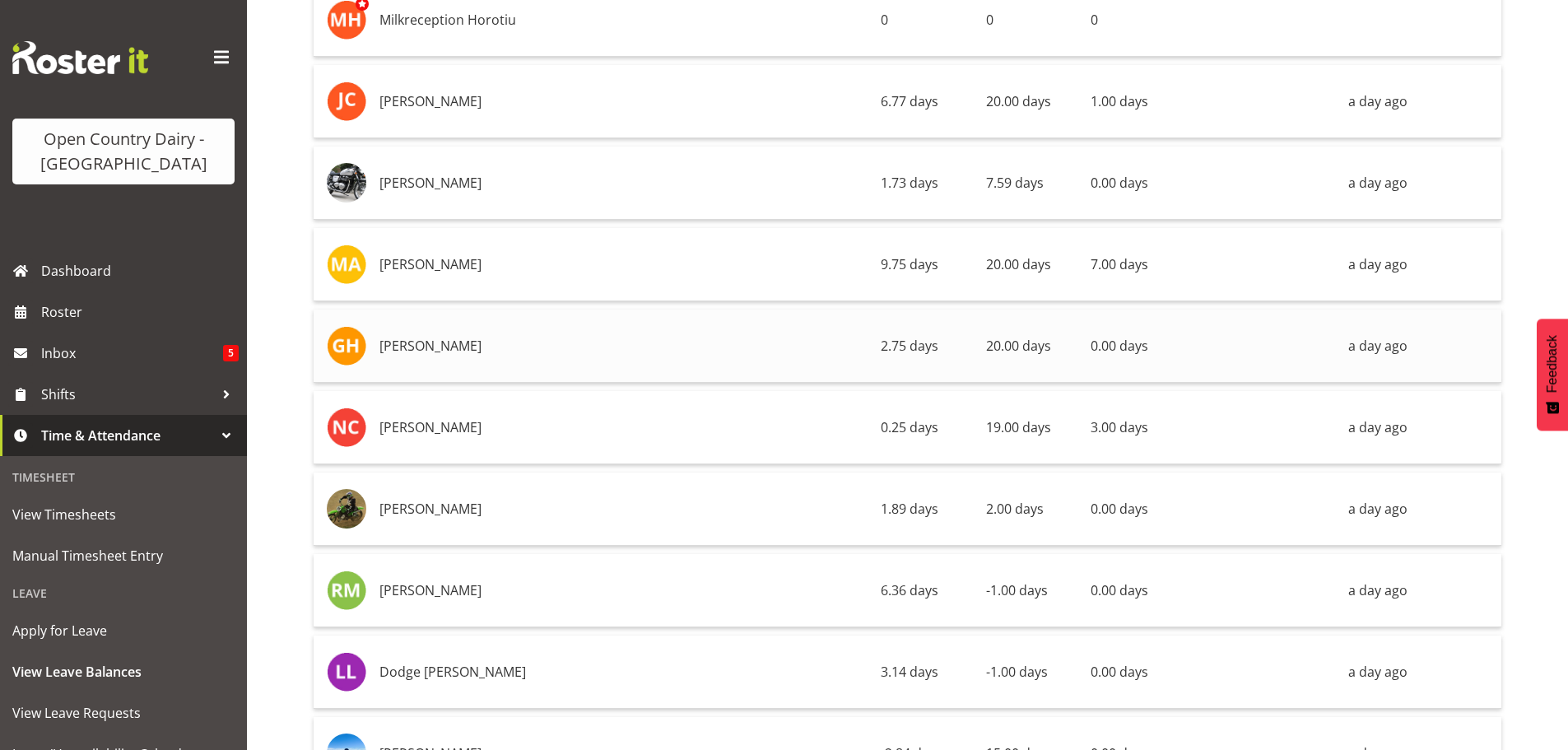
scroll to position [4695, 0]
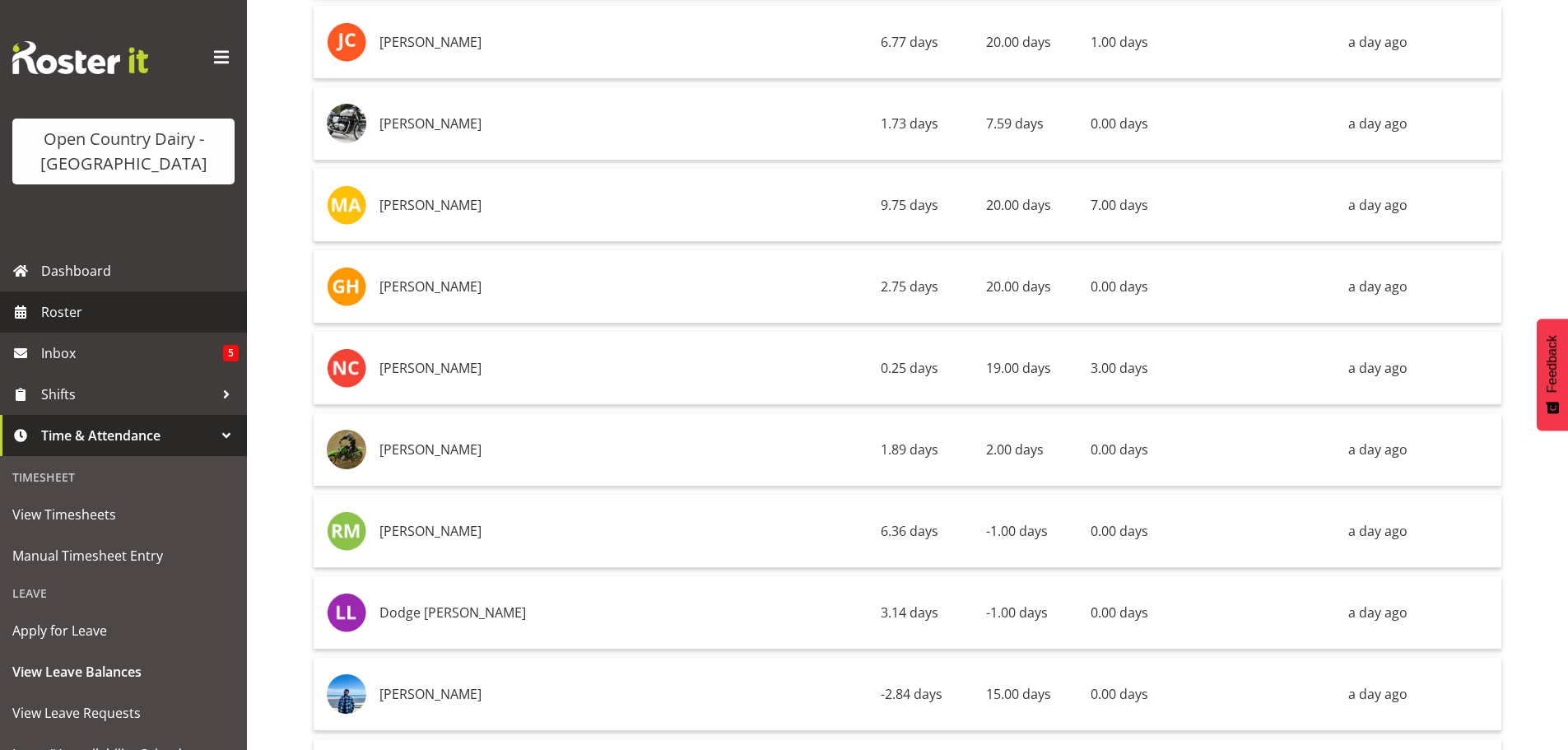
click at [59, 307] on span "Roster" at bounding box center [140, 312] width 198 height 25
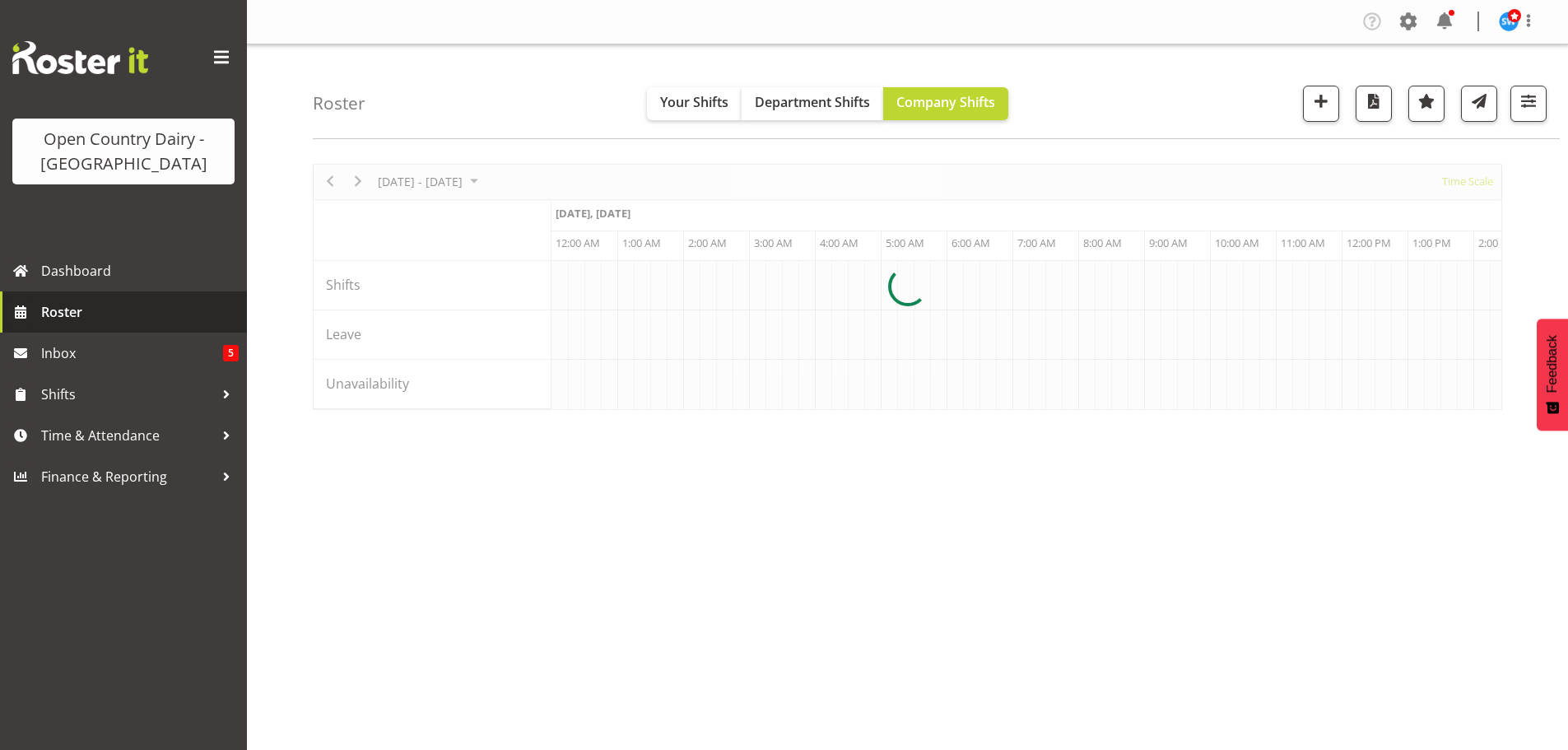
scroll to position [0, 6322]
